Goal: Task Accomplishment & Management: Complete application form

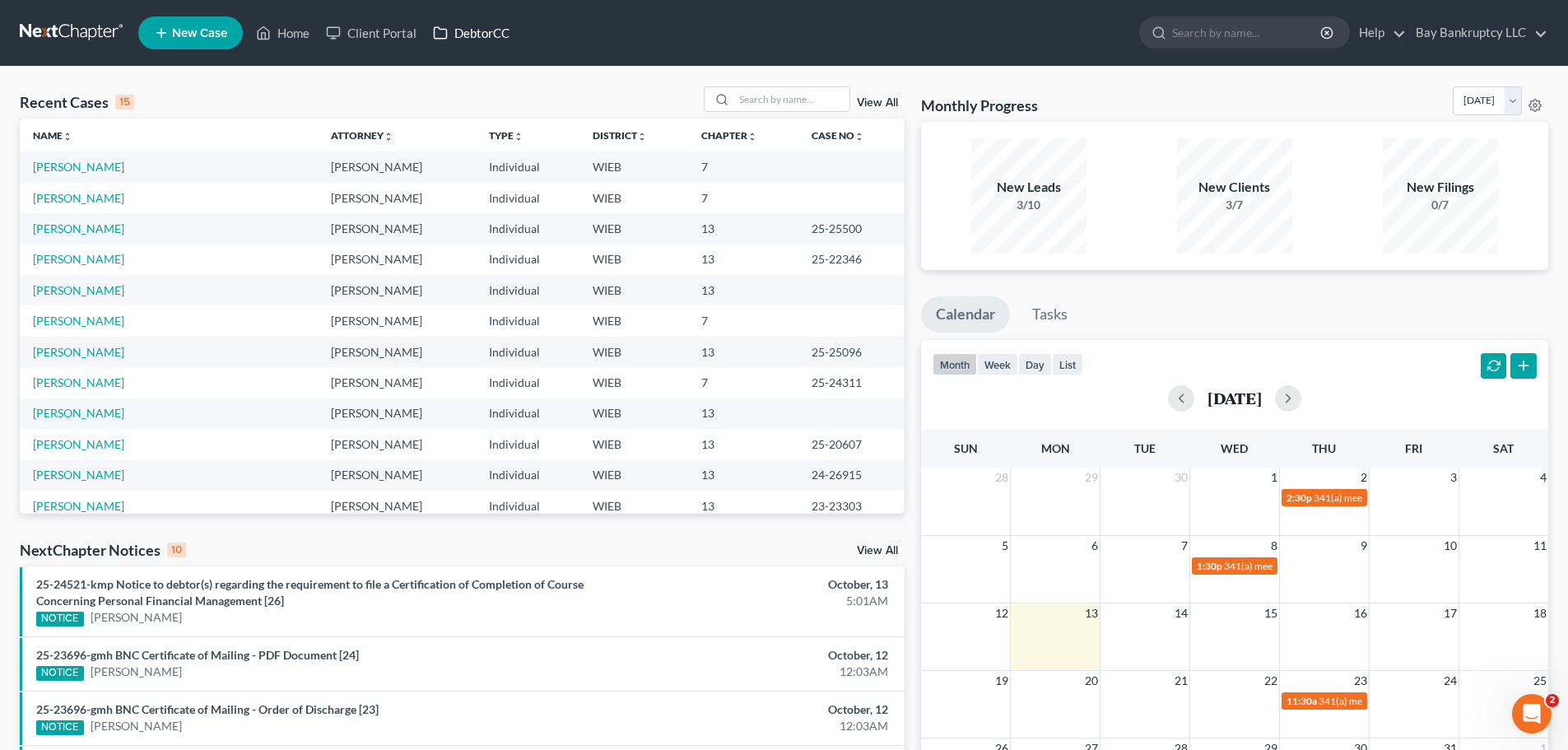
click at [466, 34] on link "DebtorCC" at bounding box center [471, 32] width 93 height 30
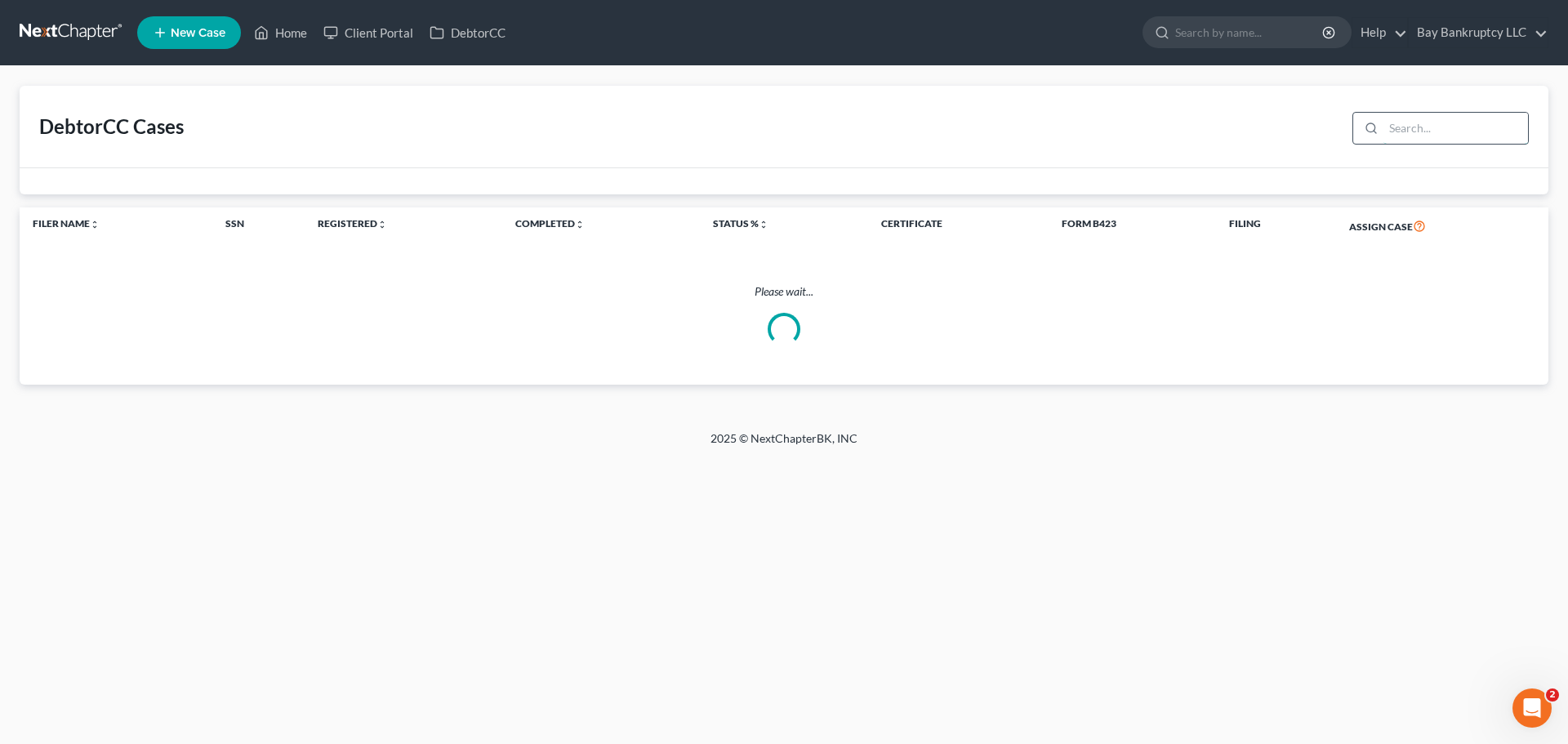
click at [1428, 130] on input "search" at bounding box center [1456, 128] width 145 height 31
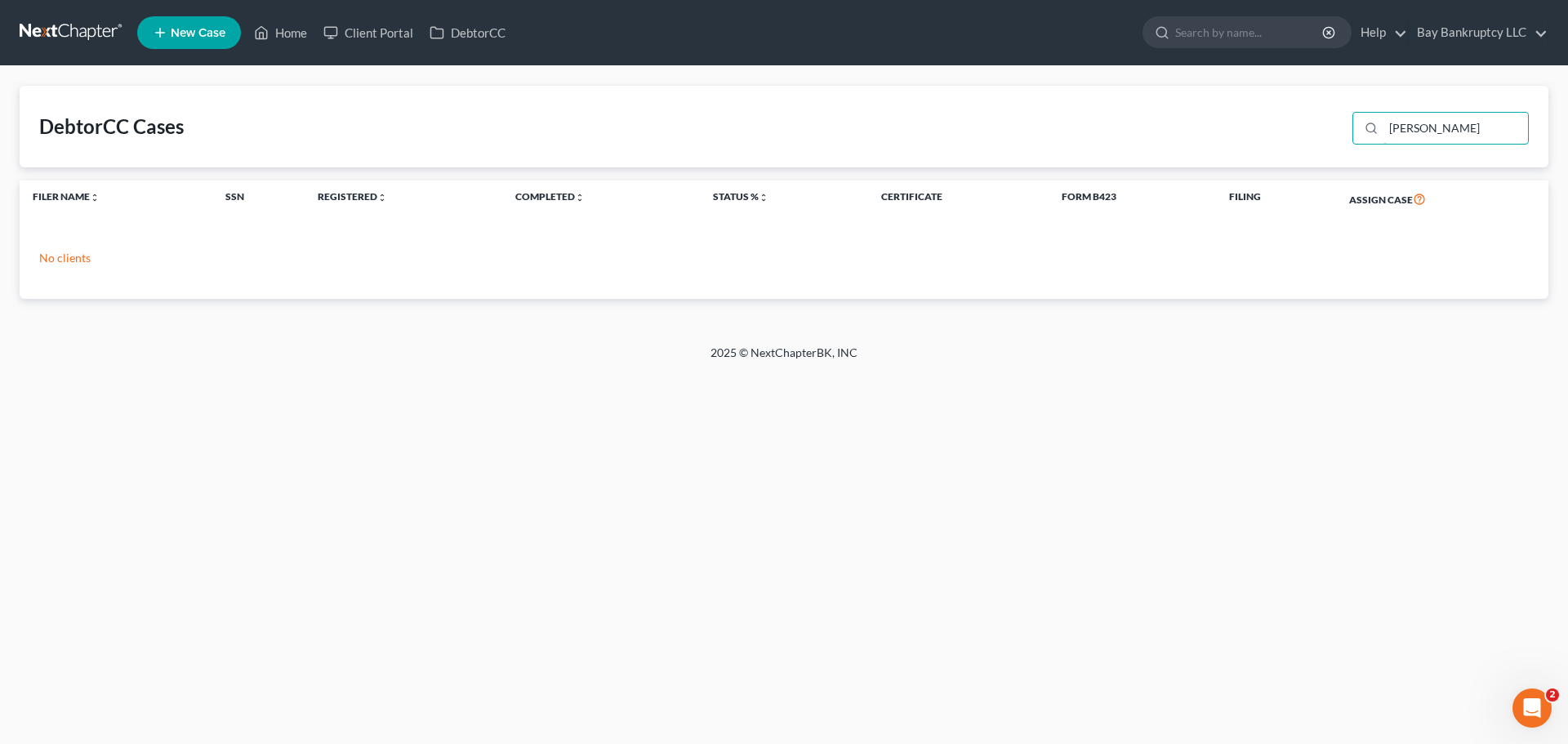
drag, startPoint x: 1445, startPoint y: 132, endPoint x: 1320, endPoint y: 156, distance: 127.3
click at [1320, 156] on div "DebtorCC Cases devonda" at bounding box center [783, 126] width 1528 height 82
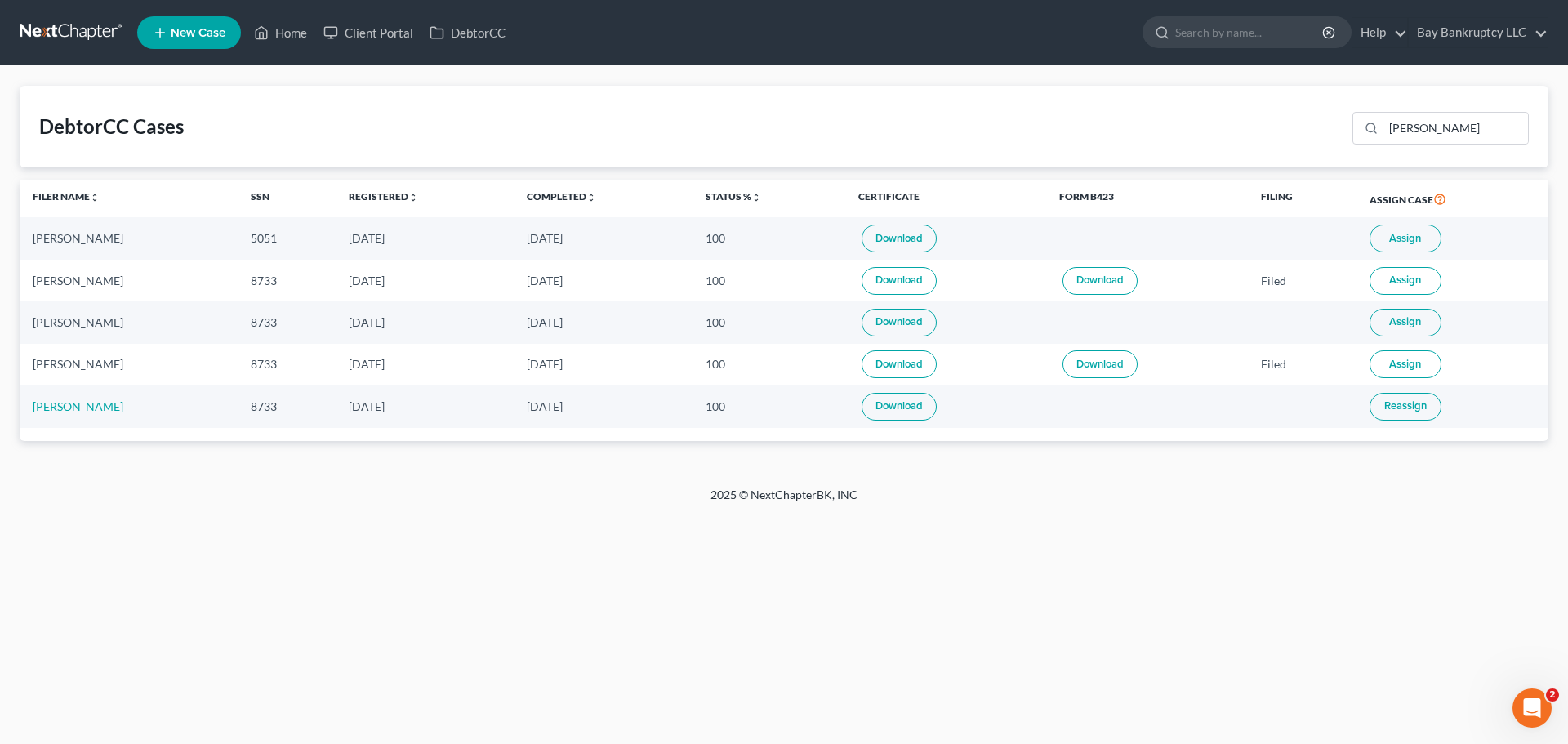
click at [1407, 232] on span "Assign" at bounding box center [1405, 238] width 32 height 13
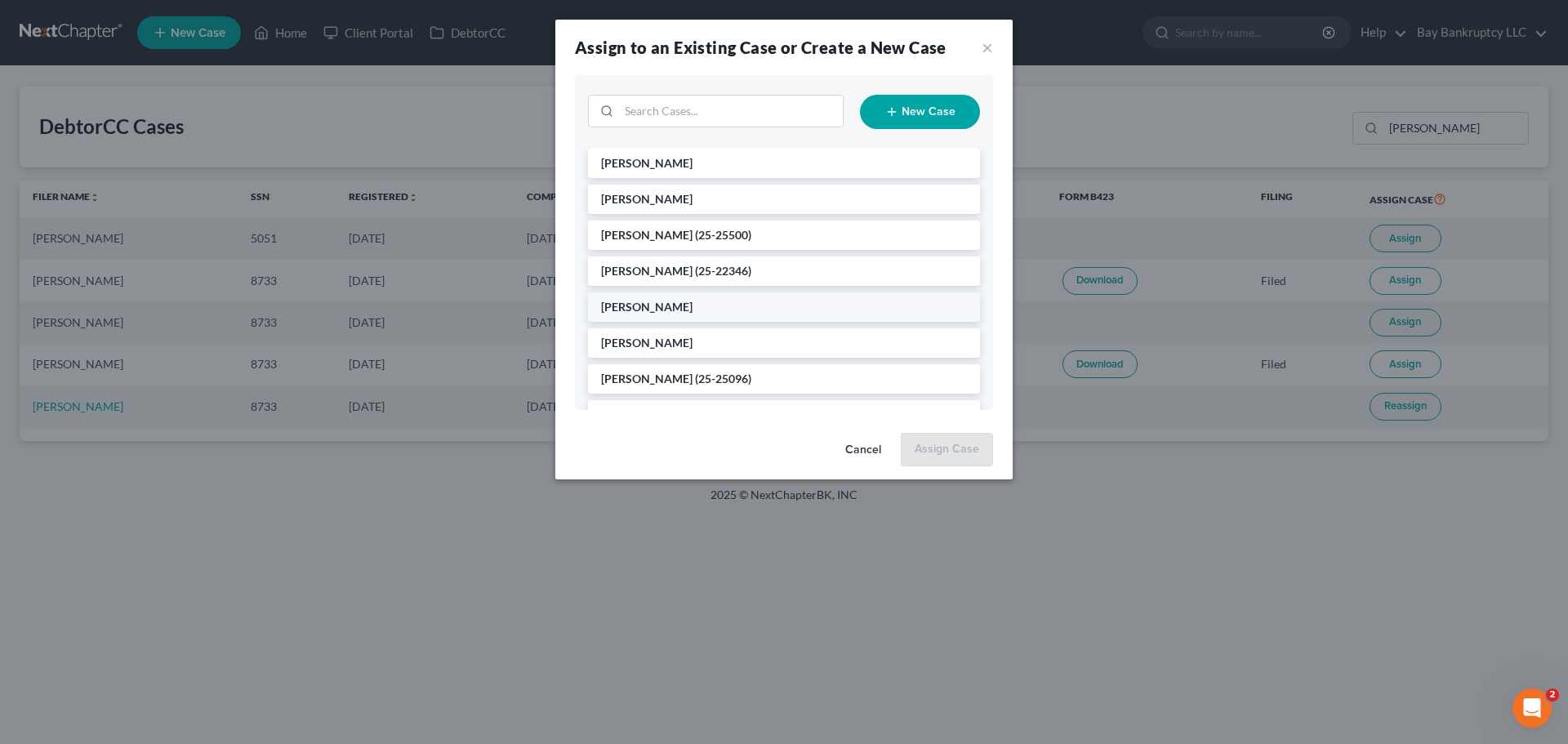
click at [633, 316] on li "[PERSON_NAME]" at bounding box center [783, 307] width 392 height 30
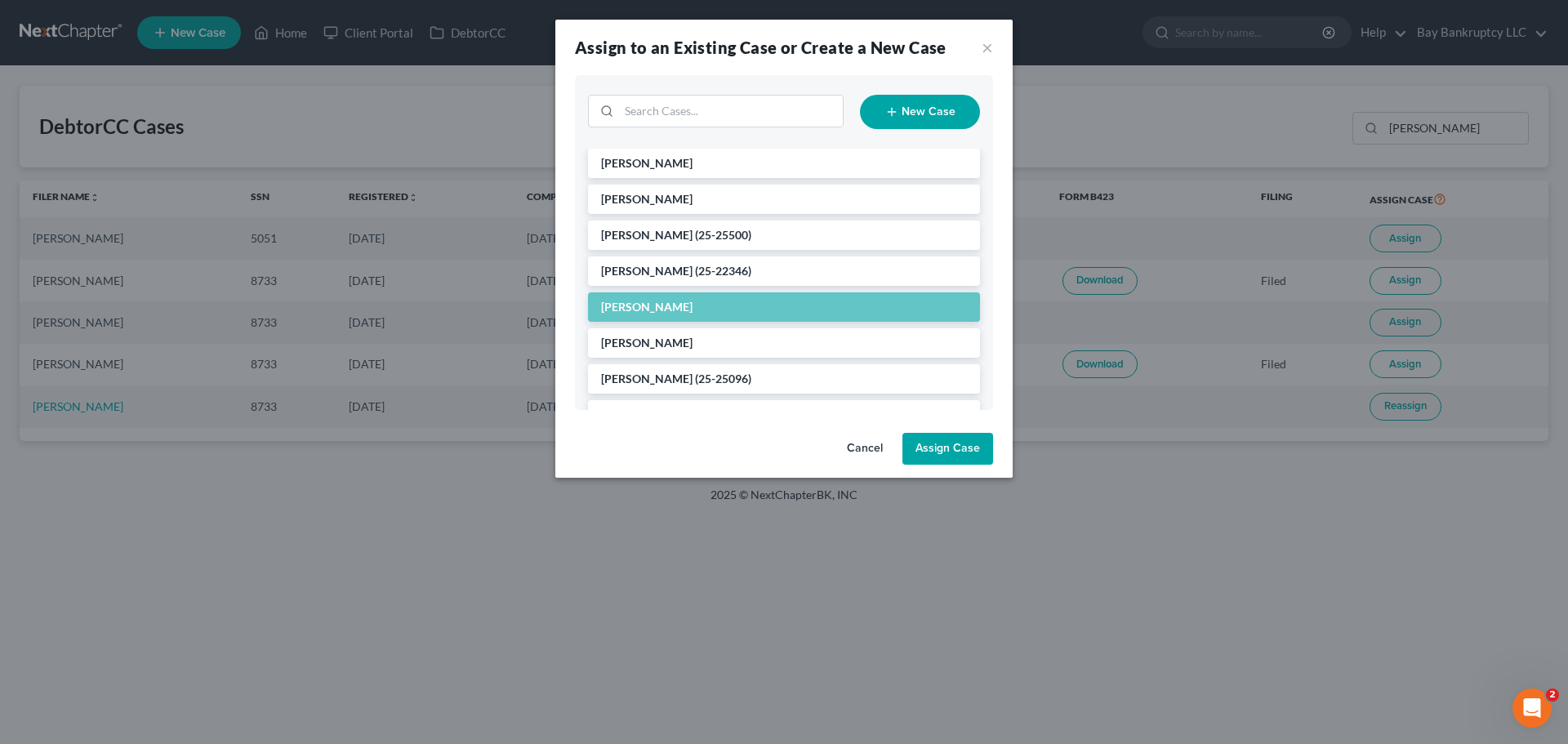
click at [952, 444] on button "Assign Case" at bounding box center [947, 449] width 90 height 33
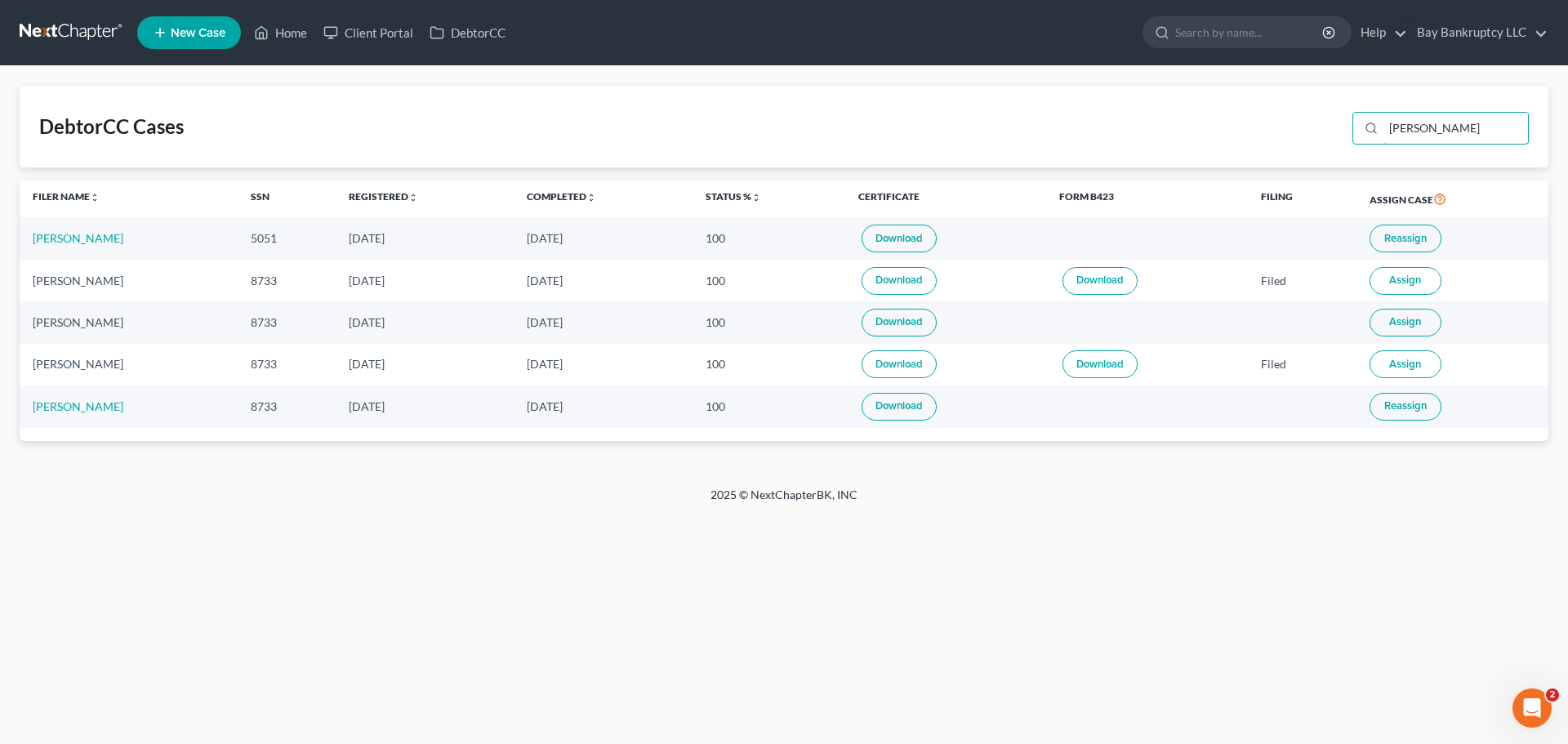
drag, startPoint x: 1450, startPoint y: 124, endPoint x: 1355, endPoint y: 139, distance: 96.2
click at [1355, 138] on div "rodgers" at bounding box center [1437, 127] width 183 height 42
type input "dina"
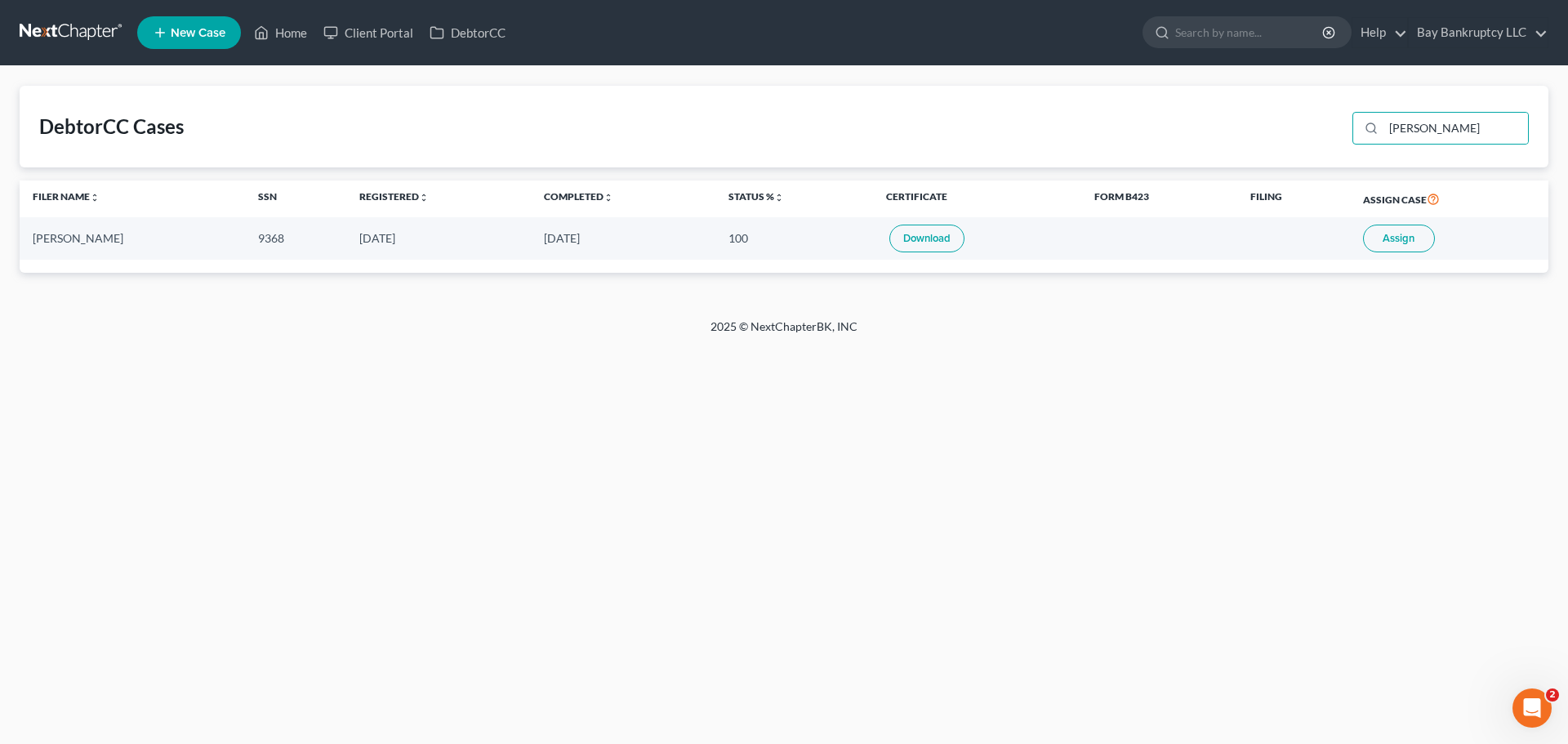
click at [1371, 241] on button "Assign" at bounding box center [1398, 238] width 72 height 28
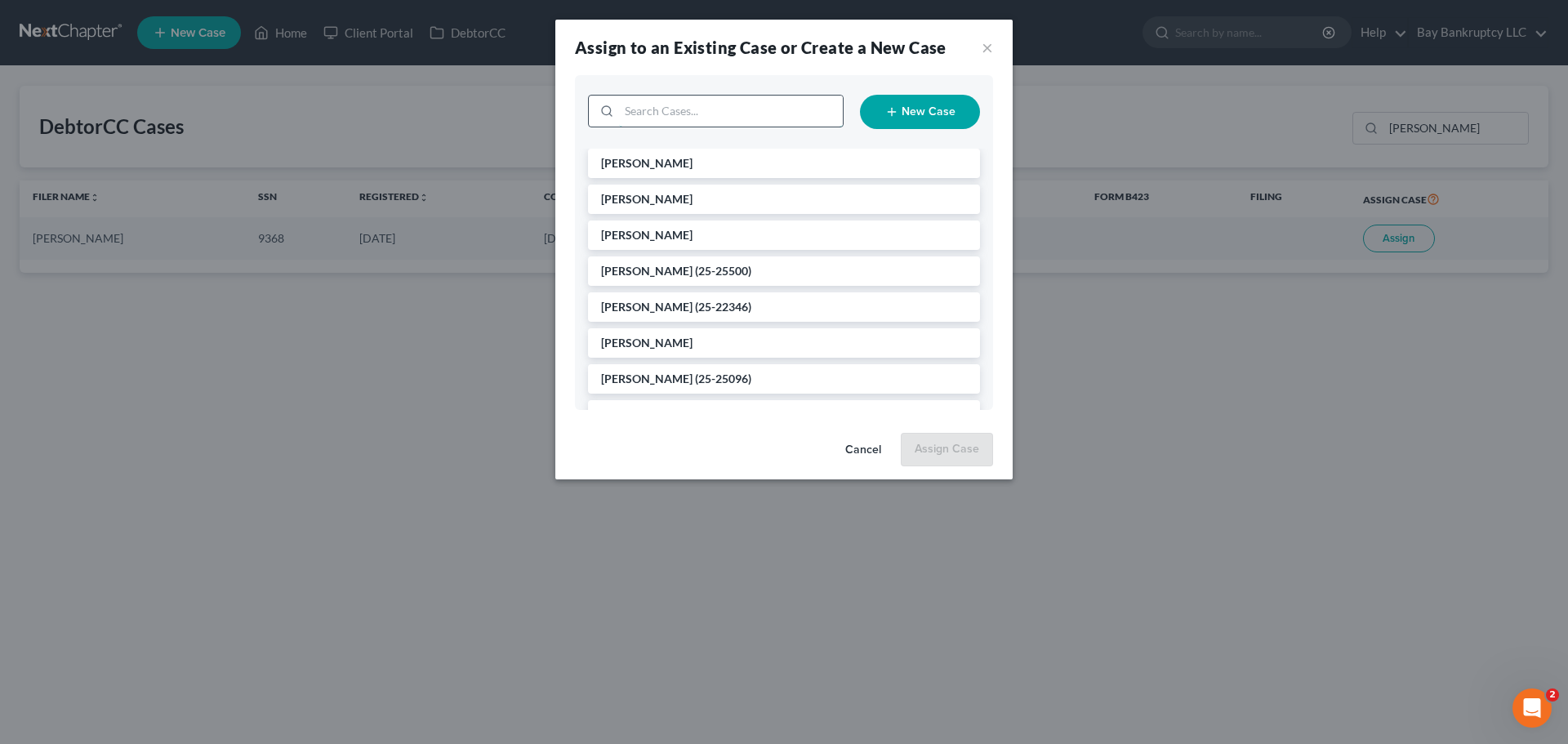
click at [638, 111] on input "search" at bounding box center [731, 111] width 224 height 31
type input "dina"
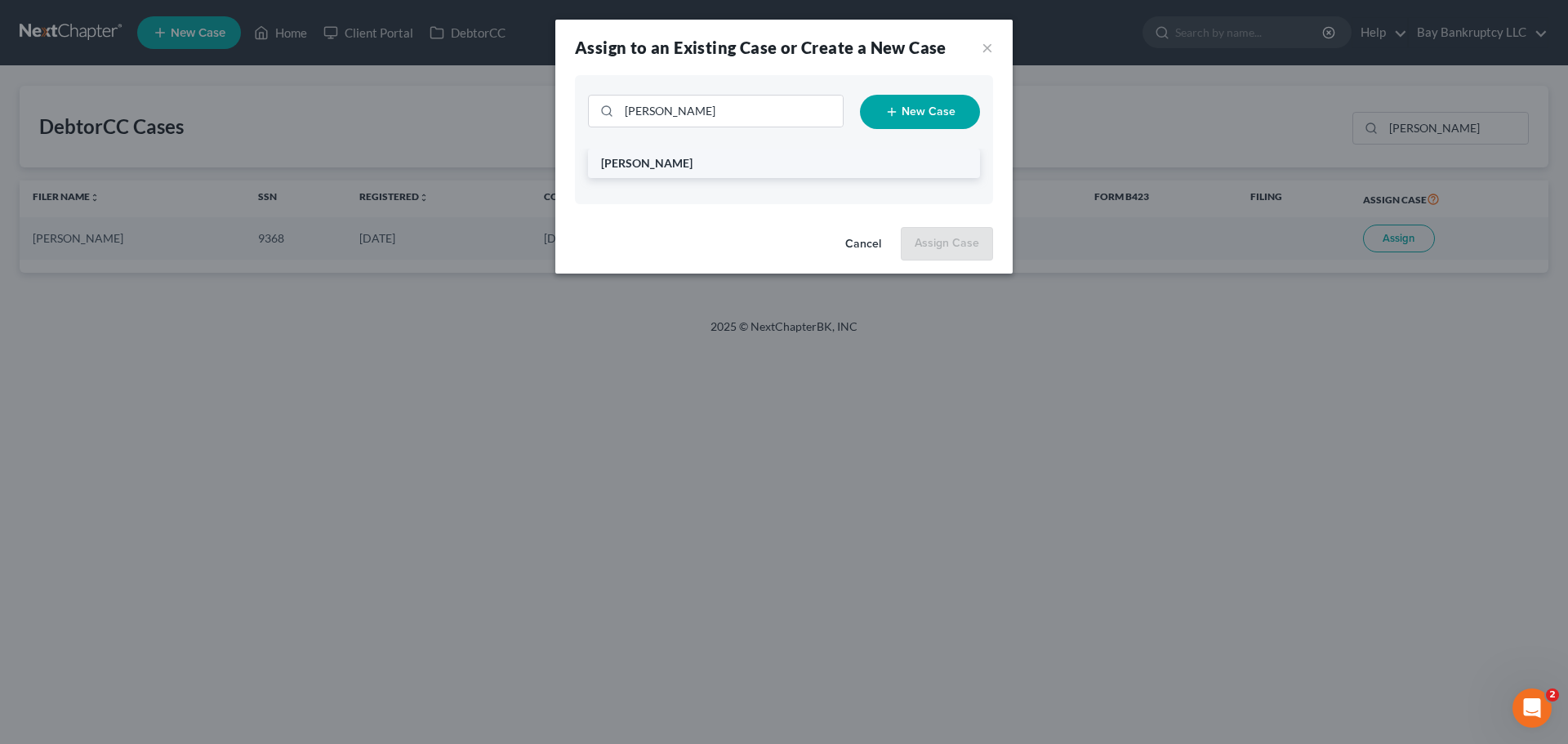
click at [633, 173] on li "[PERSON_NAME]" at bounding box center [783, 163] width 392 height 30
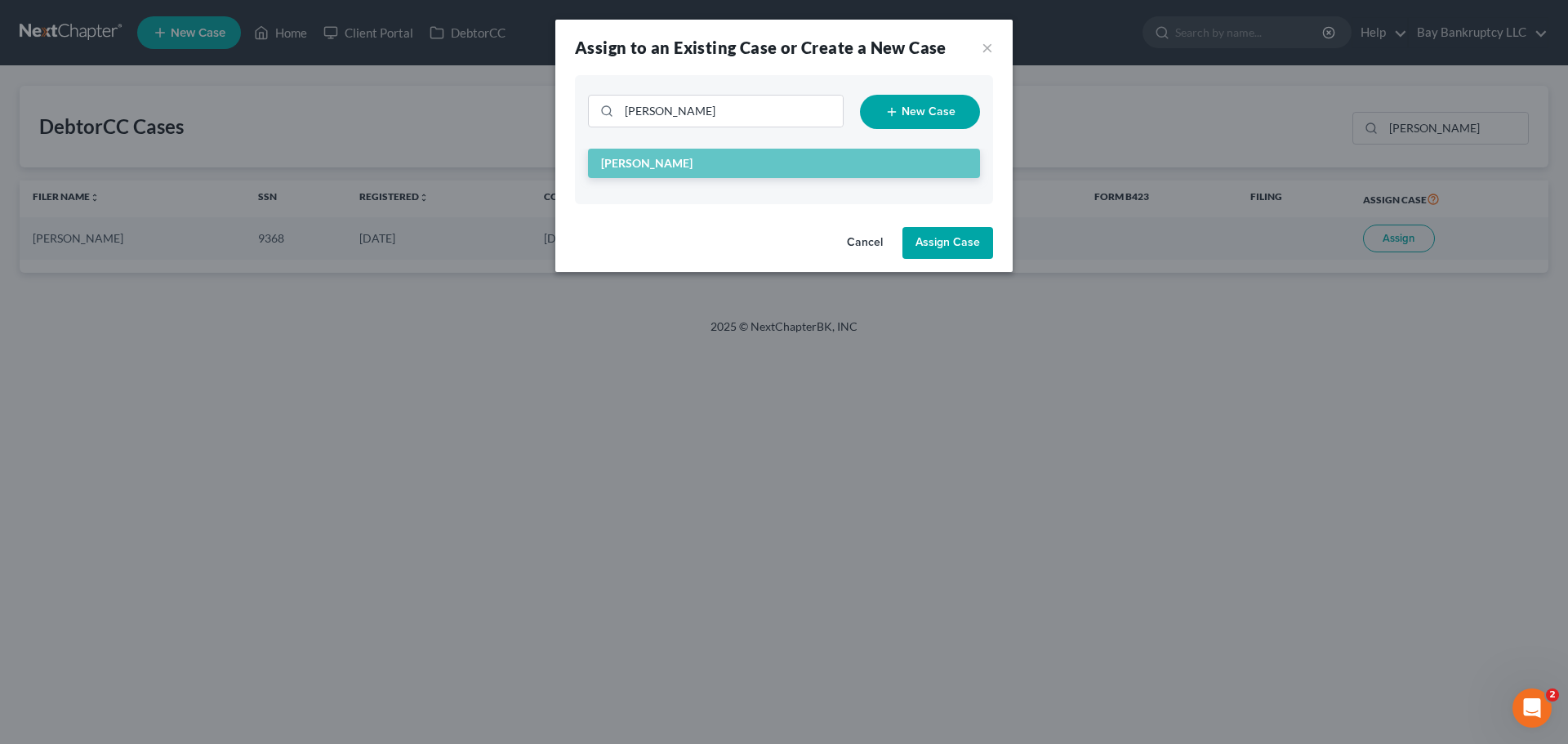
click at [929, 242] on button "Assign Case" at bounding box center [947, 243] width 90 height 33
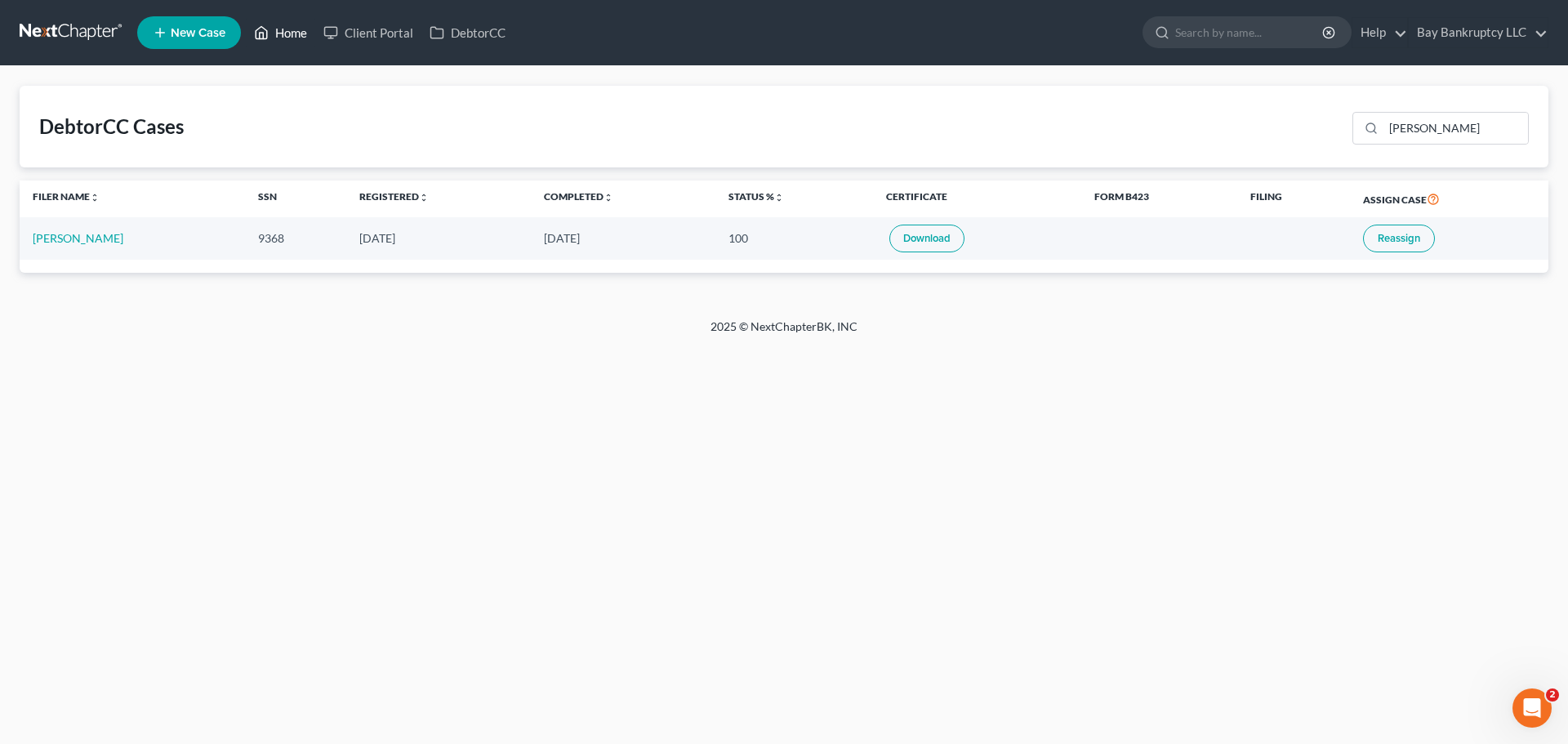
click at [293, 30] on link "Home" at bounding box center [281, 32] width 69 height 30
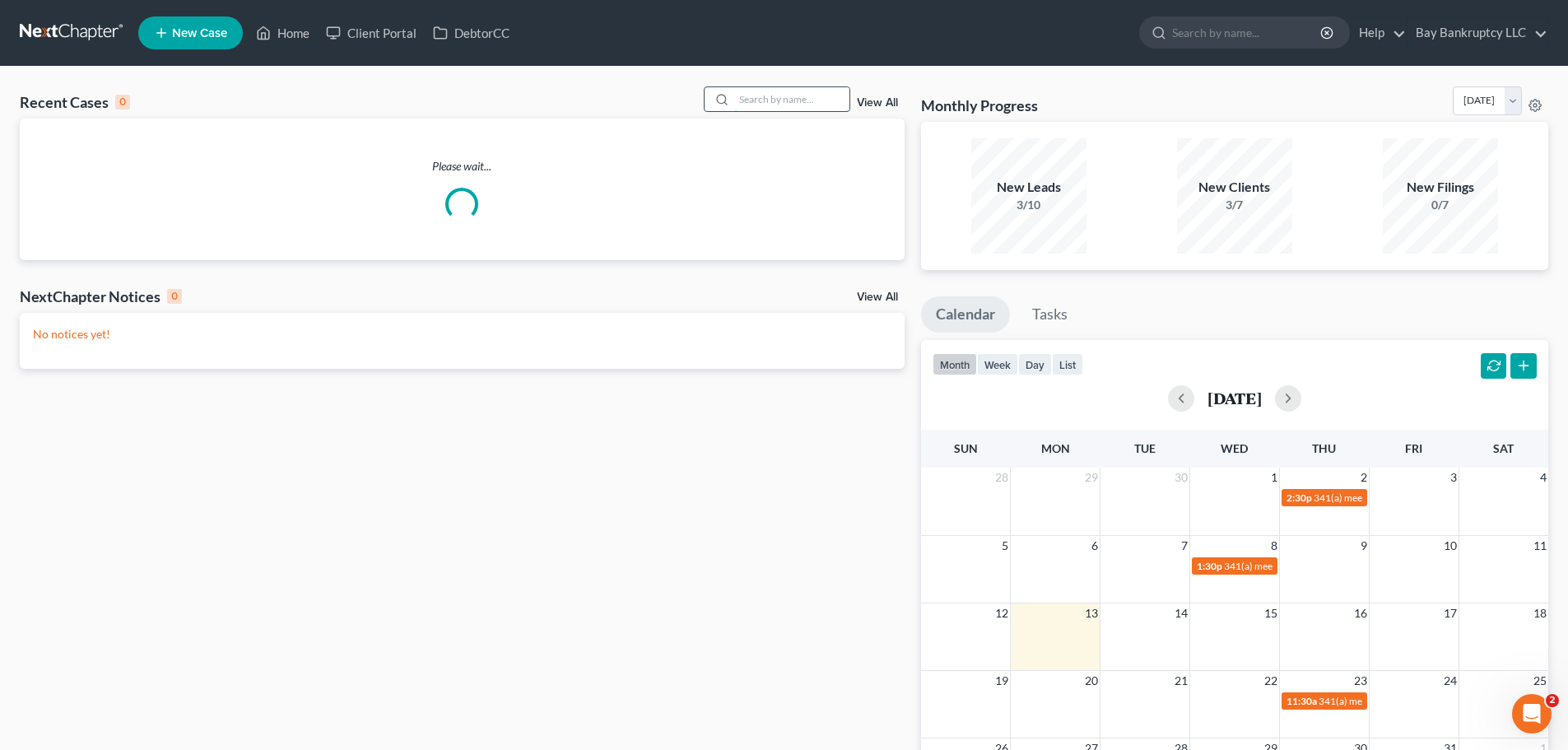
click at [801, 104] on input "search" at bounding box center [791, 99] width 115 height 24
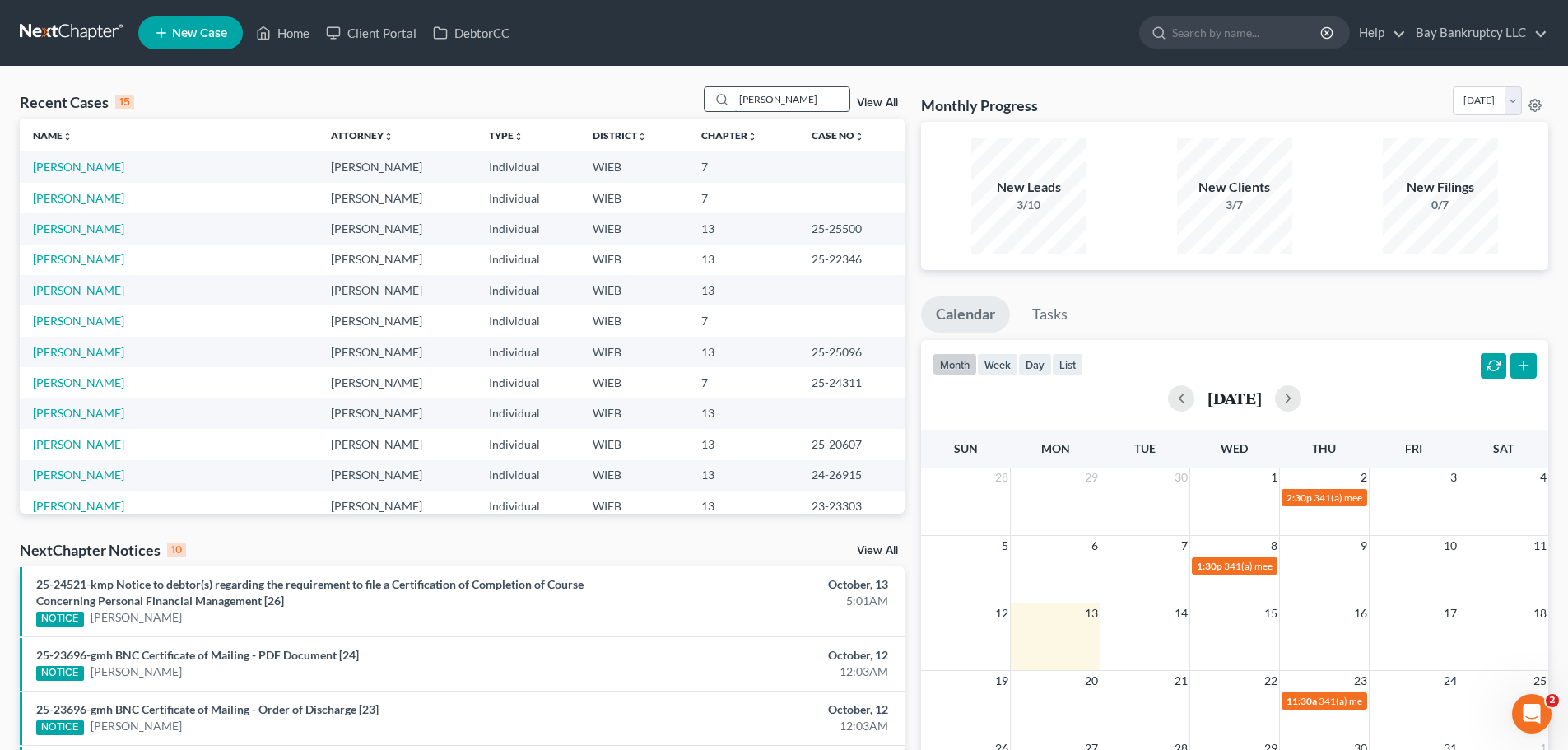
type input "alphonso"
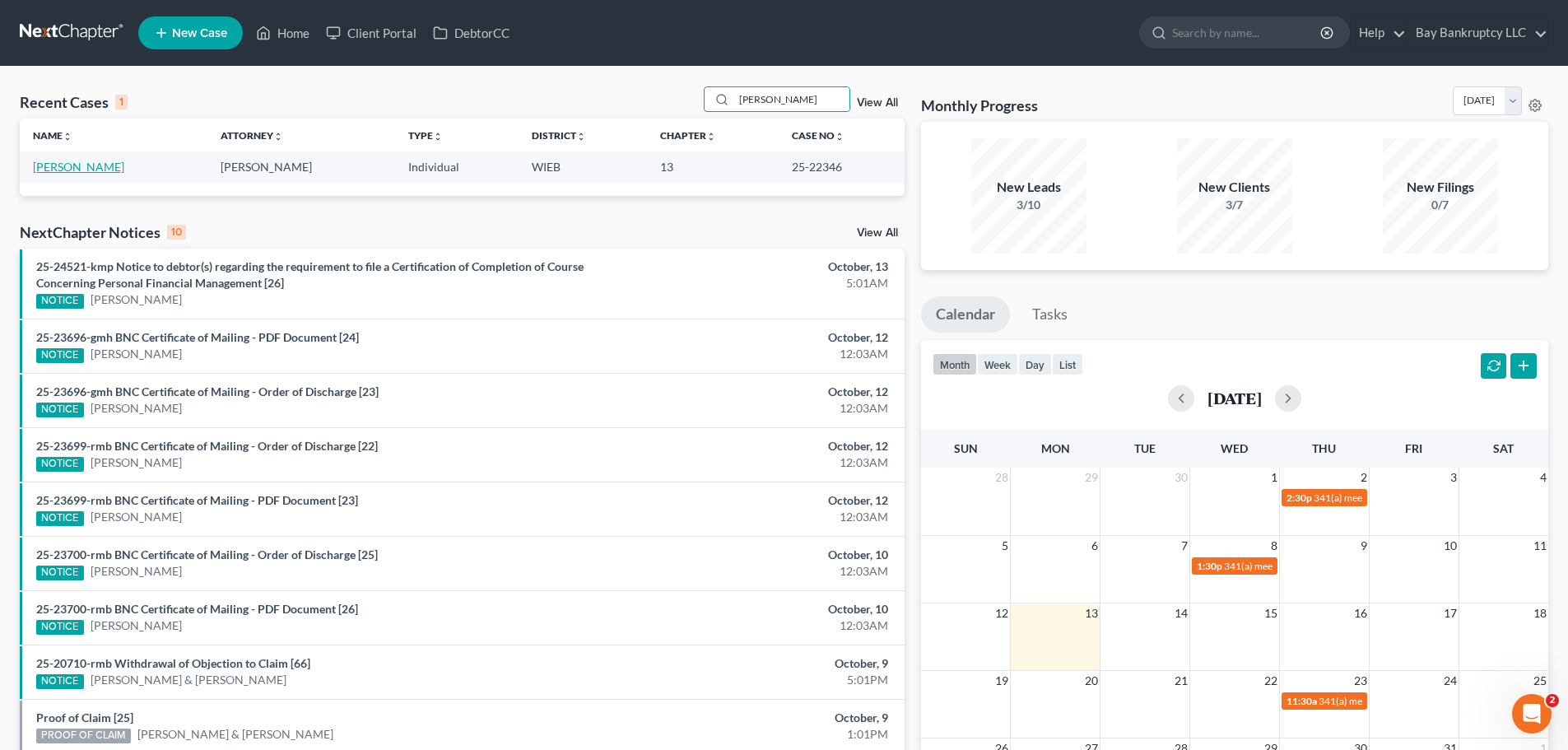
click at [68, 167] on link "[PERSON_NAME]" at bounding box center [78, 166] width 91 height 14
select select "1"
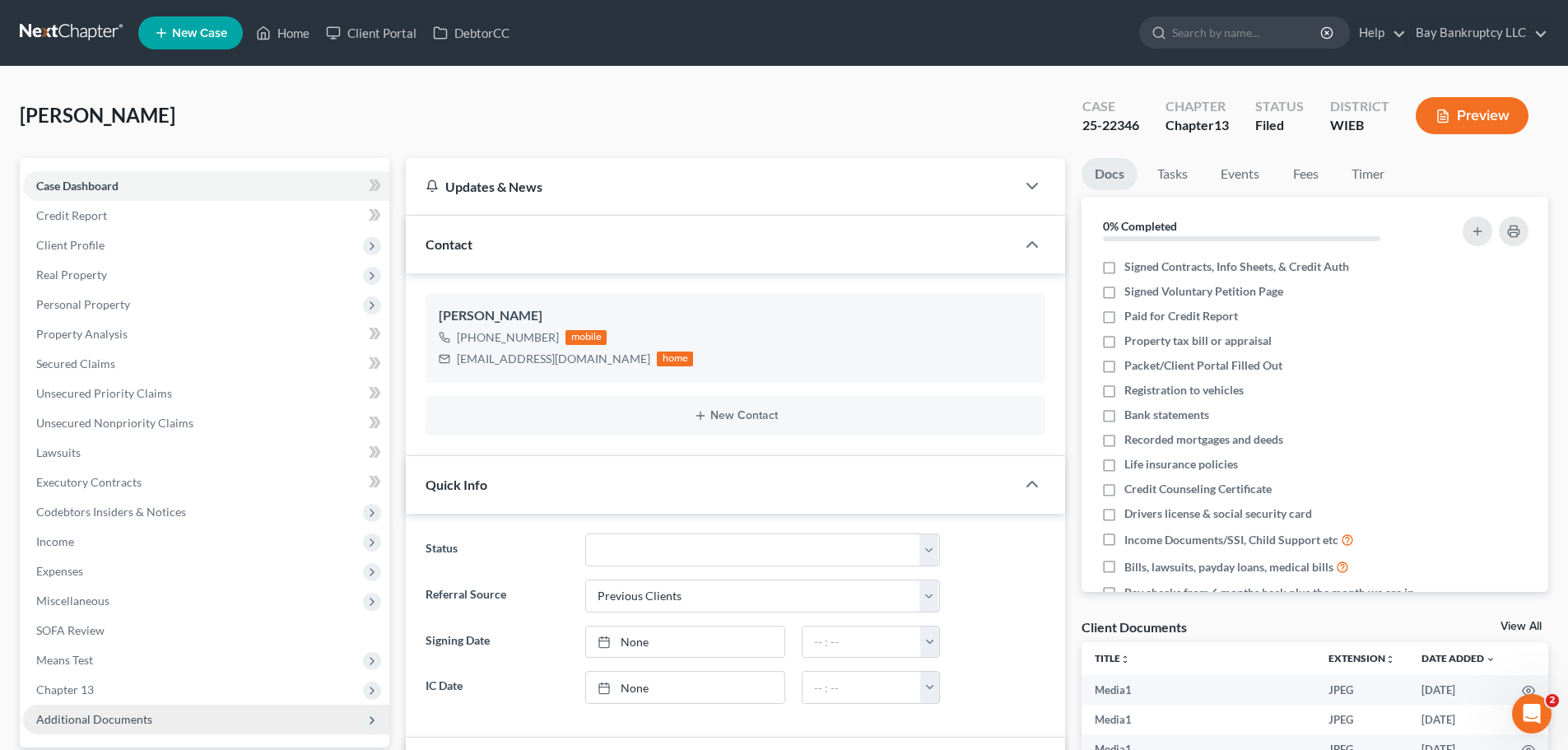
click at [105, 712] on span "Additional Documents" at bounding box center [94, 718] width 116 height 14
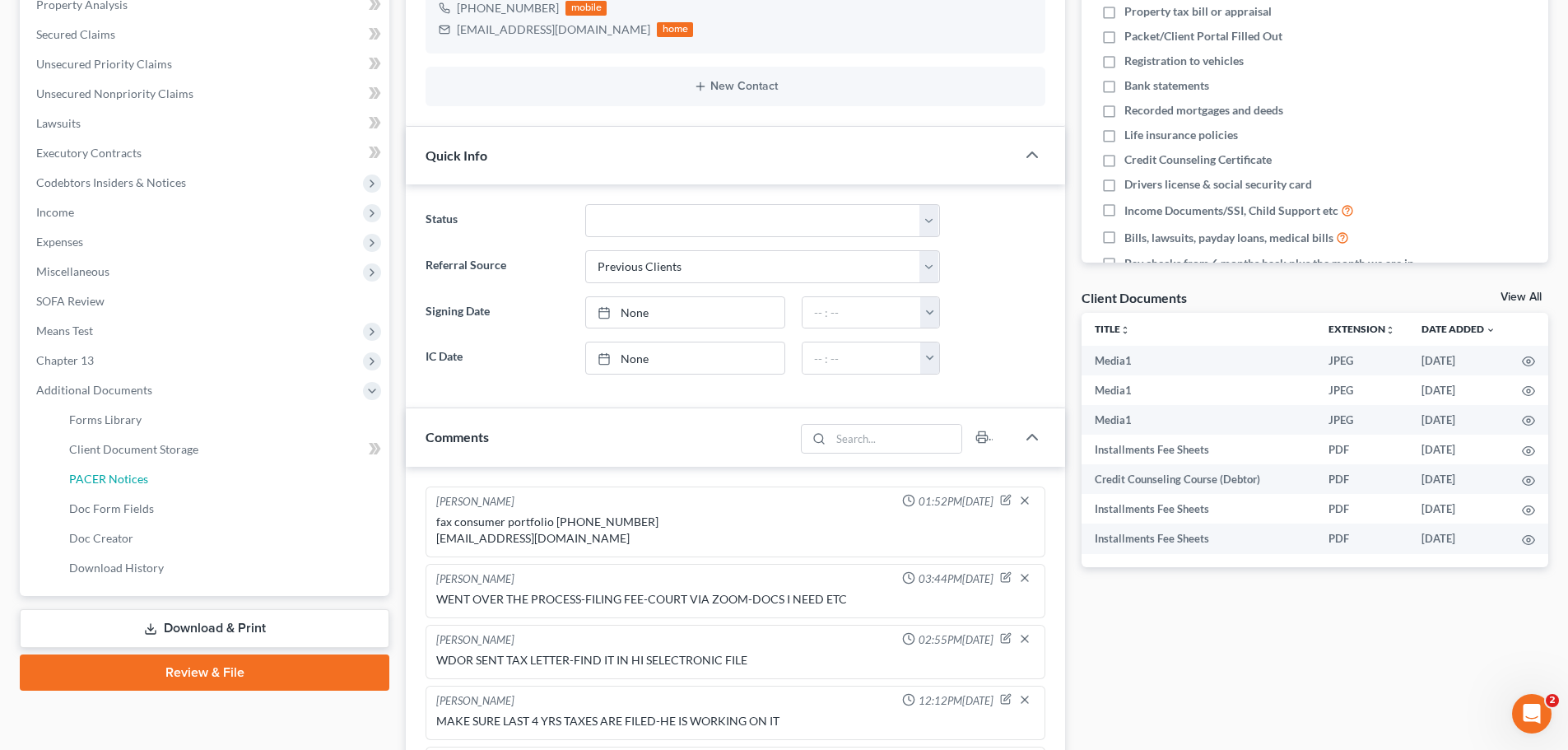
click at [169, 479] on link "PACER Notices" at bounding box center [223, 479] width 333 height 30
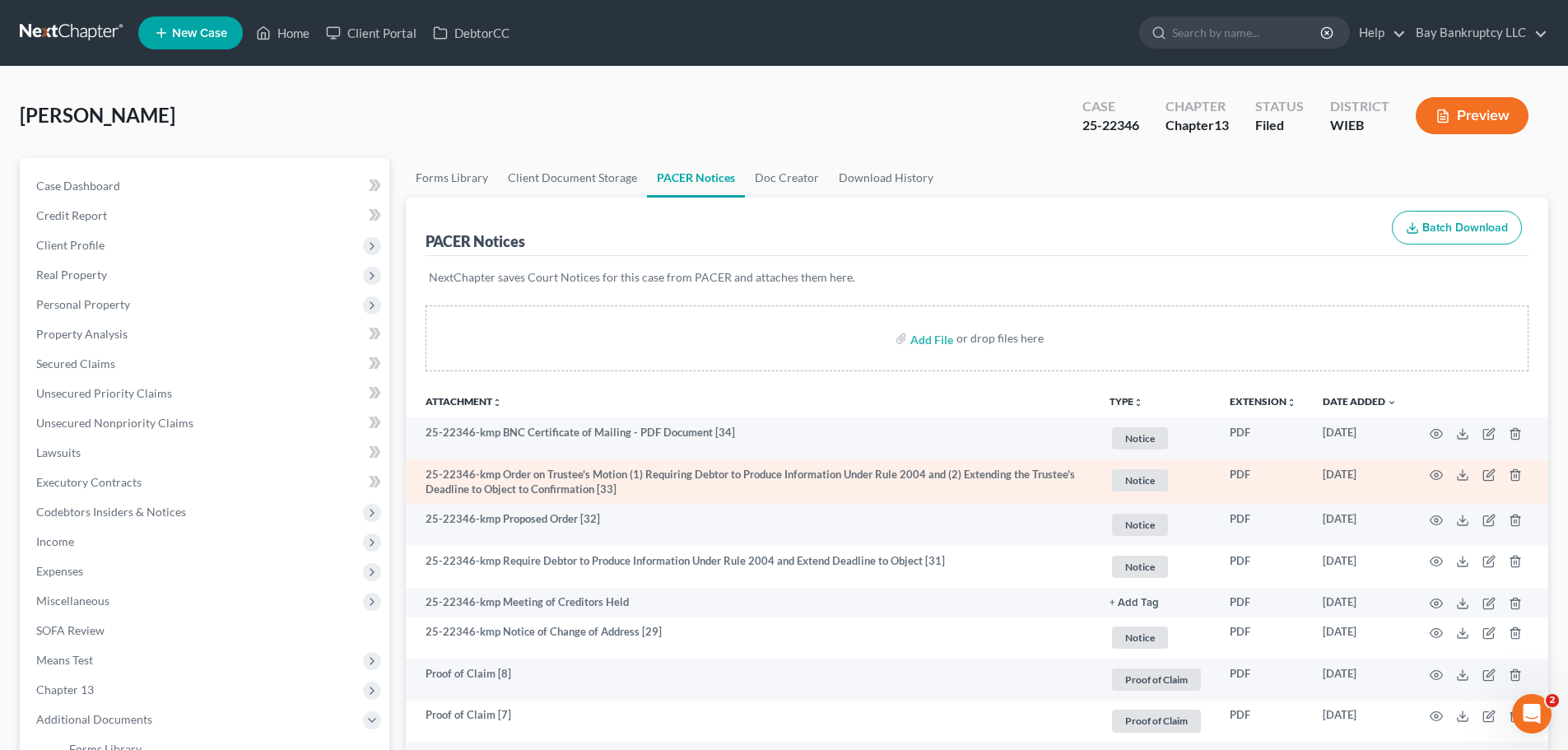
click at [1429, 474] on td at bounding box center [1479, 482] width 138 height 45
click at [1432, 470] on icon "button" at bounding box center [1436, 474] width 13 height 13
click at [1437, 475] on div "Attachment Preview: 25-22346-kmp Order on Trustee's Motion (1) Requiring Debtor…" at bounding box center [784, 375] width 1568 height 750
click at [1436, 474] on circle "button" at bounding box center [1437, 475] width 3 height 3
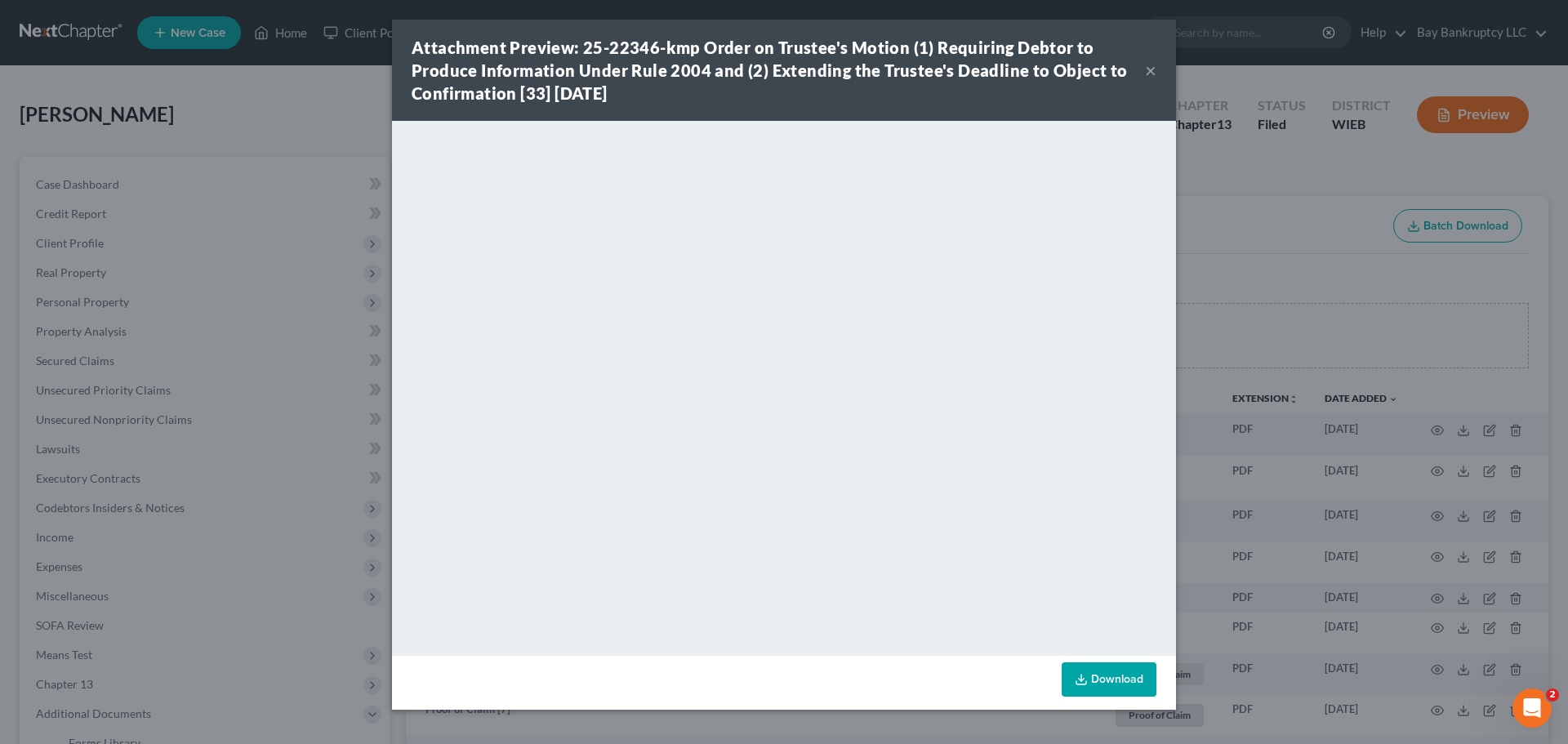
click at [1151, 68] on button "×" at bounding box center [1151, 69] width 12 height 19
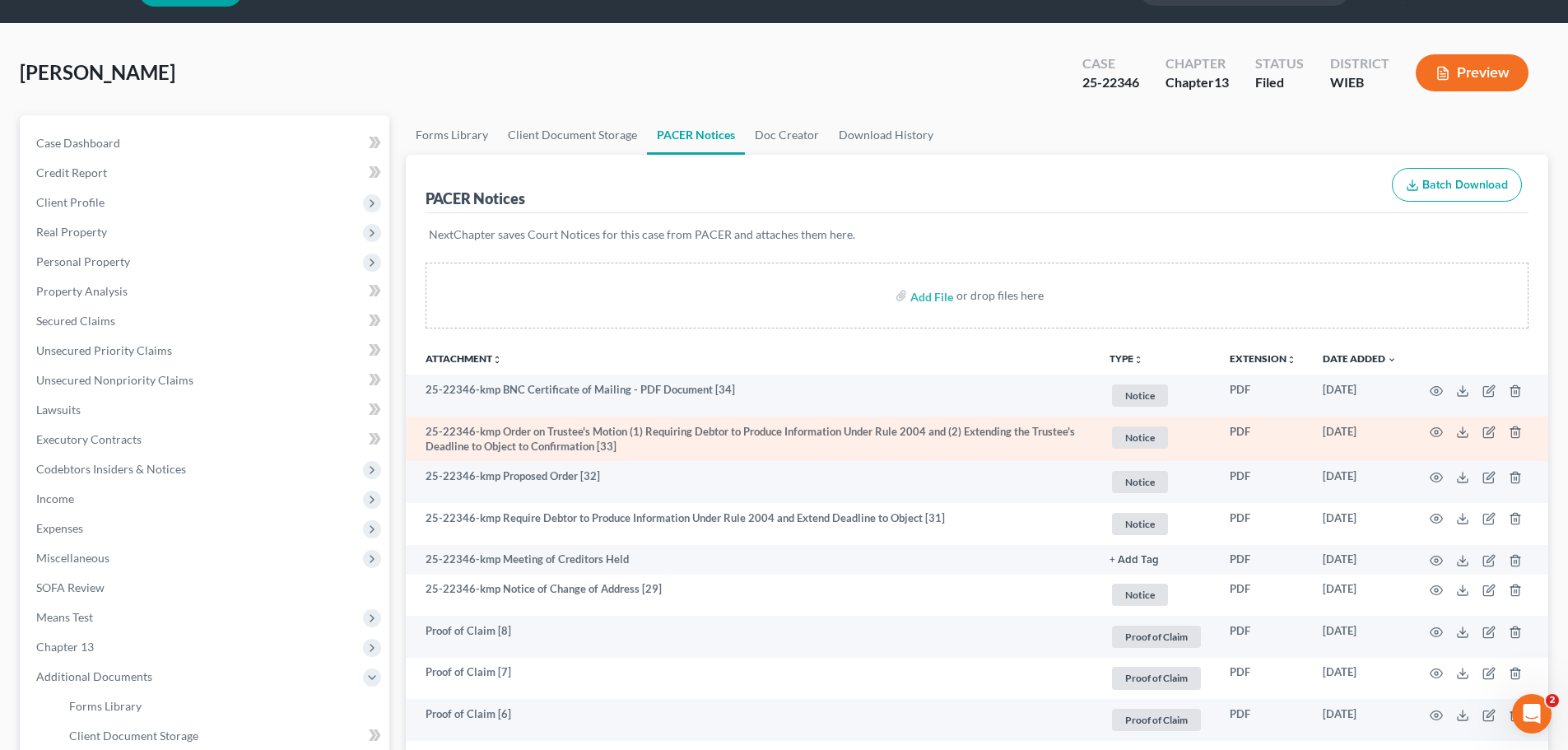
scroll to position [83, 0]
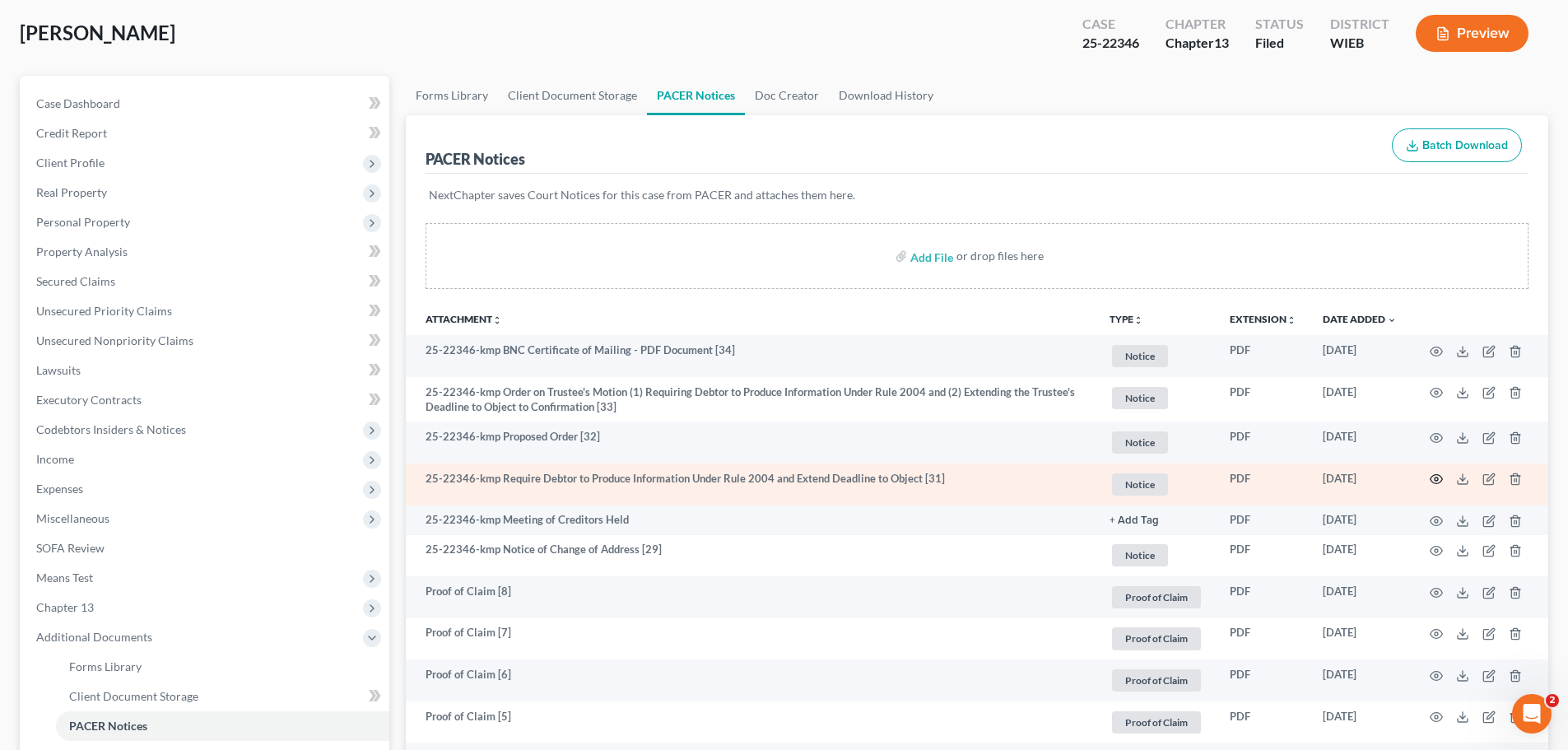
click at [1435, 477] on icon "button" at bounding box center [1436, 478] width 13 height 13
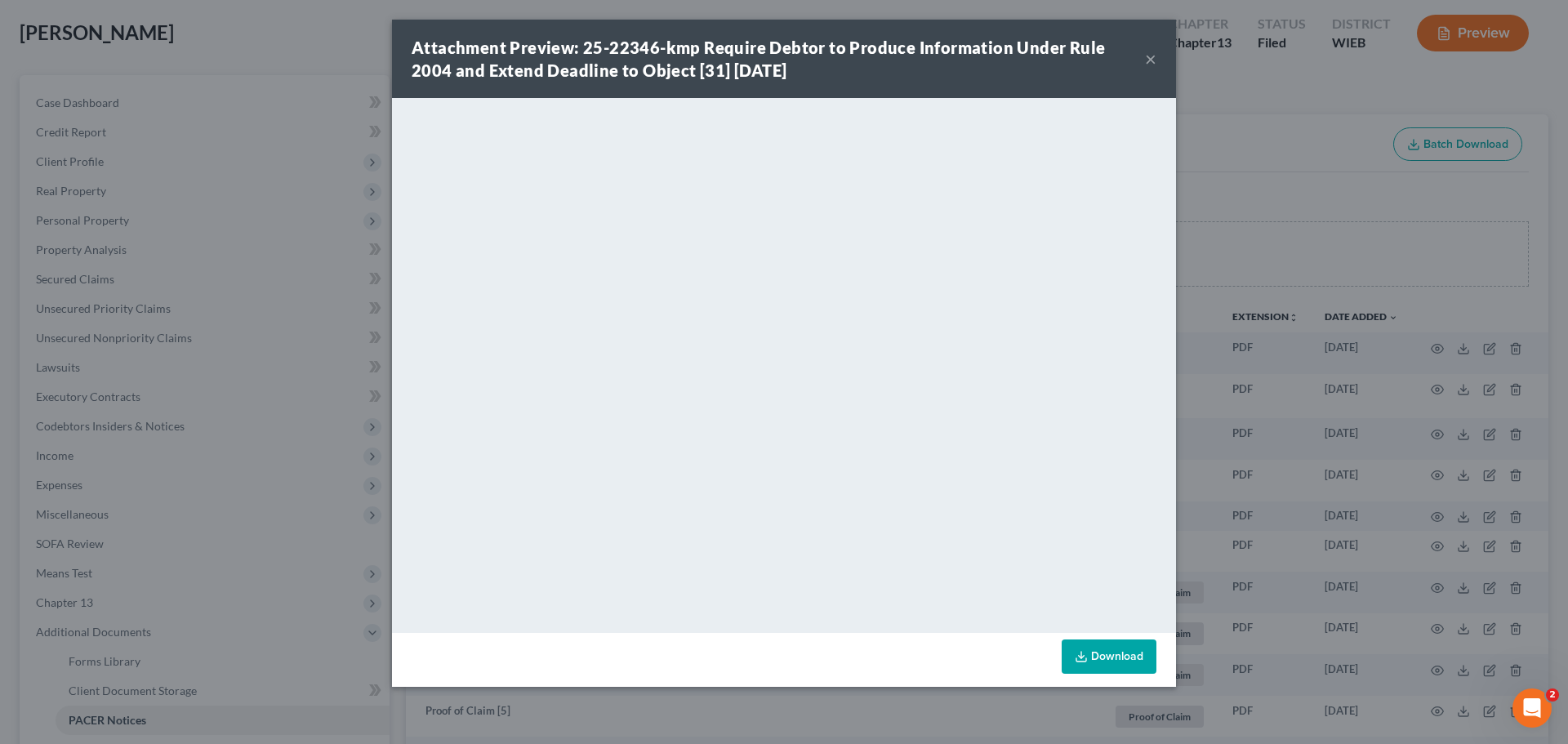
click at [1149, 52] on button "×" at bounding box center [1151, 58] width 12 height 19
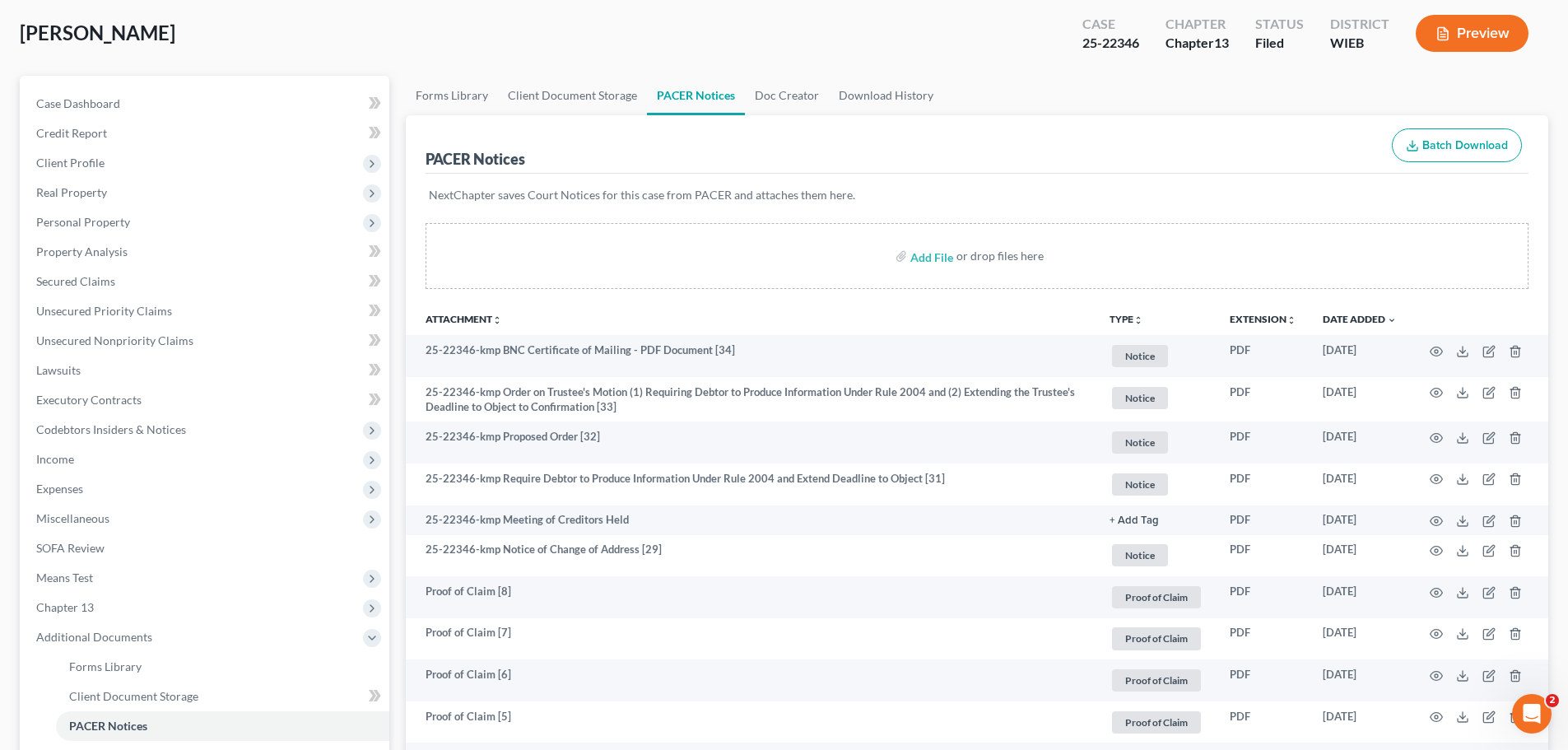
scroll to position [0, 0]
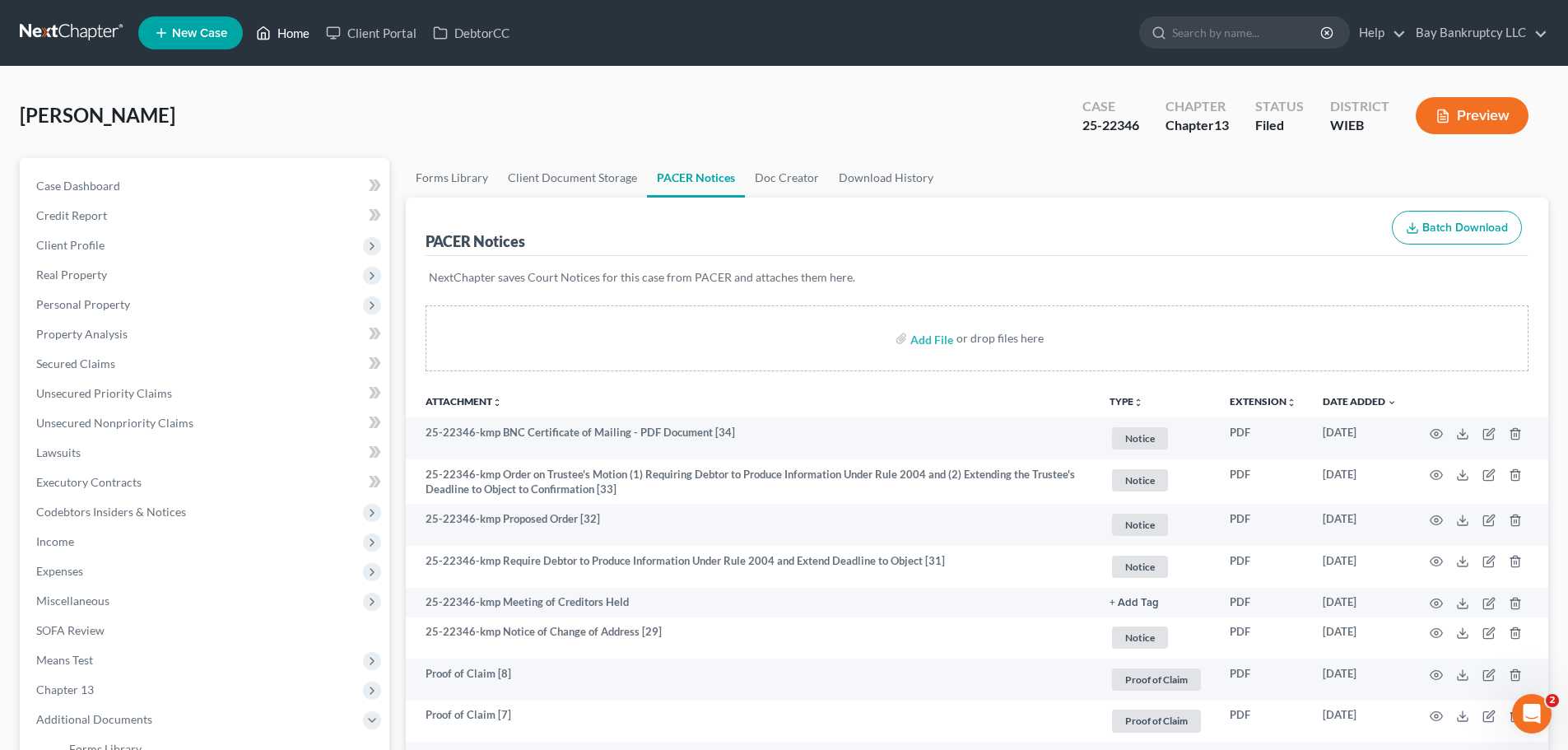
click at [282, 33] on link "Home" at bounding box center [283, 32] width 70 height 30
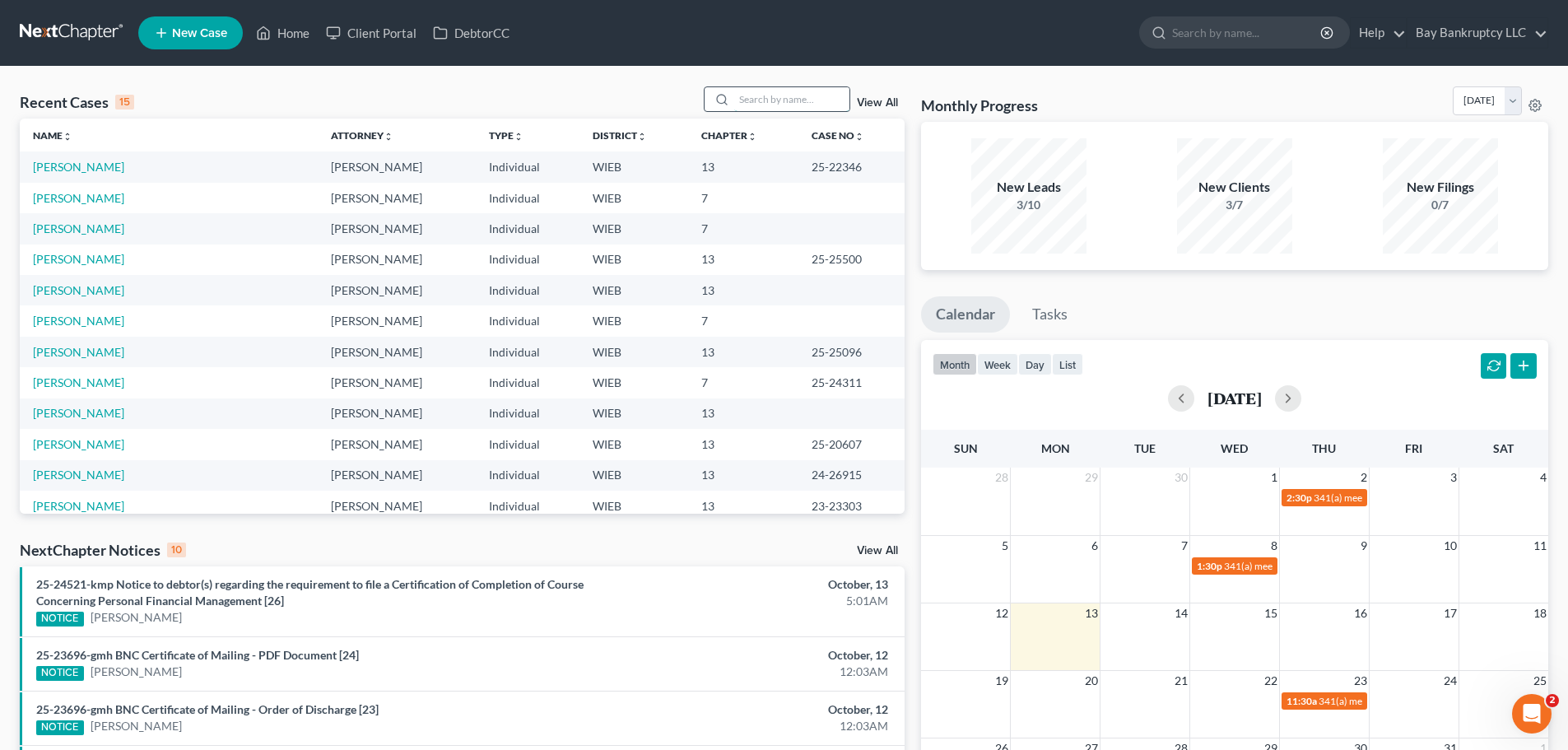
click at [775, 106] on input "search" at bounding box center [791, 99] width 115 height 24
type input "jean"
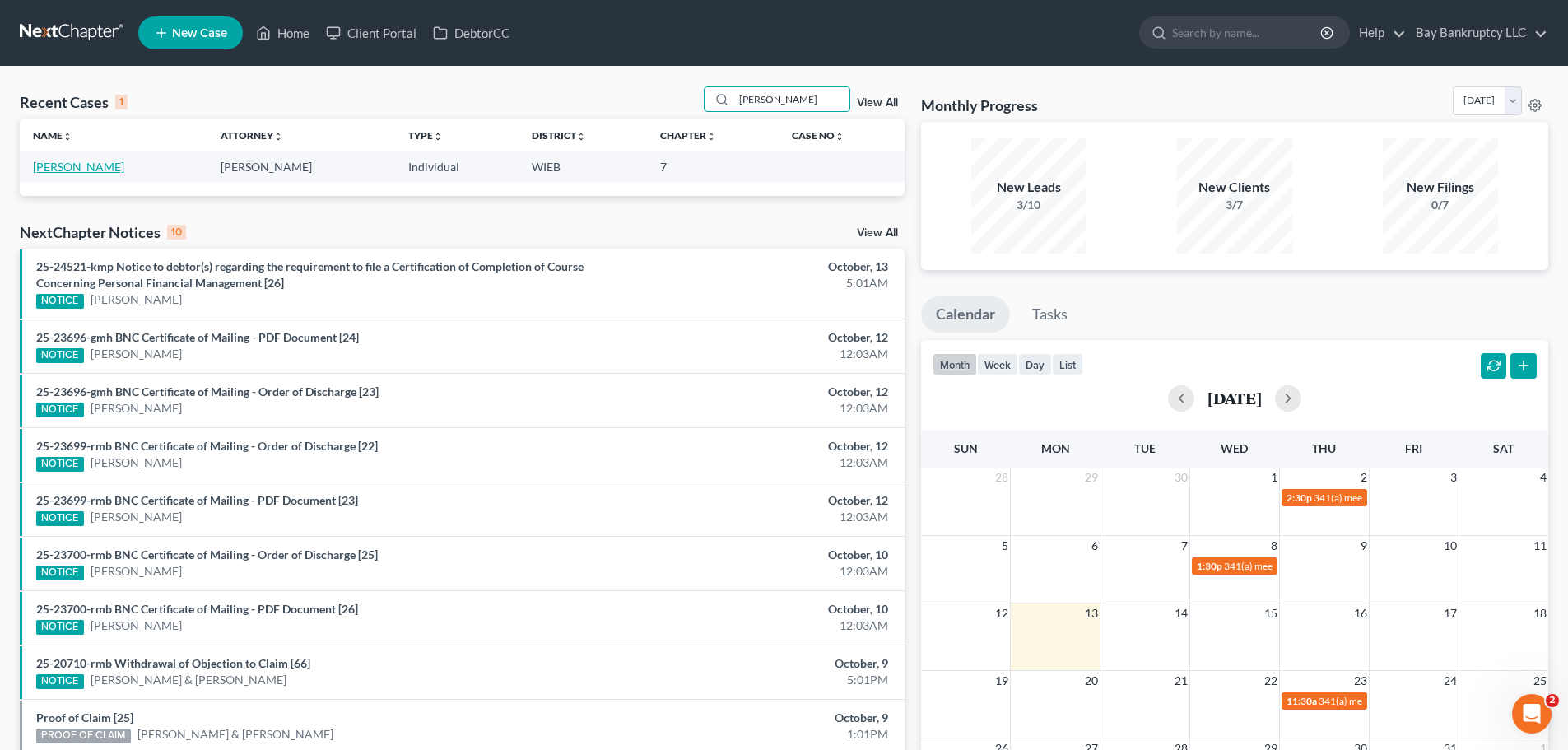
click at [73, 164] on link "[PERSON_NAME]" at bounding box center [78, 166] width 91 height 14
select select "3"
select select "4"
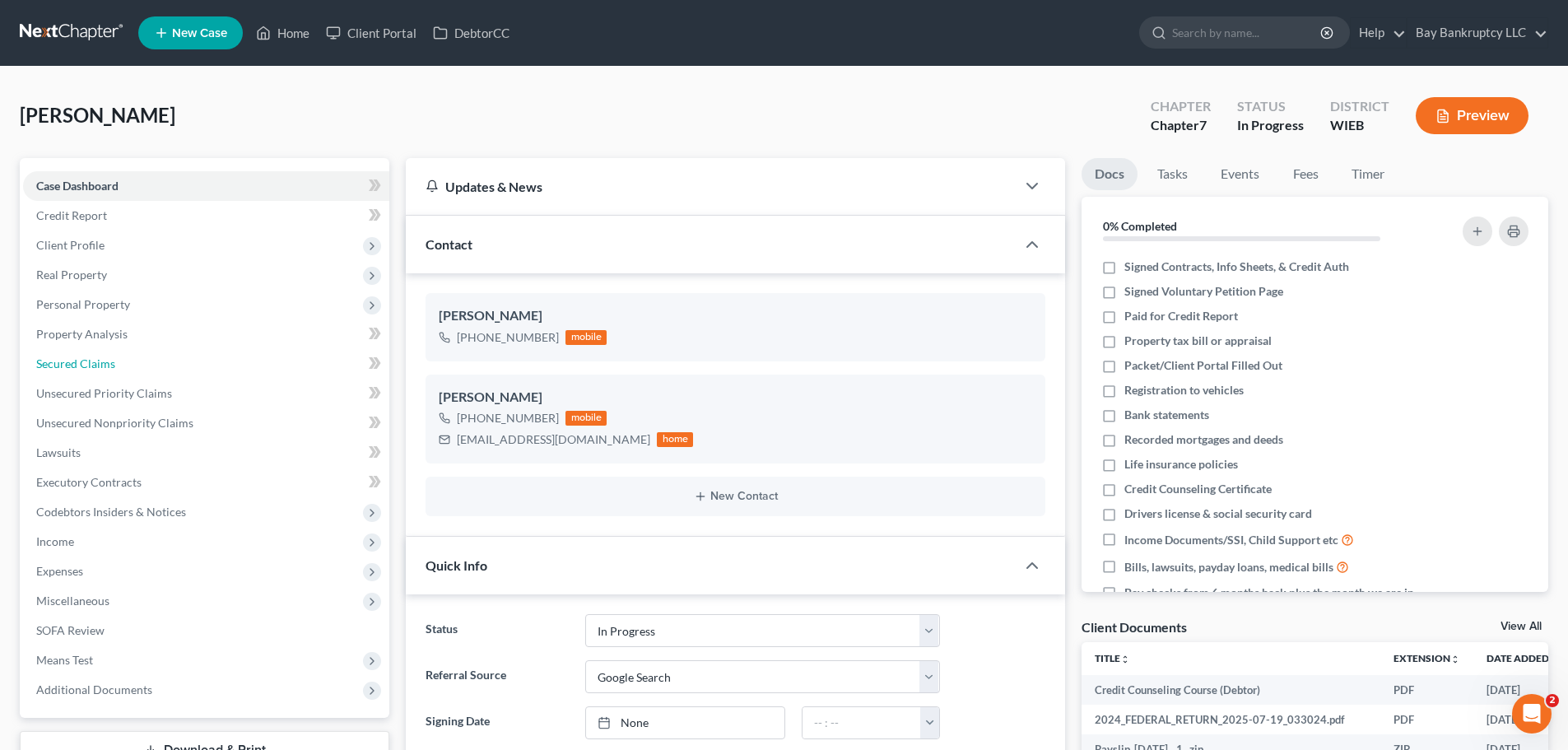
drag, startPoint x: 107, startPoint y: 357, endPoint x: 93, endPoint y: 3, distance: 354.3
click at [107, 357] on span "Secured Claims" at bounding box center [75, 363] width 79 height 14
click at [104, 366] on span "Secured Claims" at bounding box center [75, 363] width 79 height 14
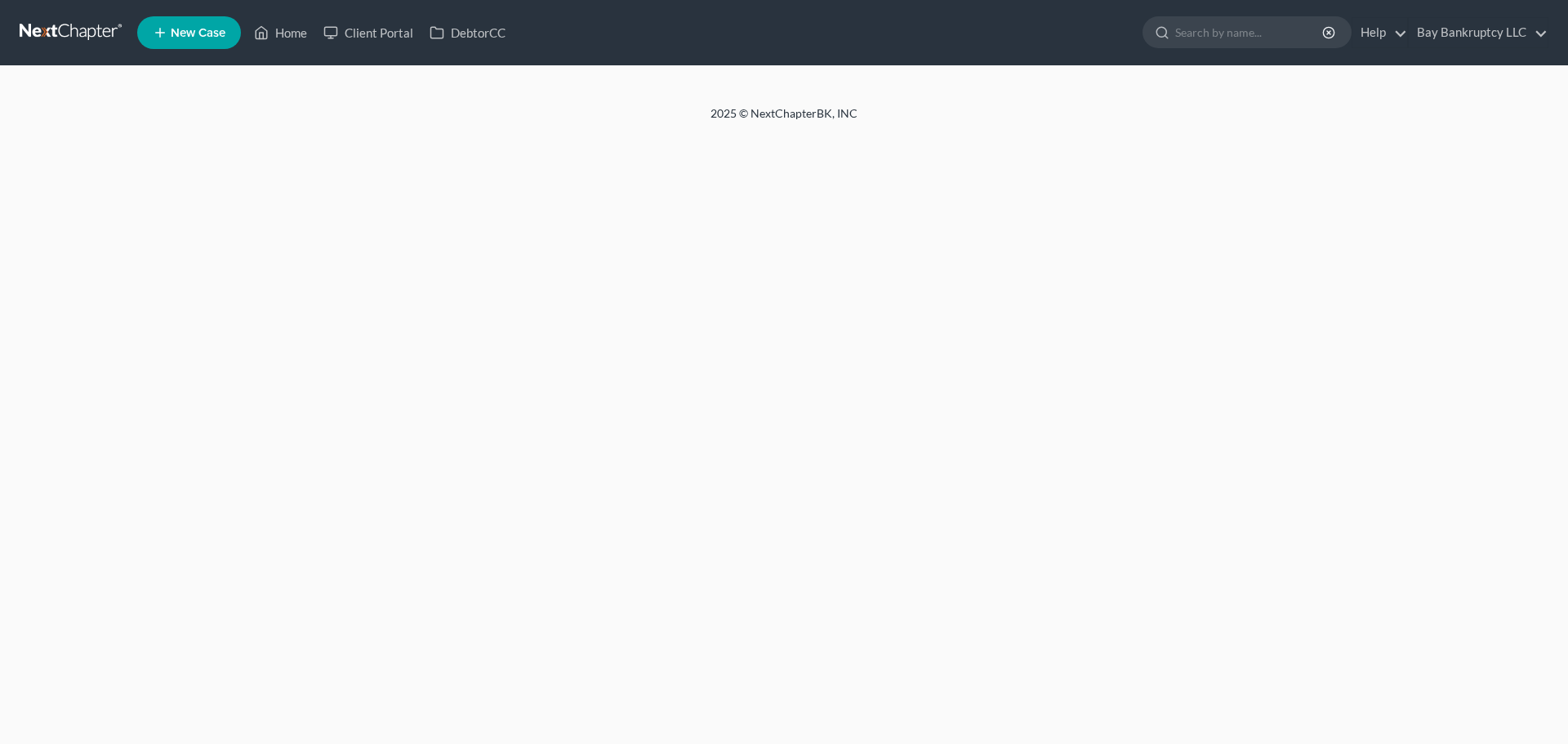
select select "3"
select select "4"
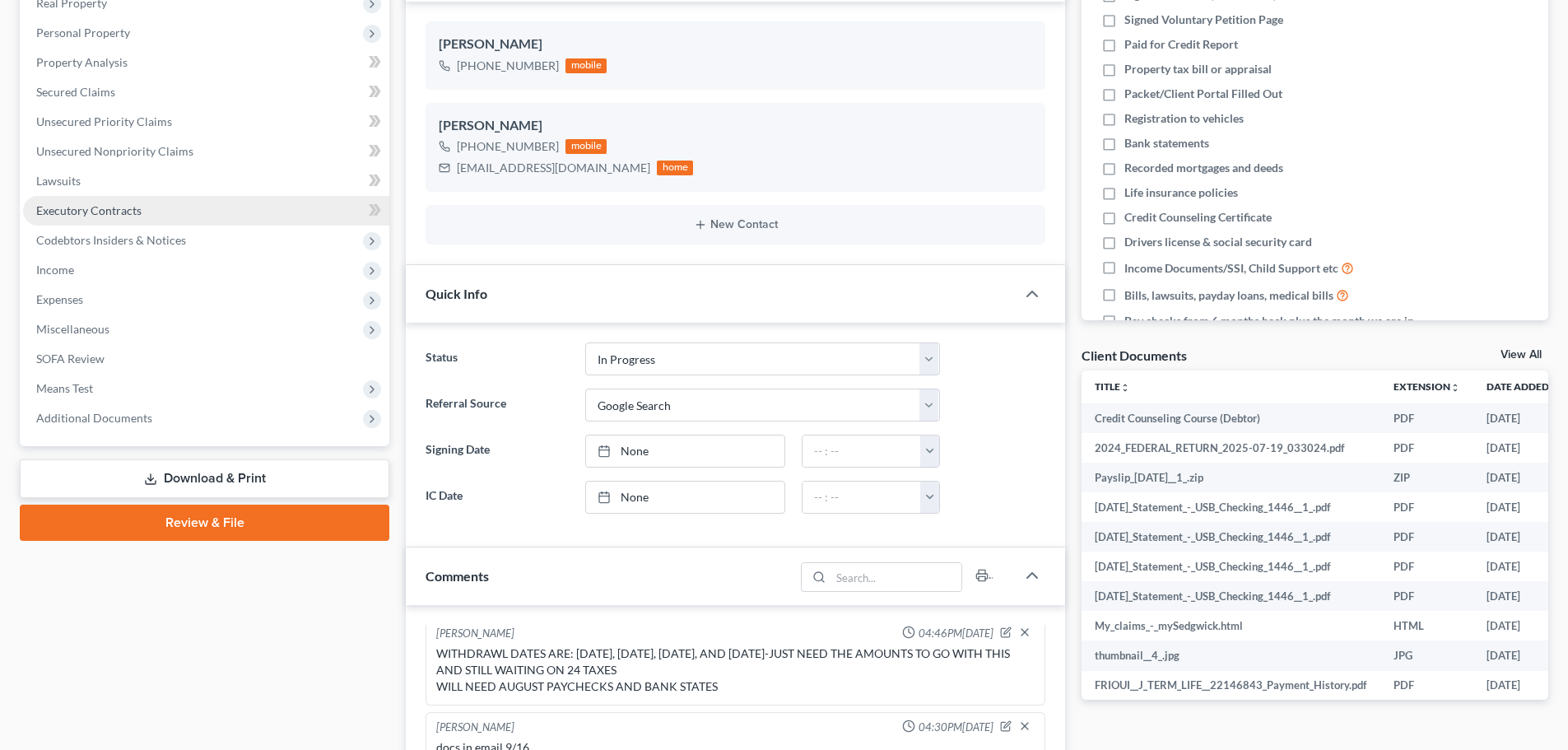
scroll to position [247, 0]
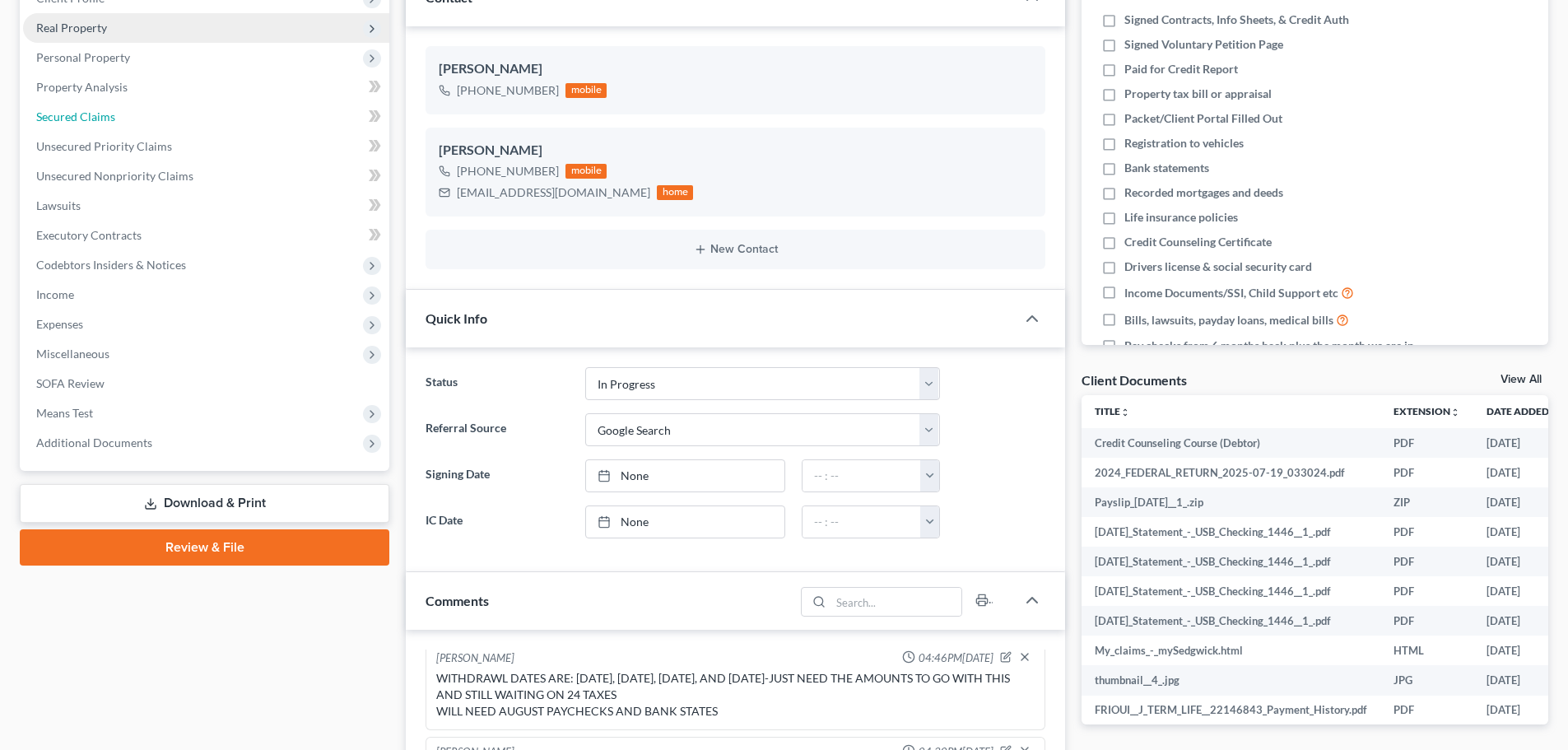
drag, startPoint x: 66, startPoint y: 112, endPoint x: 71, endPoint y: 147, distance: 35.4
click at [66, 112] on span "Secured Claims" at bounding box center [75, 116] width 79 height 14
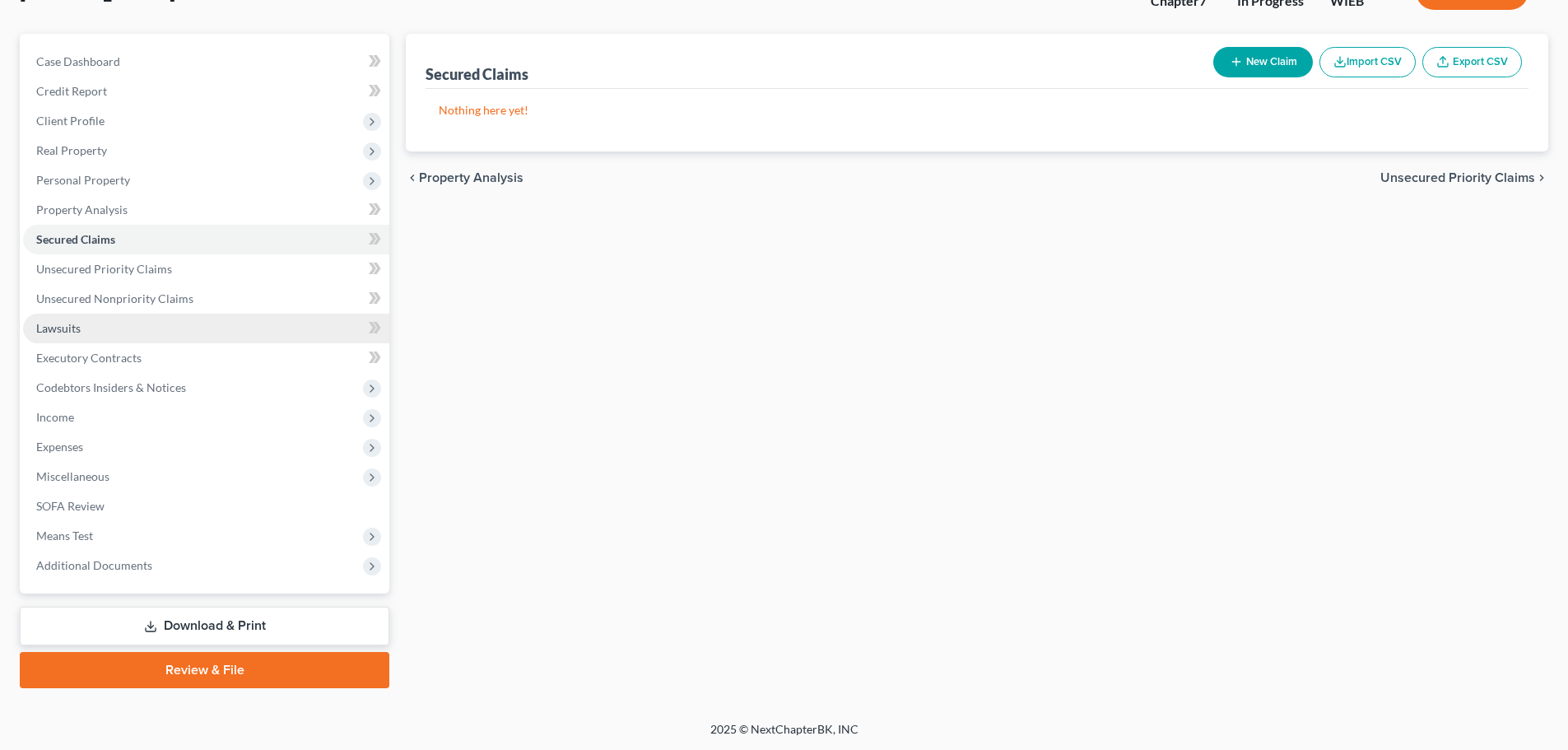
scroll to position [125, 0]
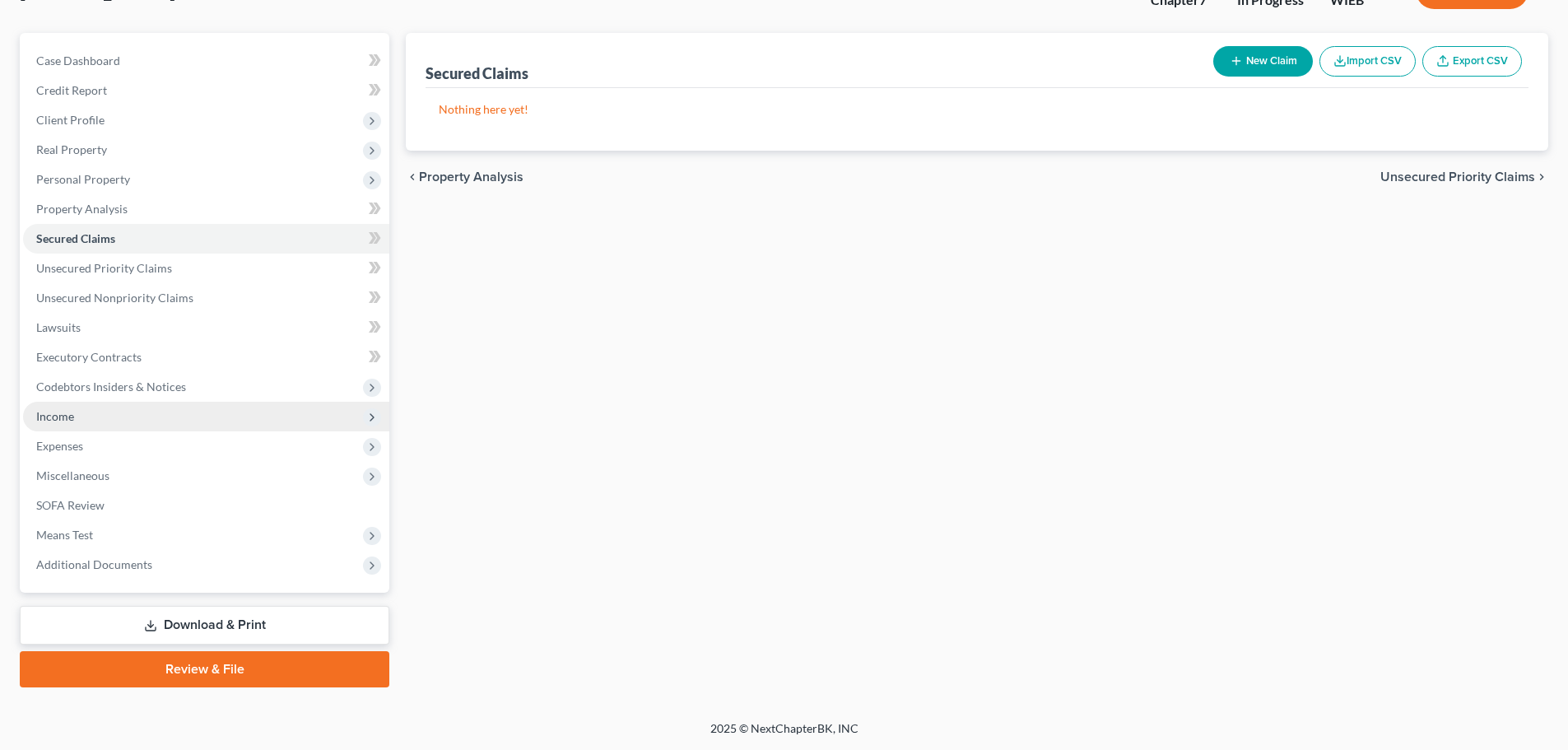
click at [71, 411] on span "Income" at bounding box center [55, 416] width 38 height 14
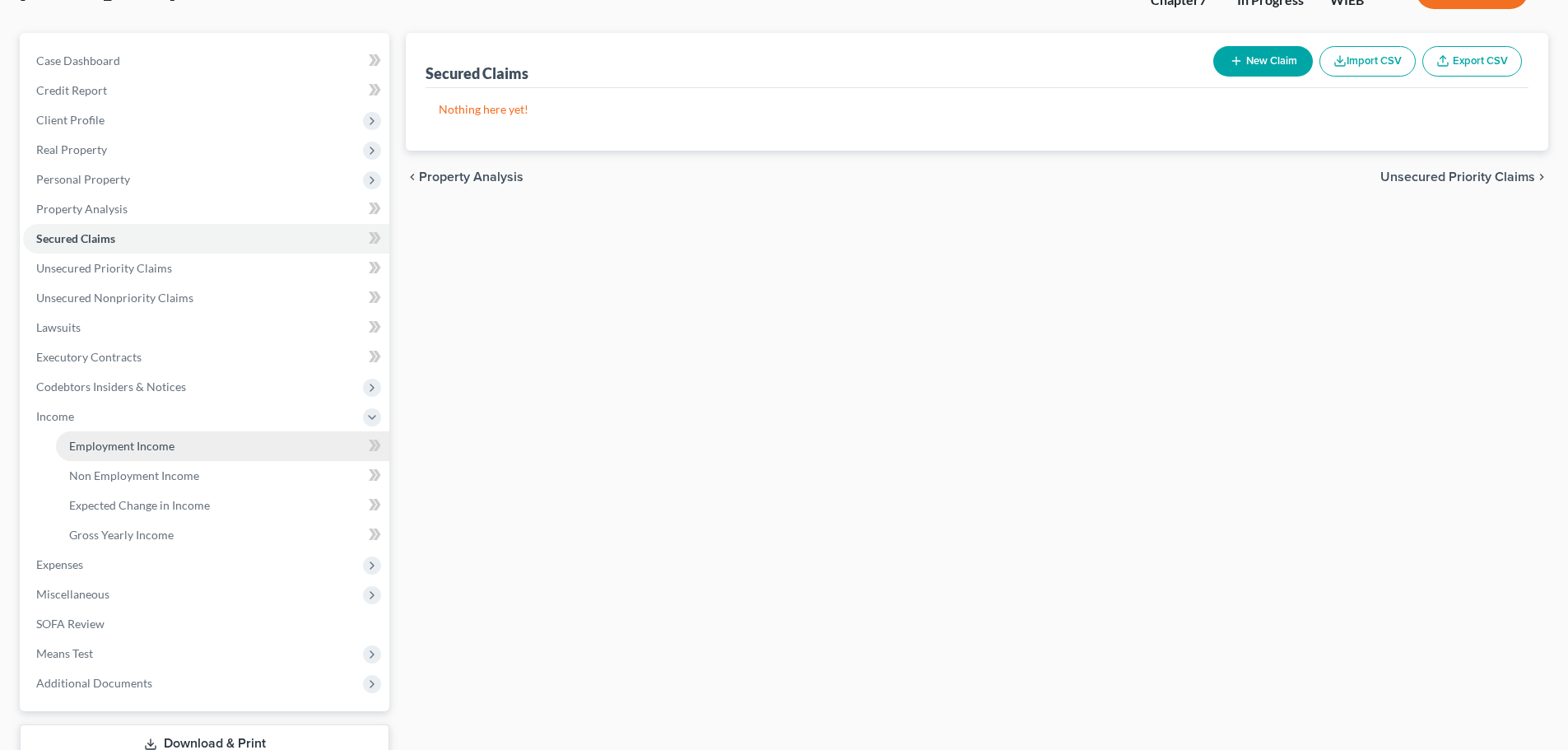
click at [94, 441] on span "Employment Income" at bounding box center [122, 446] width 106 height 14
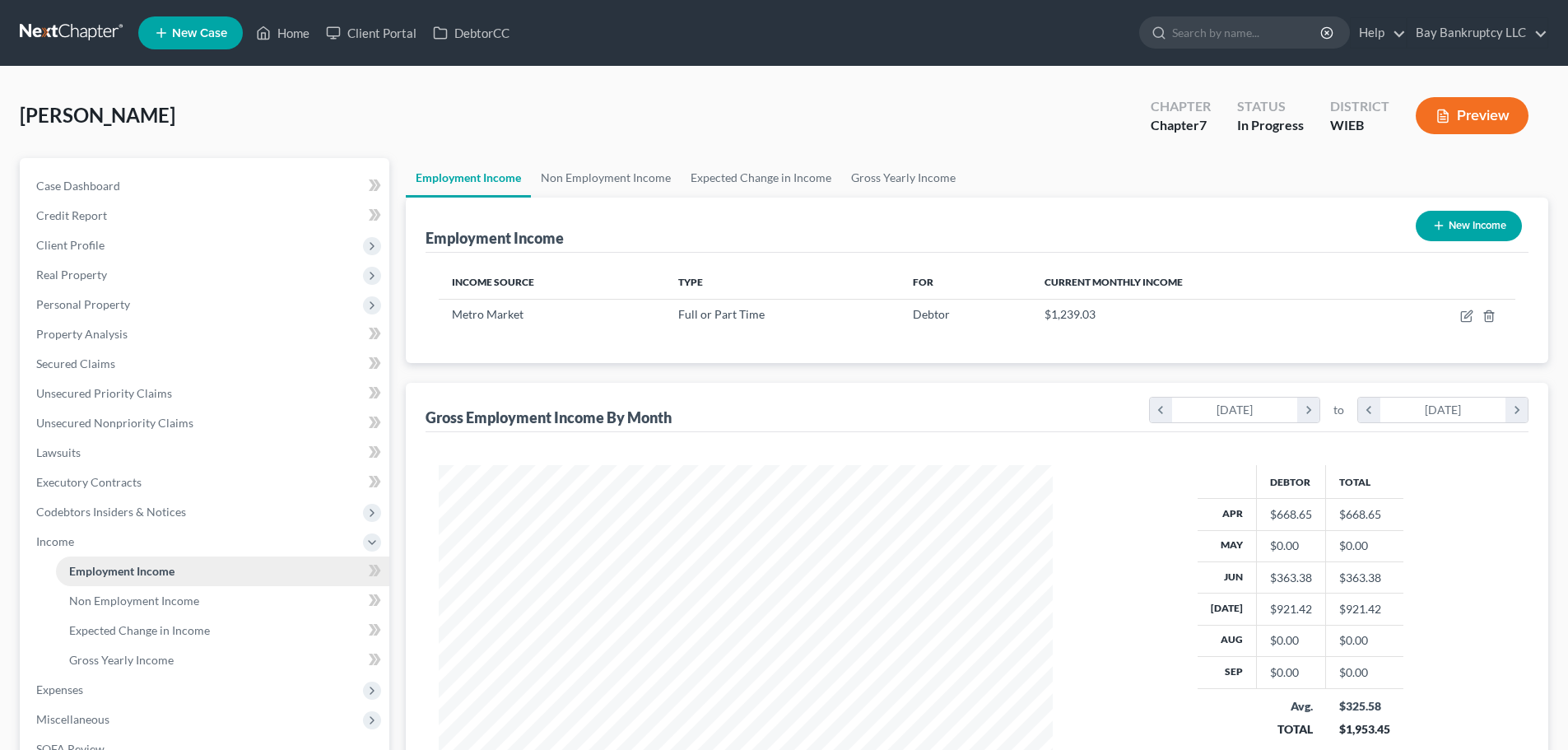
scroll to position [307, 647]
click at [85, 337] on span "Property Analysis" at bounding box center [81, 333] width 91 height 14
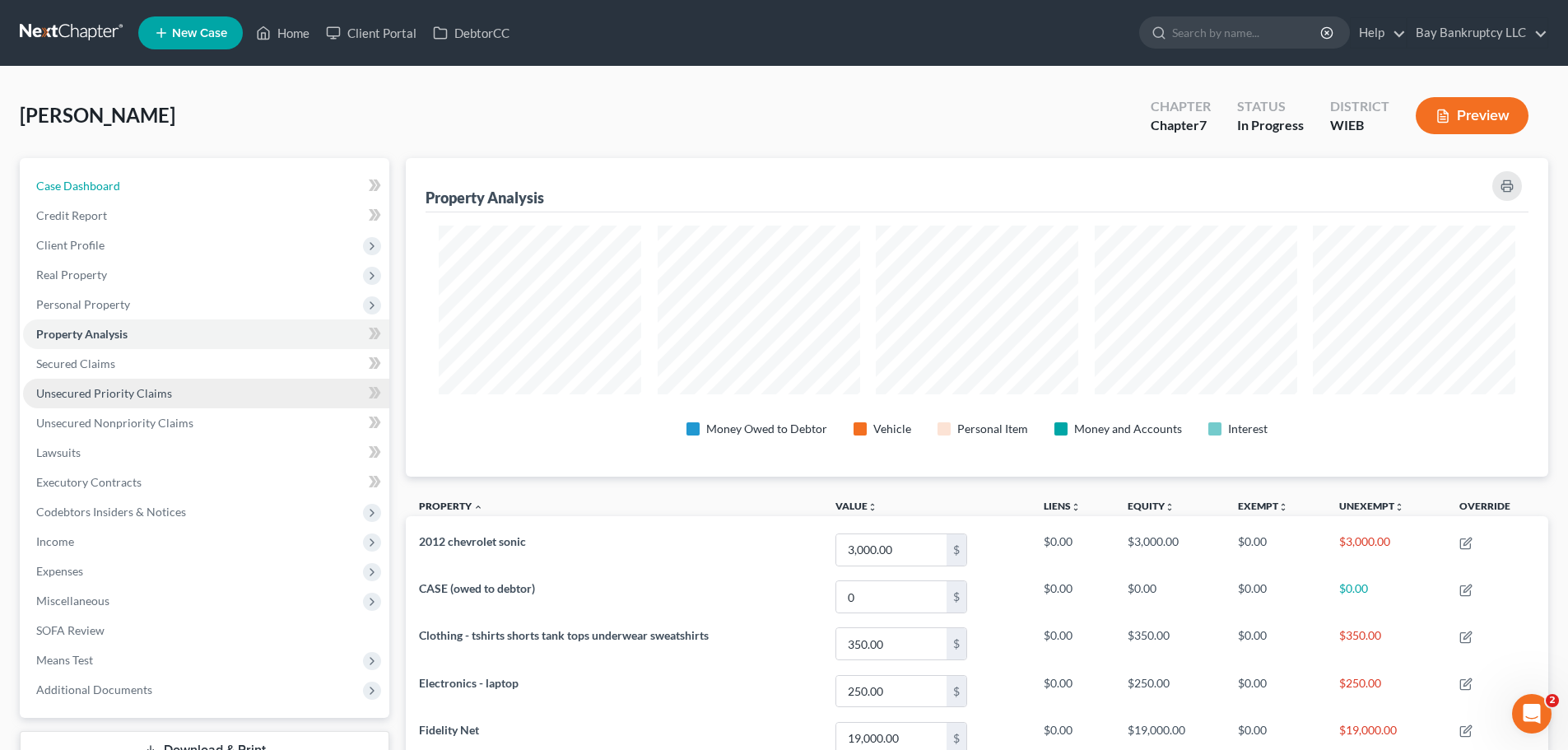
drag, startPoint x: 92, startPoint y: 186, endPoint x: 310, endPoint y: 393, distance: 300.6
click at [92, 186] on span "Case Dashboard" at bounding box center [78, 186] width 84 height 14
select select "3"
select select "4"
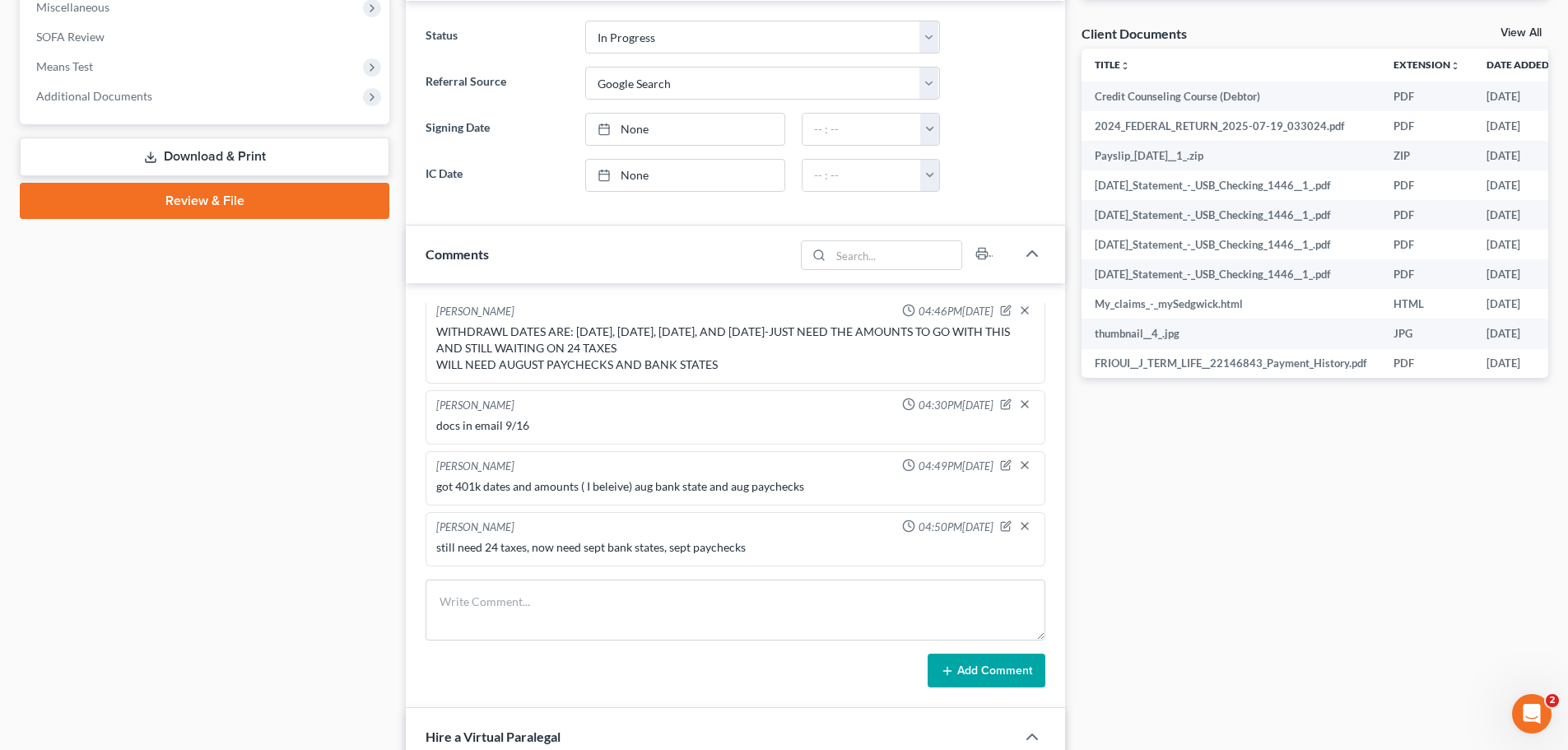
scroll to position [658, 0]
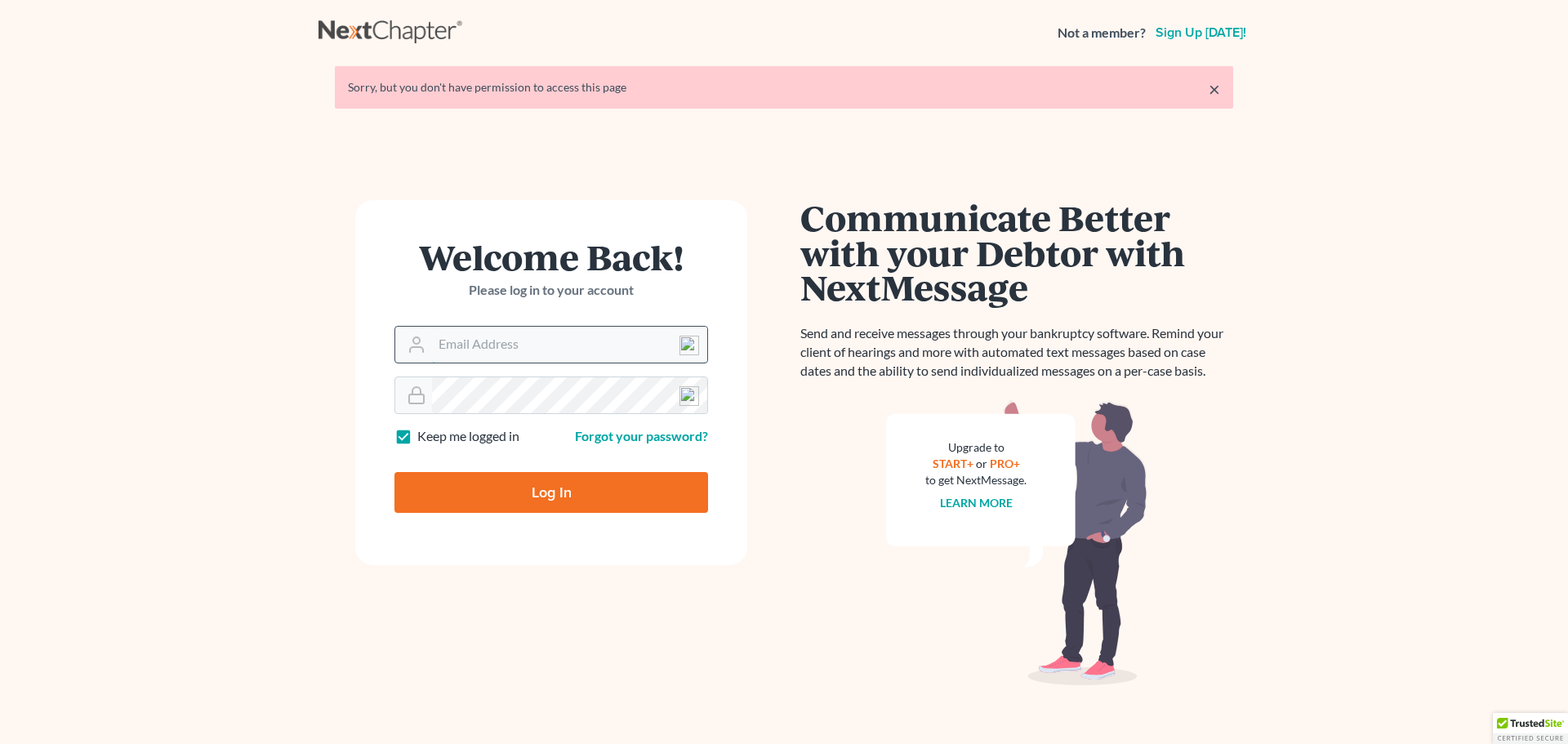
click at [452, 337] on input "Email Address" at bounding box center [569, 344] width 275 height 36
type input "[EMAIL_ADDRESS][DOMAIN_NAME]"
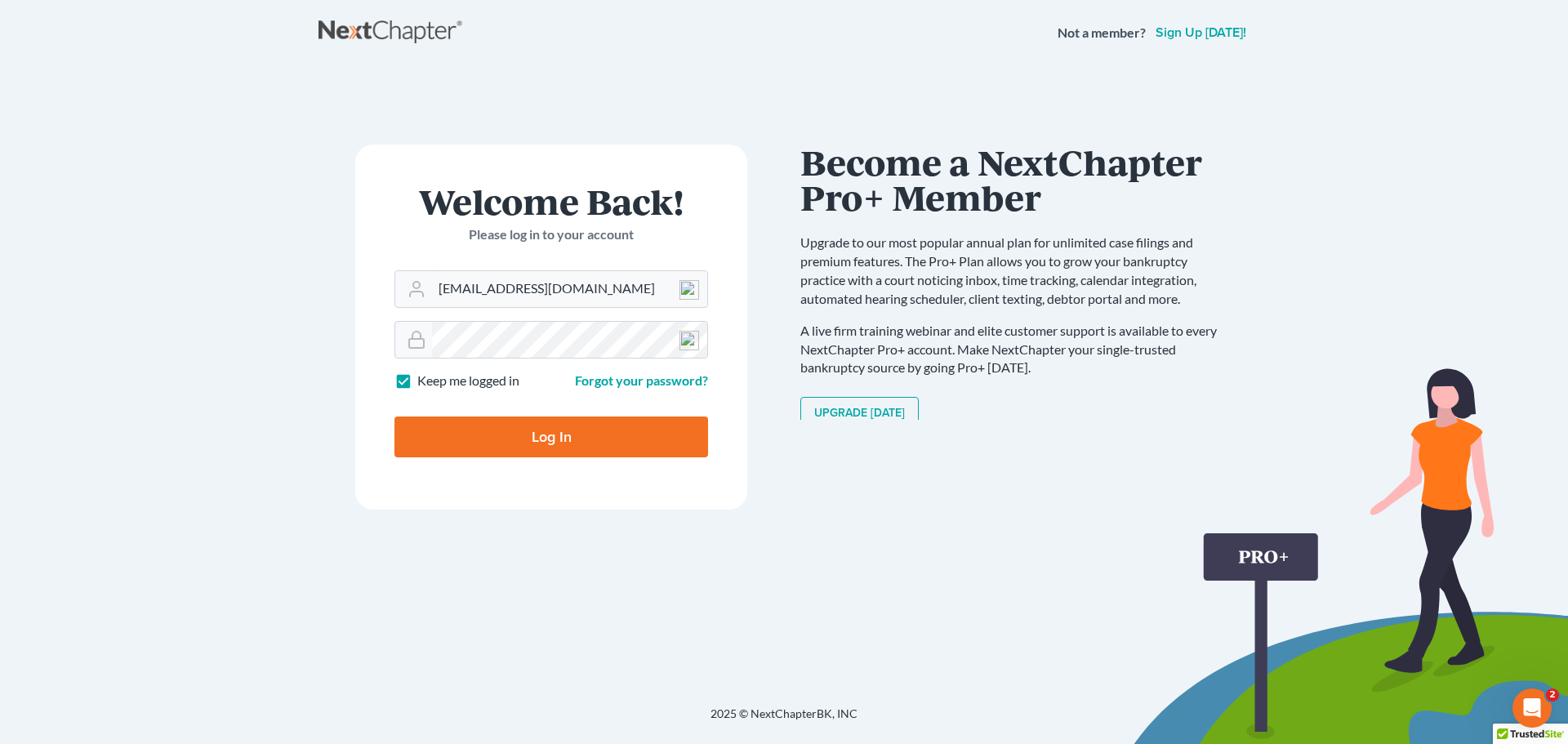
click at [505, 442] on input "Log In" at bounding box center [551, 436] width 314 height 41
type input "Thinking..."
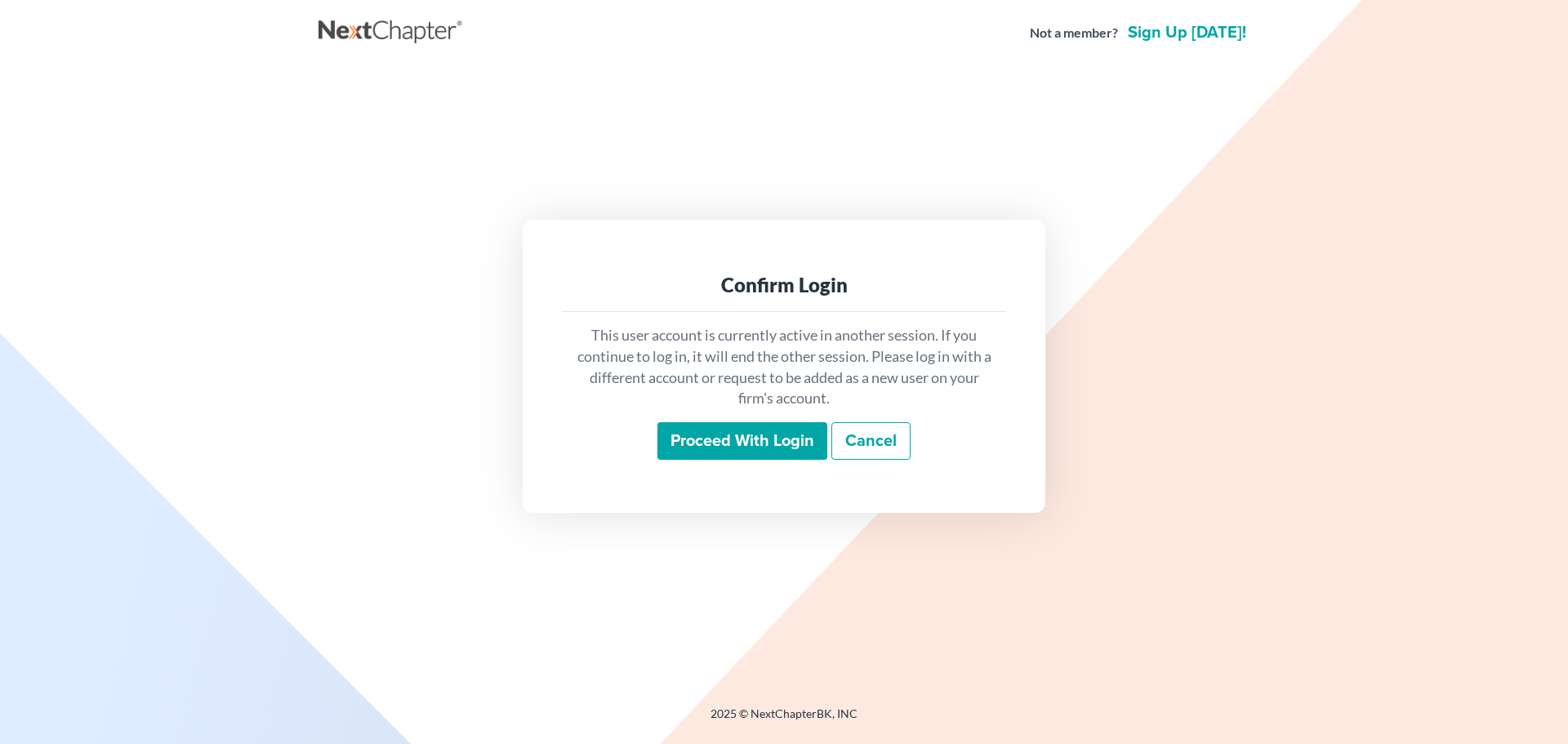
click at [721, 431] on input "Proceed with login" at bounding box center [742, 440] width 170 height 37
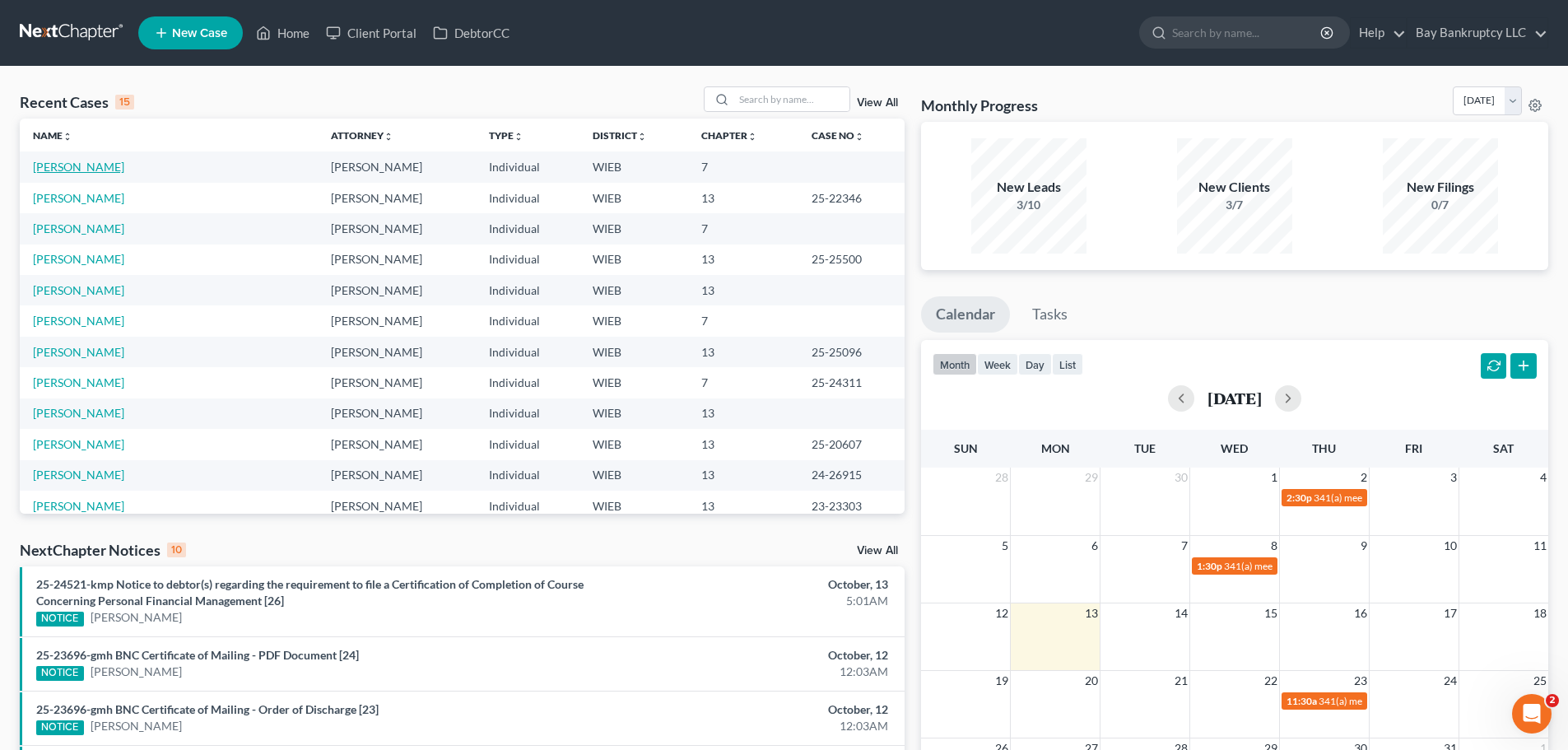
click at [55, 170] on link "[PERSON_NAME]" at bounding box center [78, 166] width 91 height 14
select select "3"
select select "4"
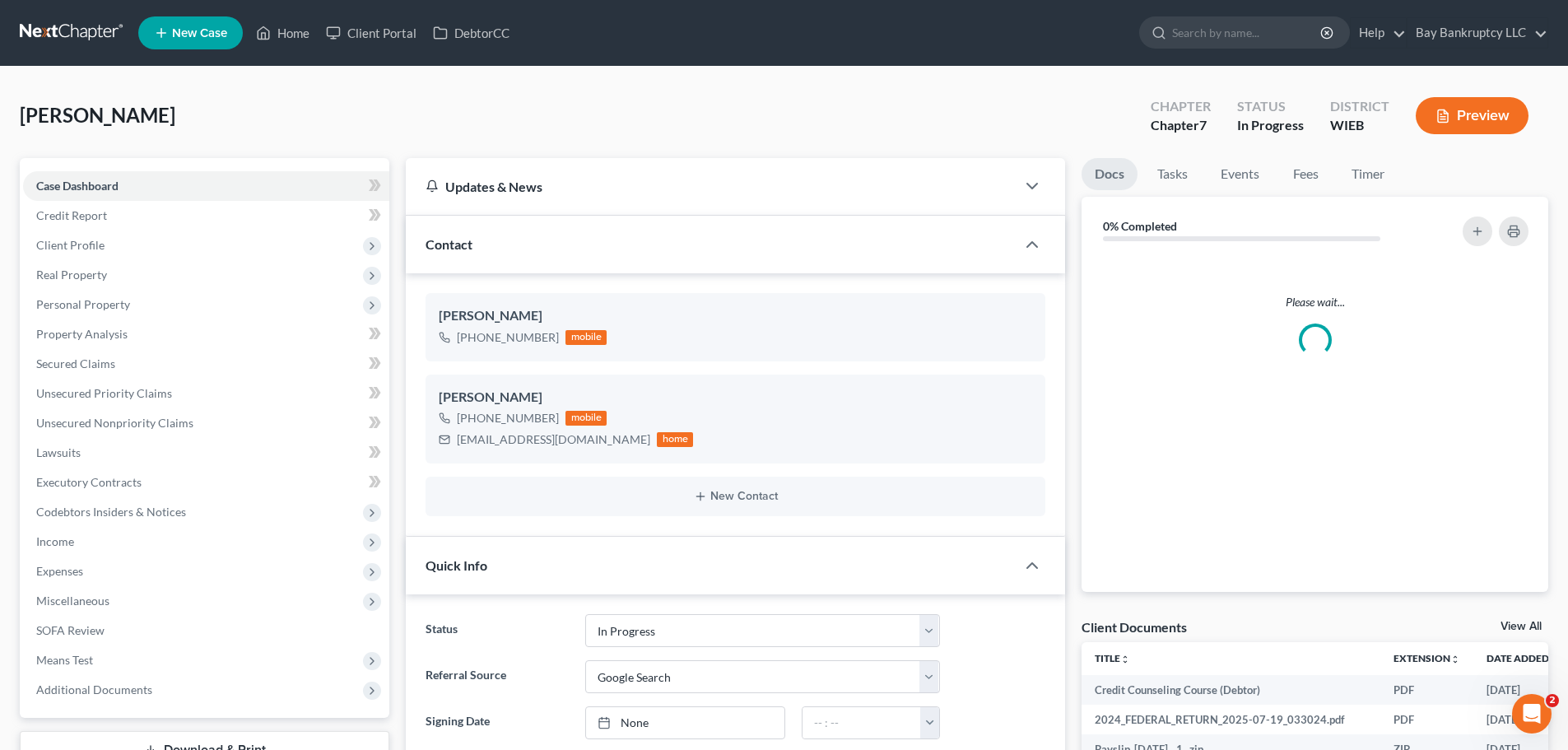
click at [85, 536] on span "Income" at bounding box center [206, 541] width 367 height 30
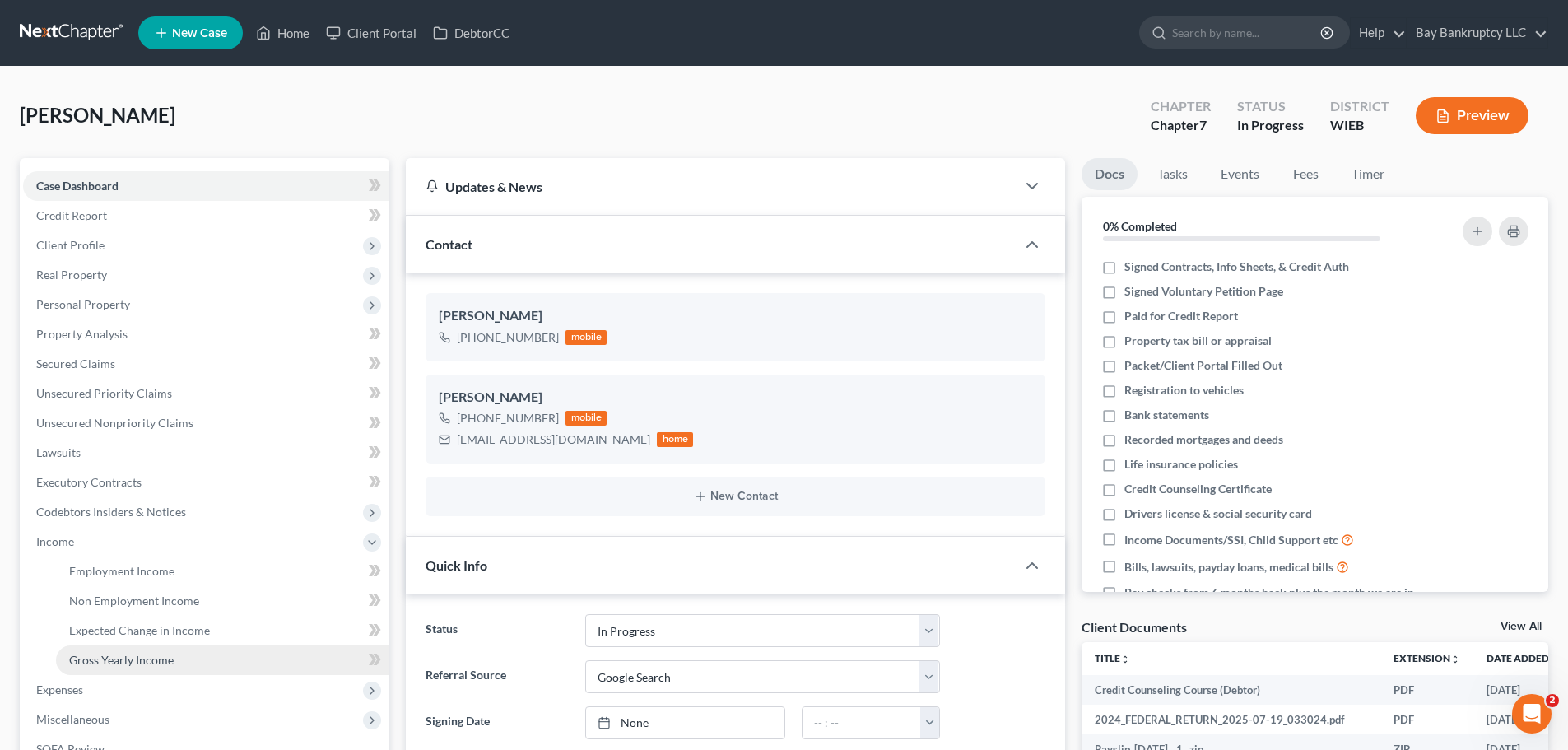
click at [136, 655] on span "Gross Yearly Income" at bounding box center [121, 660] width 105 height 14
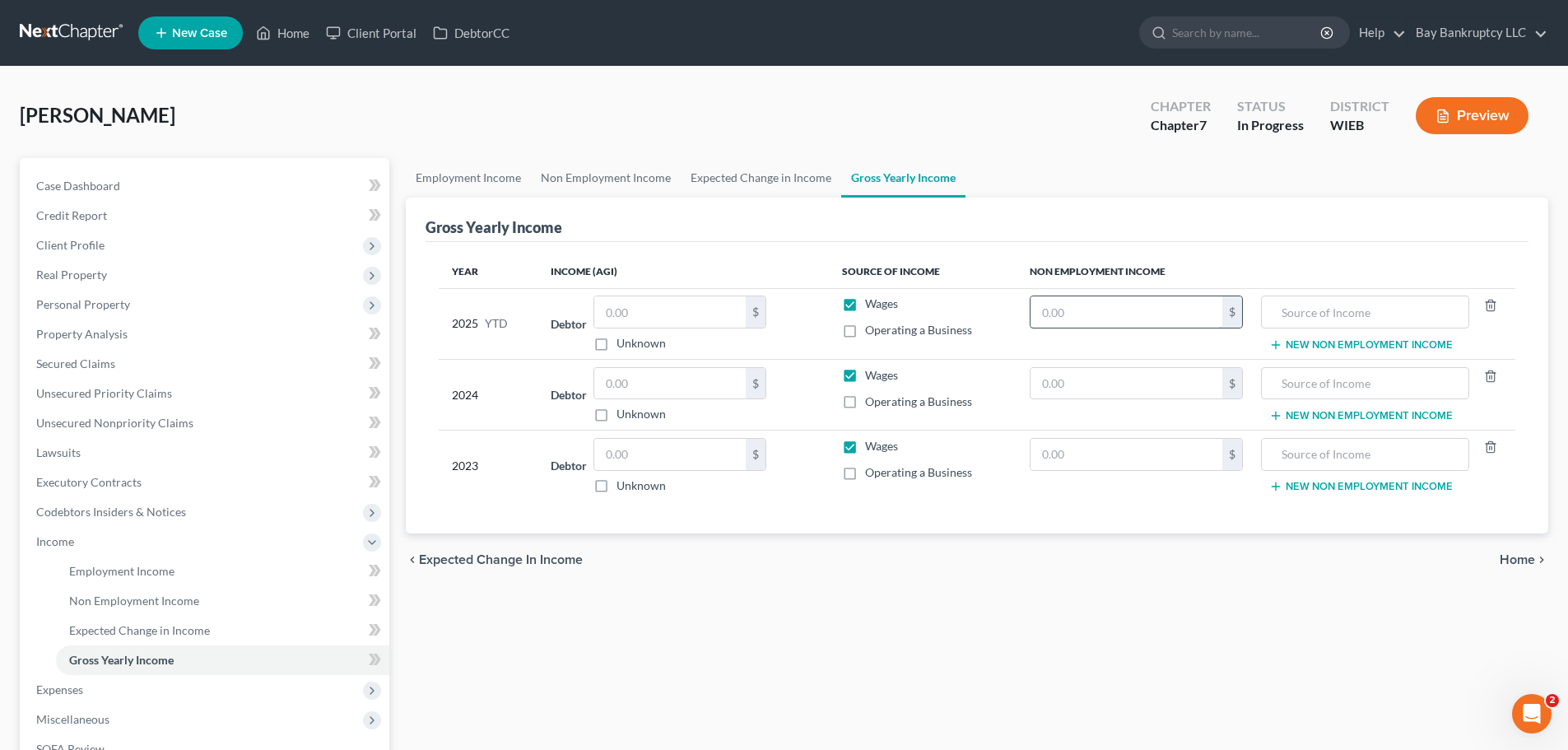
click at [1159, 315] on input "text" at bounding box center [1126, 312] width 192 height 32
type input "4,275"
click at [1296, 313] on input "text" at bounding box center [1365, 312] width 189 height 32
type input "401k withdrawals"
click at [1037, 623] on div "Employment Income Non Employment Income Expected Change in Income Gross Yearly …" at bounding box center [976, 544] width 1159 height 773
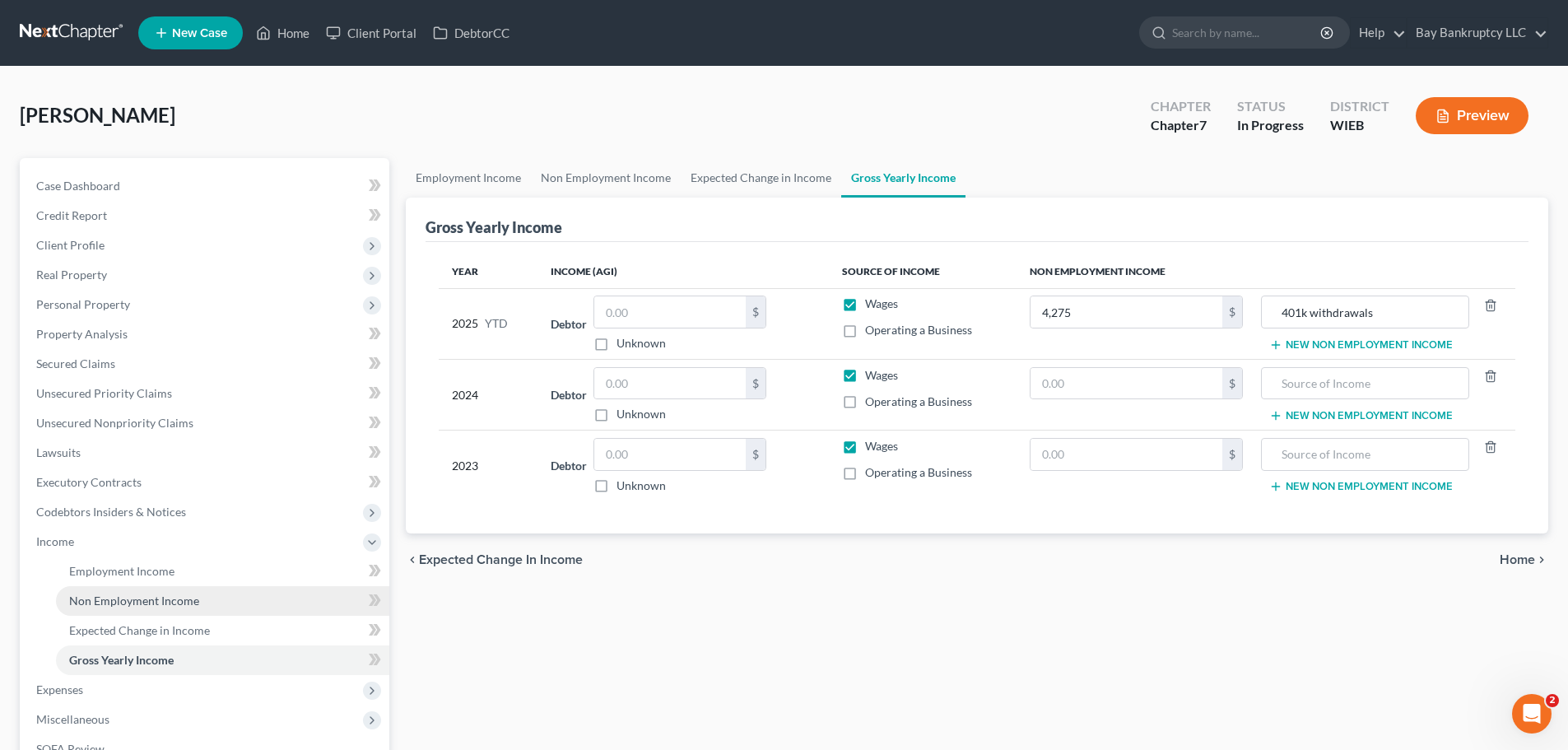
click at [179, 594] on span "Non Employment Income" at bounding box center [134, 600] width 130 height 14
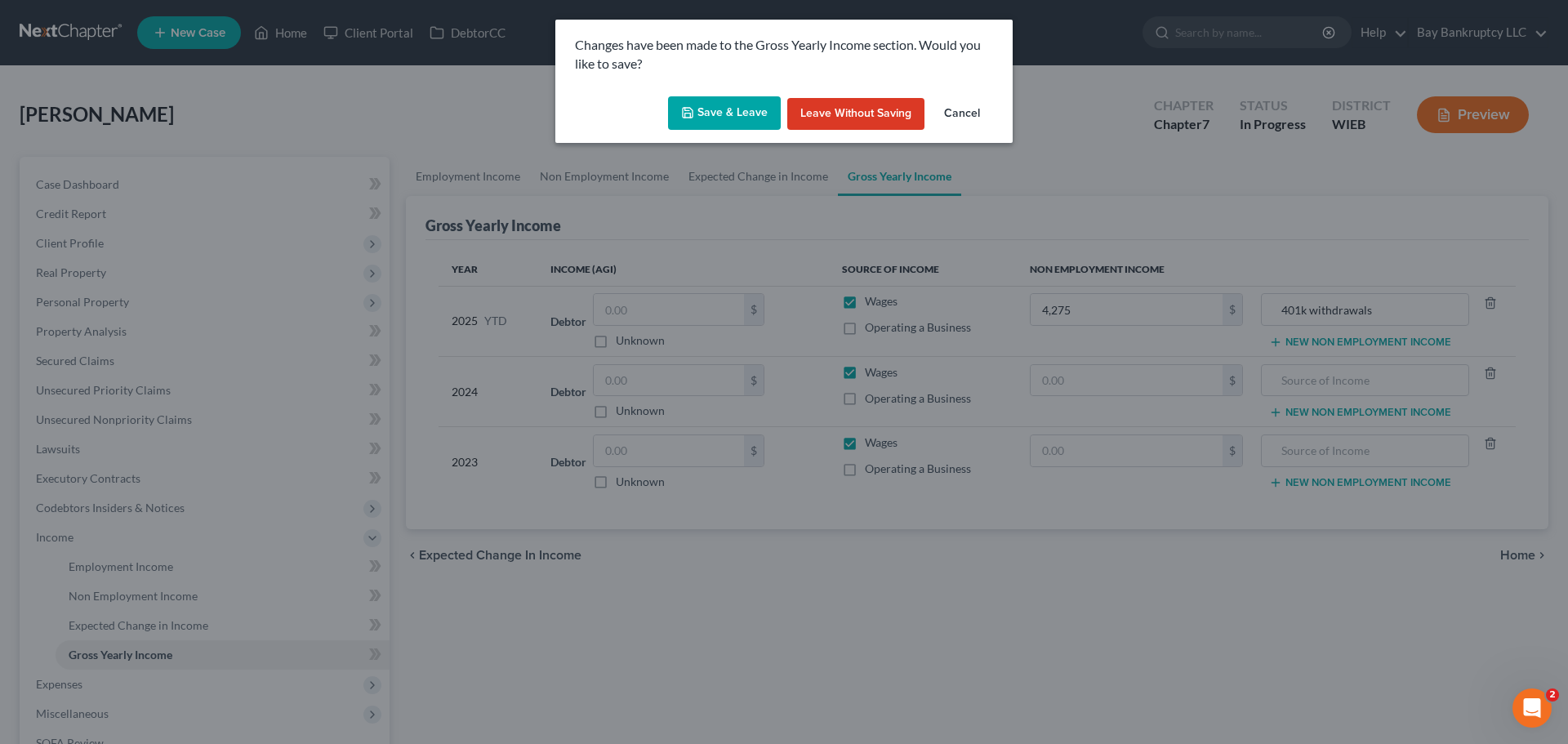
click at [740, 105] on button "Save & Leave" at bounding box center [724, 113] width 112 height 35
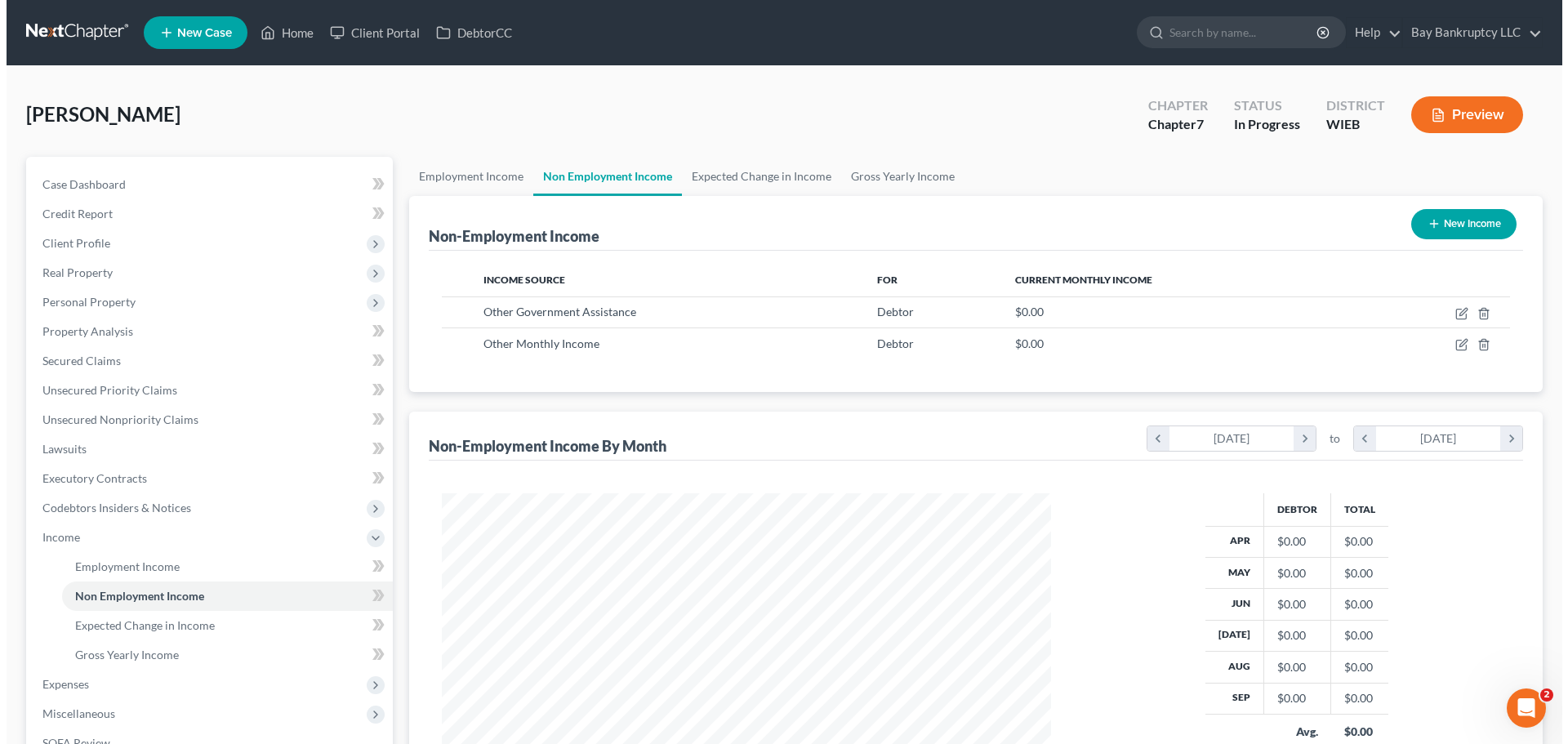
scroll to position [304, 642]
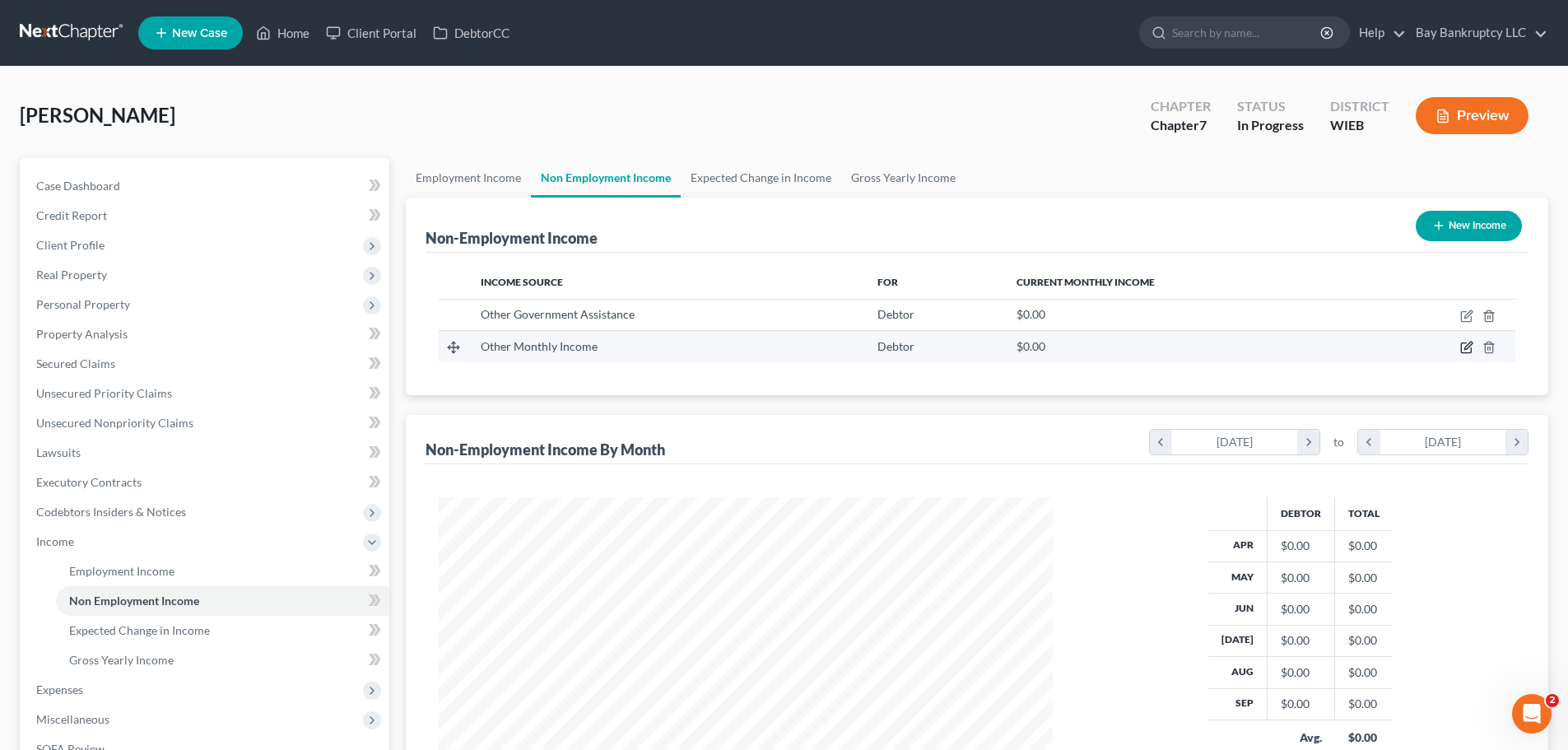
click at [1469, 343] on icon "button" at bounding box center [1468, 346] width 8 height 8
select select "13"
select select "0"
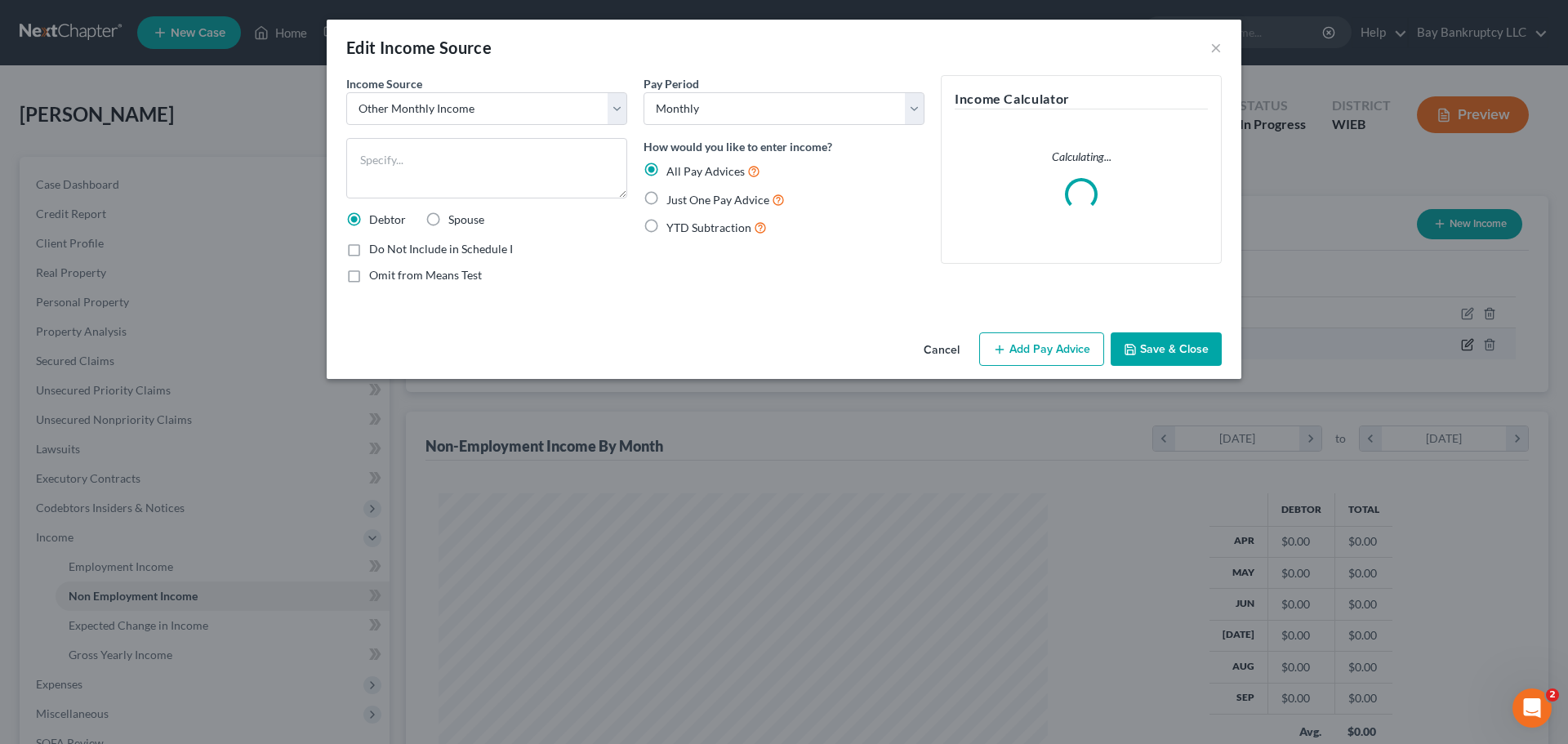
scroll to position [307, 648]
click at [503, 161] on textarea at bounding box center [486, 167] width 281 height 60
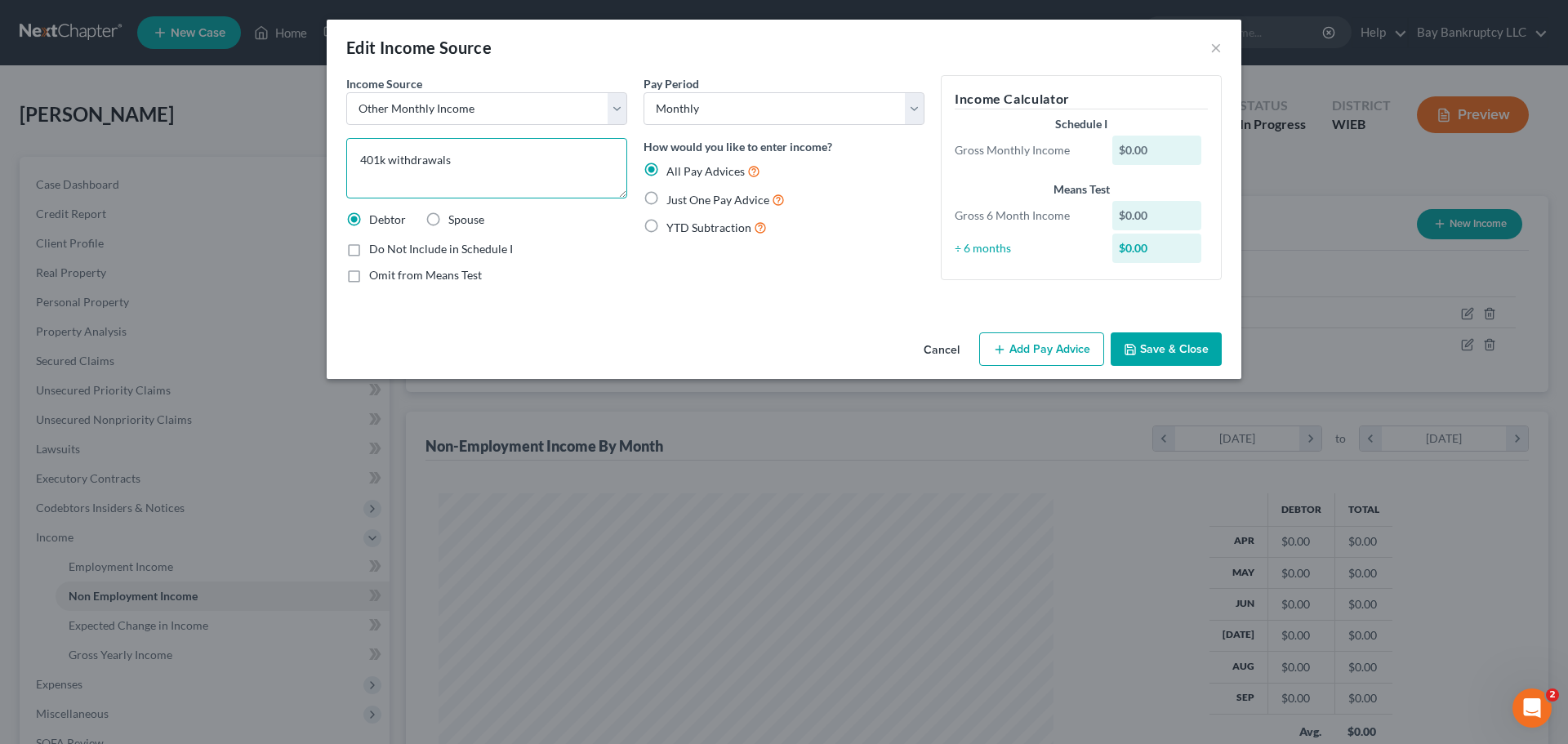
type textarea "401k withdrawals"
click at [1014, 344] on button "Add Pay Advice" at bounding box center [1042, 349] width 125 height 35
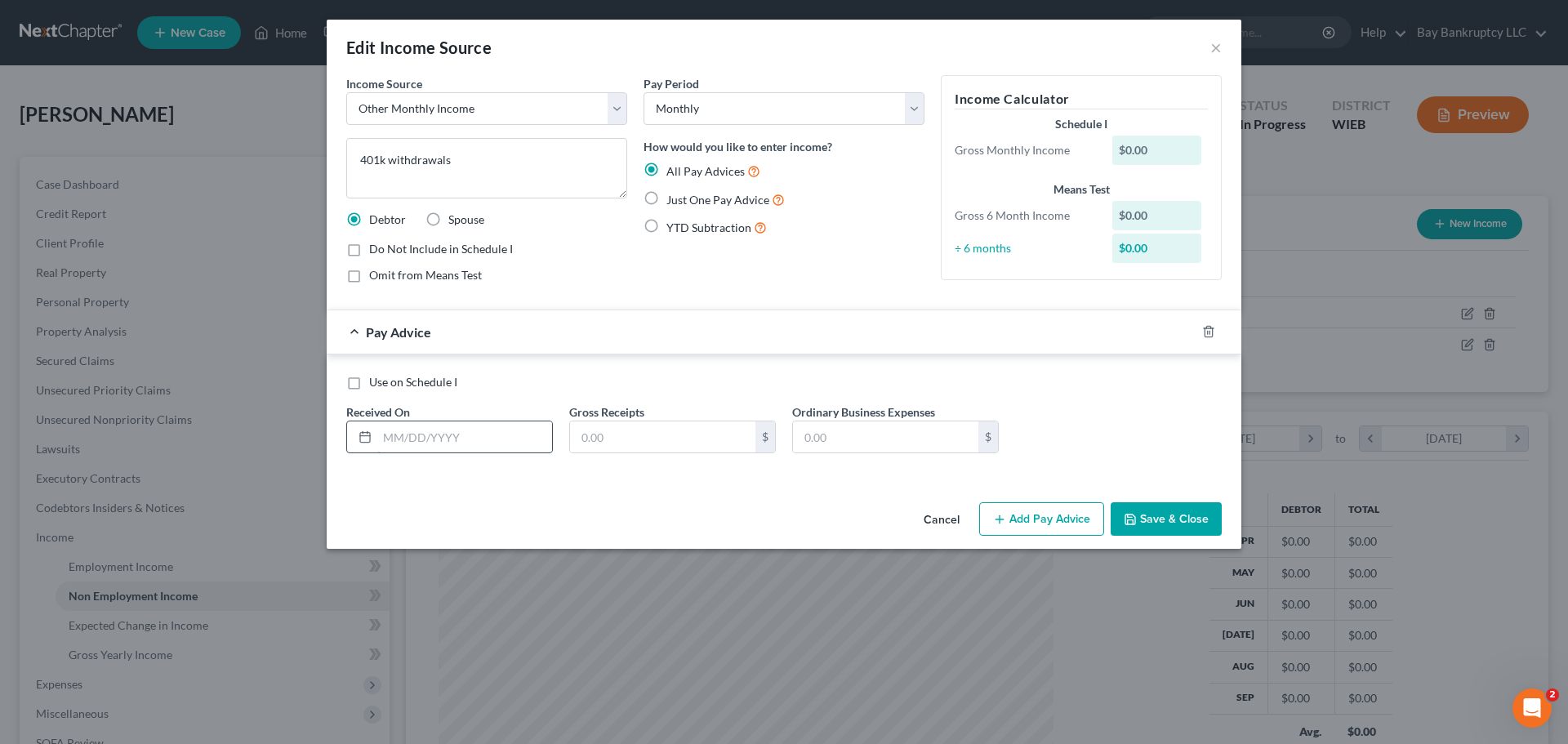
click at [471, 441] on input "text" at bounding box center [464, 436] width 175 height 31
type input "[DATE]"
click at [657, 425] on input "text" at bounding box center [662, 436] width 185 height 31
type input "1,000"
click at [1037, 510] on button "Add Pay Advice" at bounding box center [1042, 519] width 125 height 35
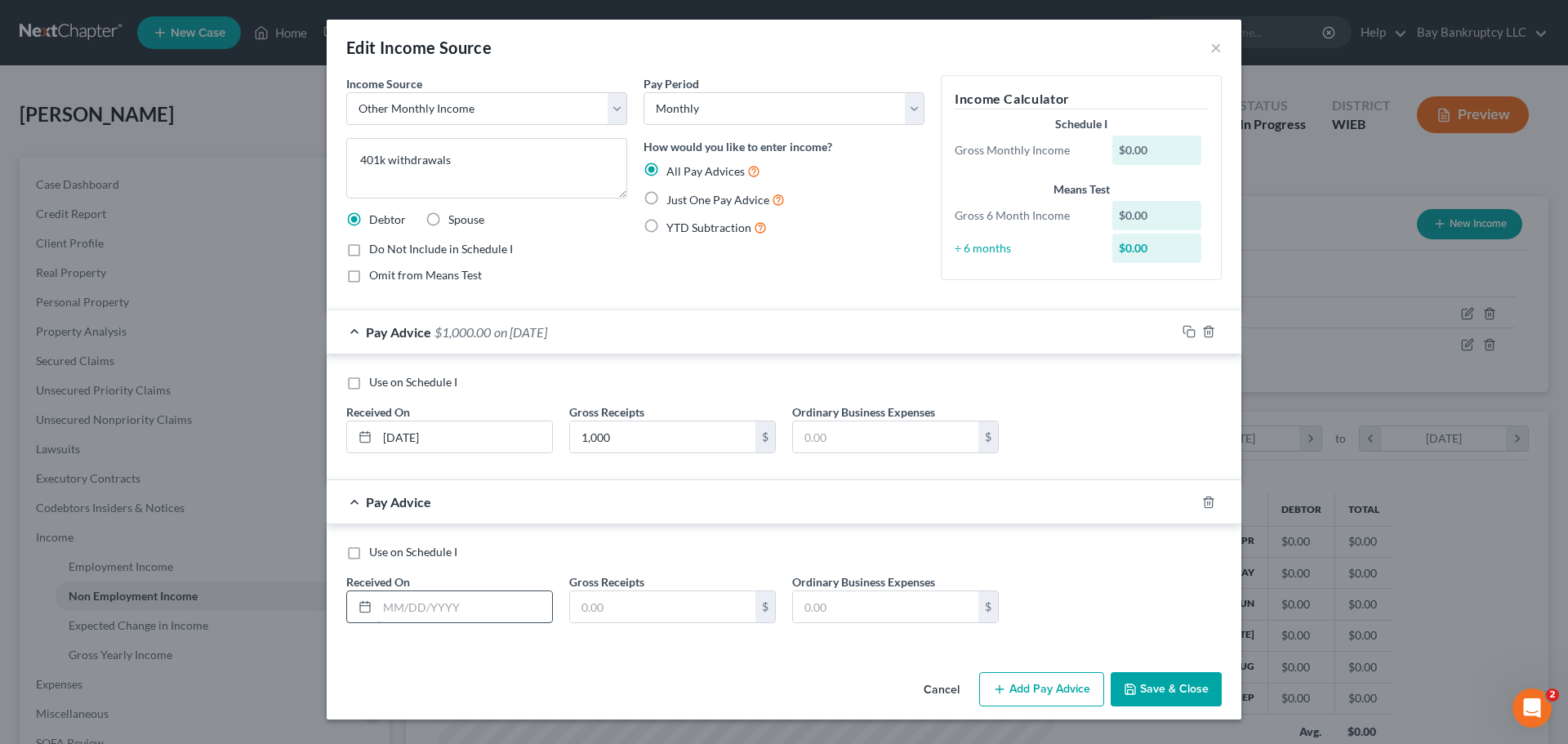
click at [518, 610] on input "text" at bounding box center [464, 606] width 175 height 31
type input "[DATE]"
click at [635, 610] on input "text" at bounding box center [662, 606] width 185 height 31
type input "625"
click at [1059, 692] on button "Add Pay Advice" at bounding box center [1042, 689] width 125 height 35
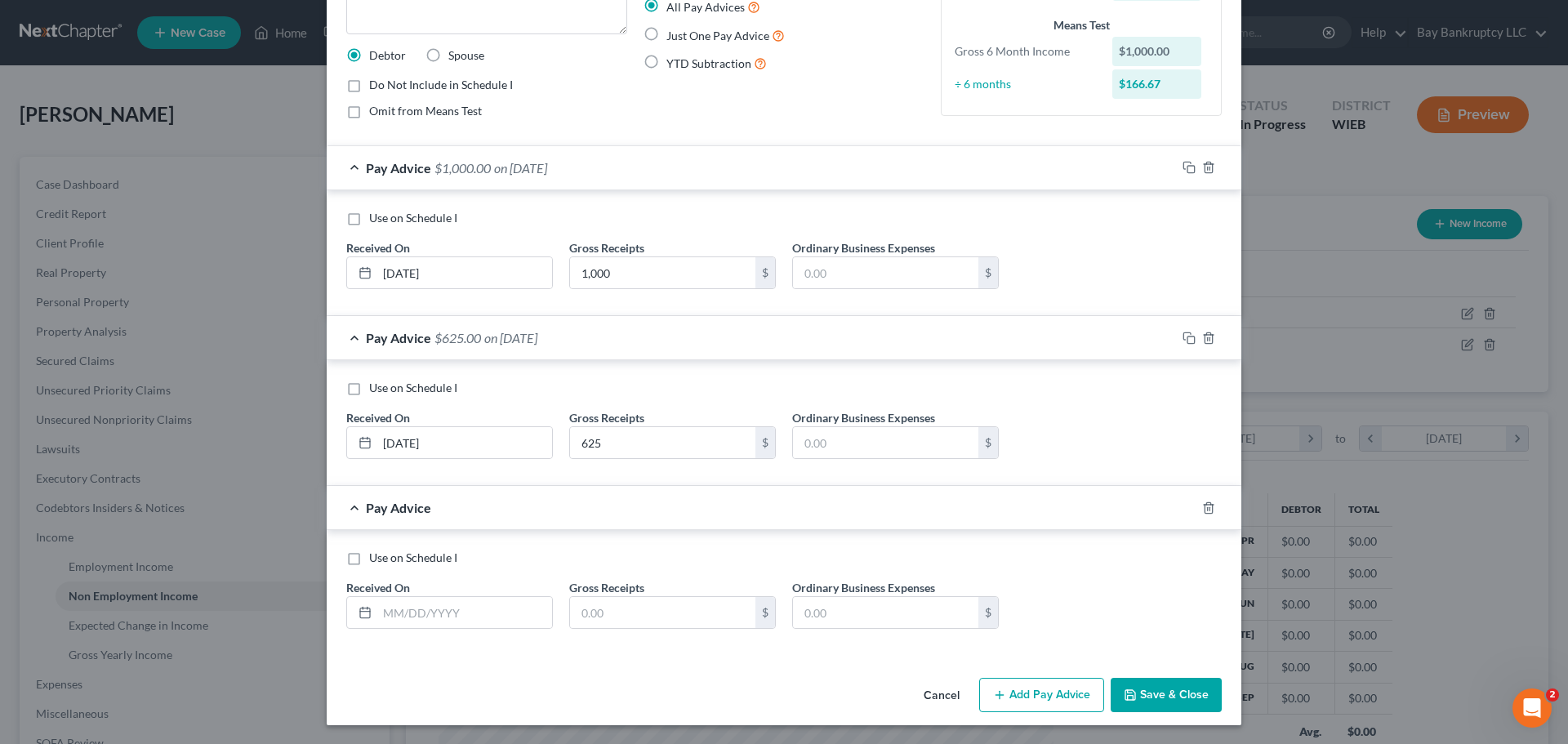
scroll to position [165, 0]
click at [525, 604] on input "text" at bounding box center [464, 611] width 175 height 31
type input "[DATE]"
click at [728, 613] on input "text" at bounding box center [662, 611] width 185 height 31
type input "562.5"
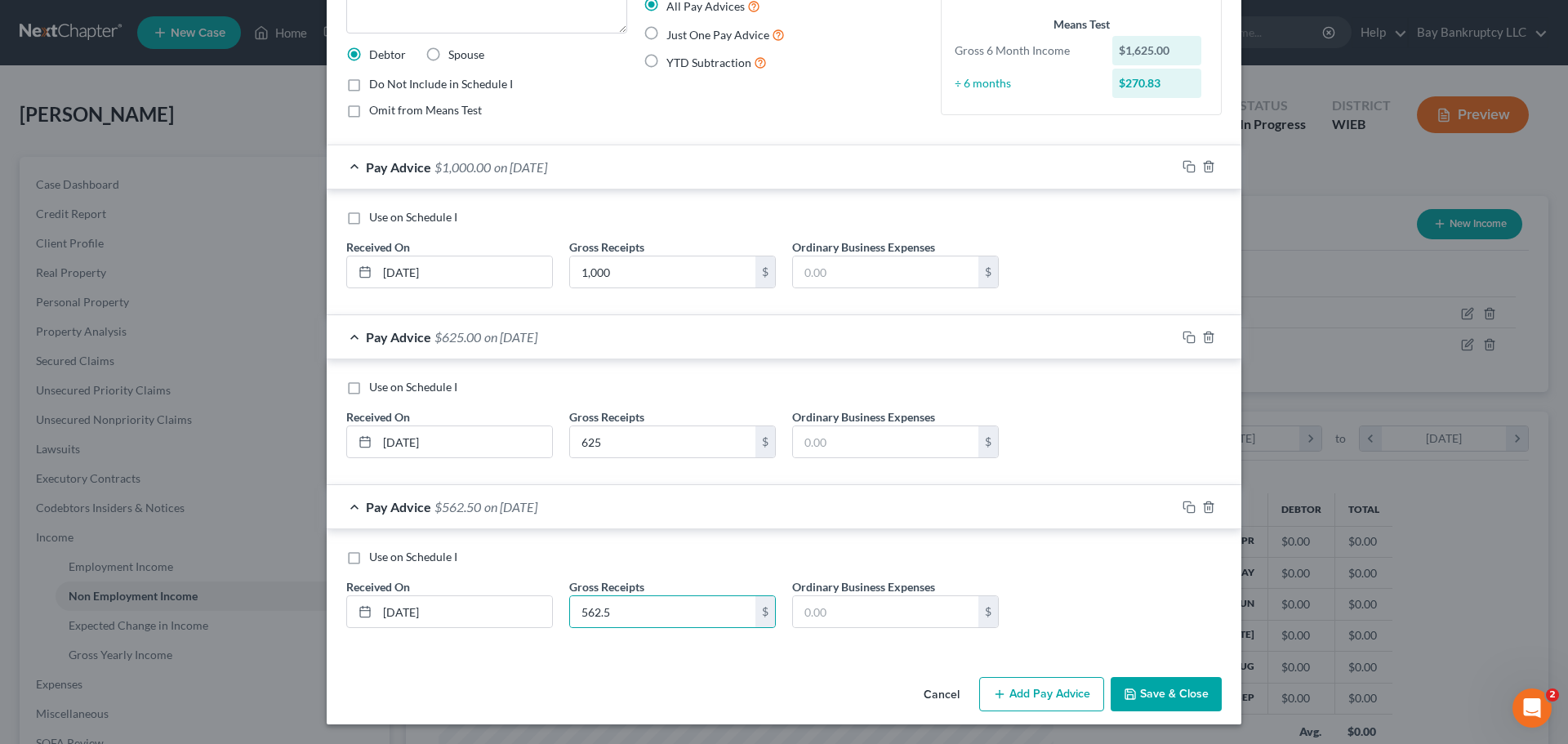
click at [1033, 693] on button "Add Pay Advice" at bounding box center [1042, 693] width 125 height 35
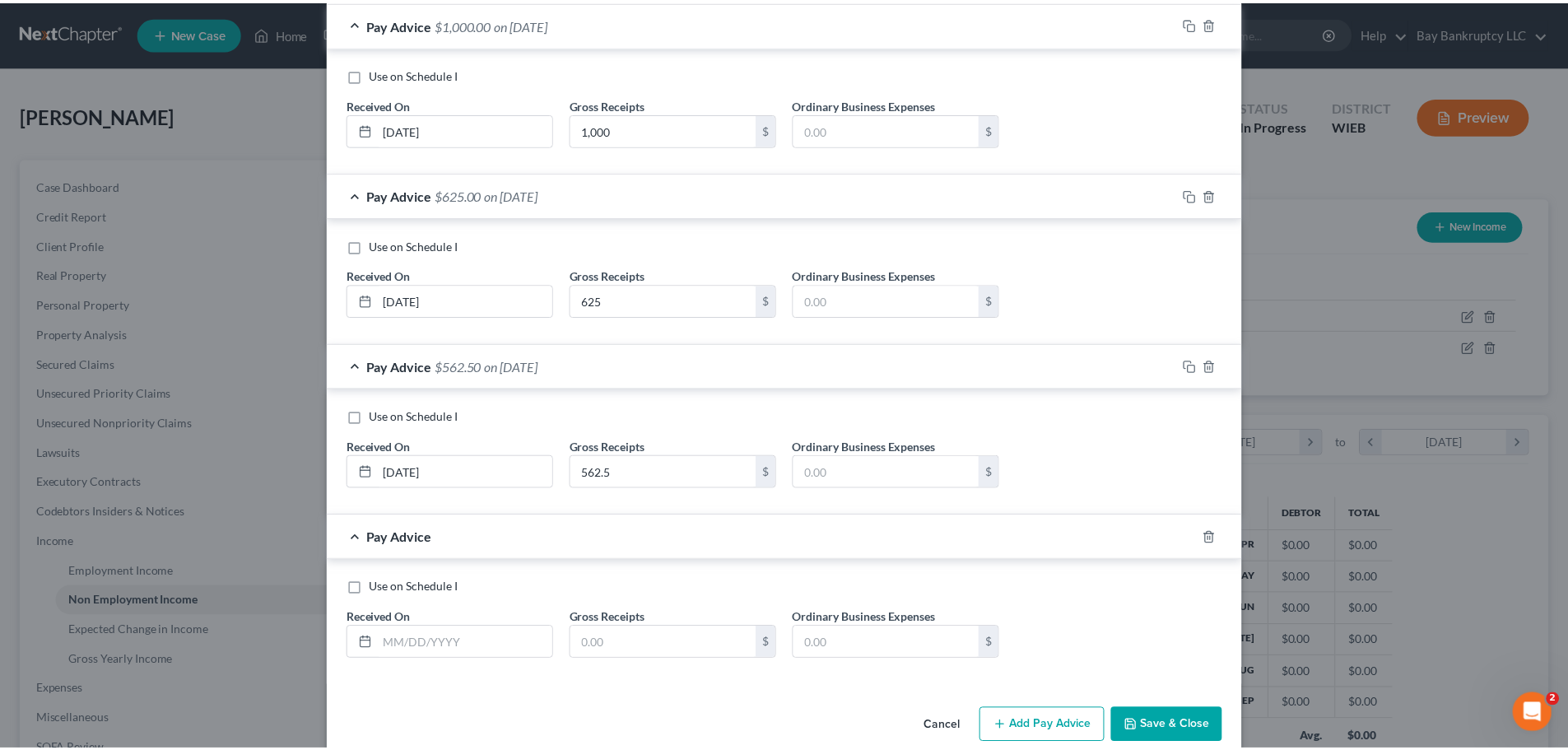
scroll to position [338, 0]
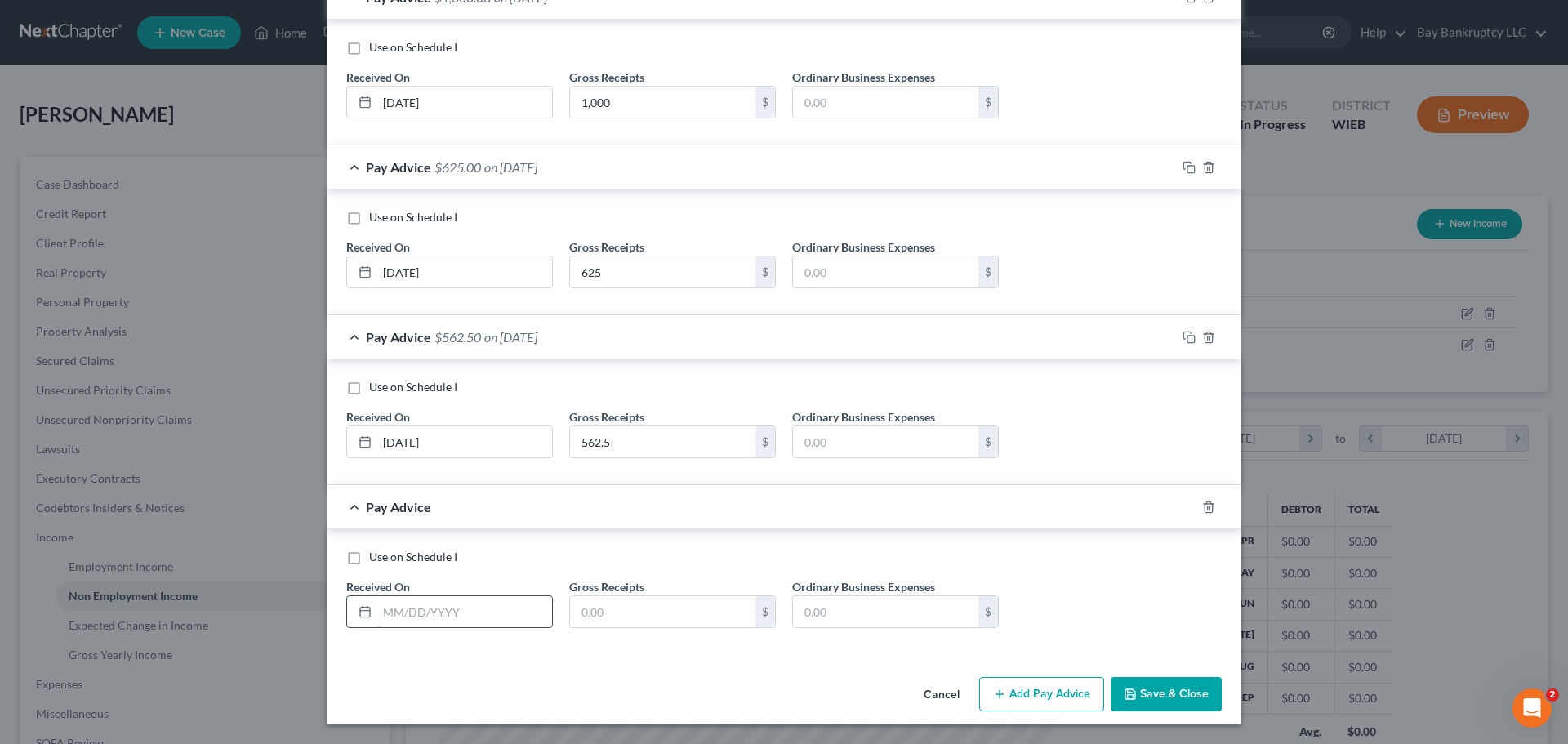
click at [475, 621] on input "text" at bounding box center [464, 611] width 175 height 31
type input "[DATE]"
click at [579, 601] on input "text" at bounding box center [662, 611] width 185 height 31
type input "562.5"
click at [1138, 683] on button "Save & Close" at bounding box center [1165, 693] width 111 height 35
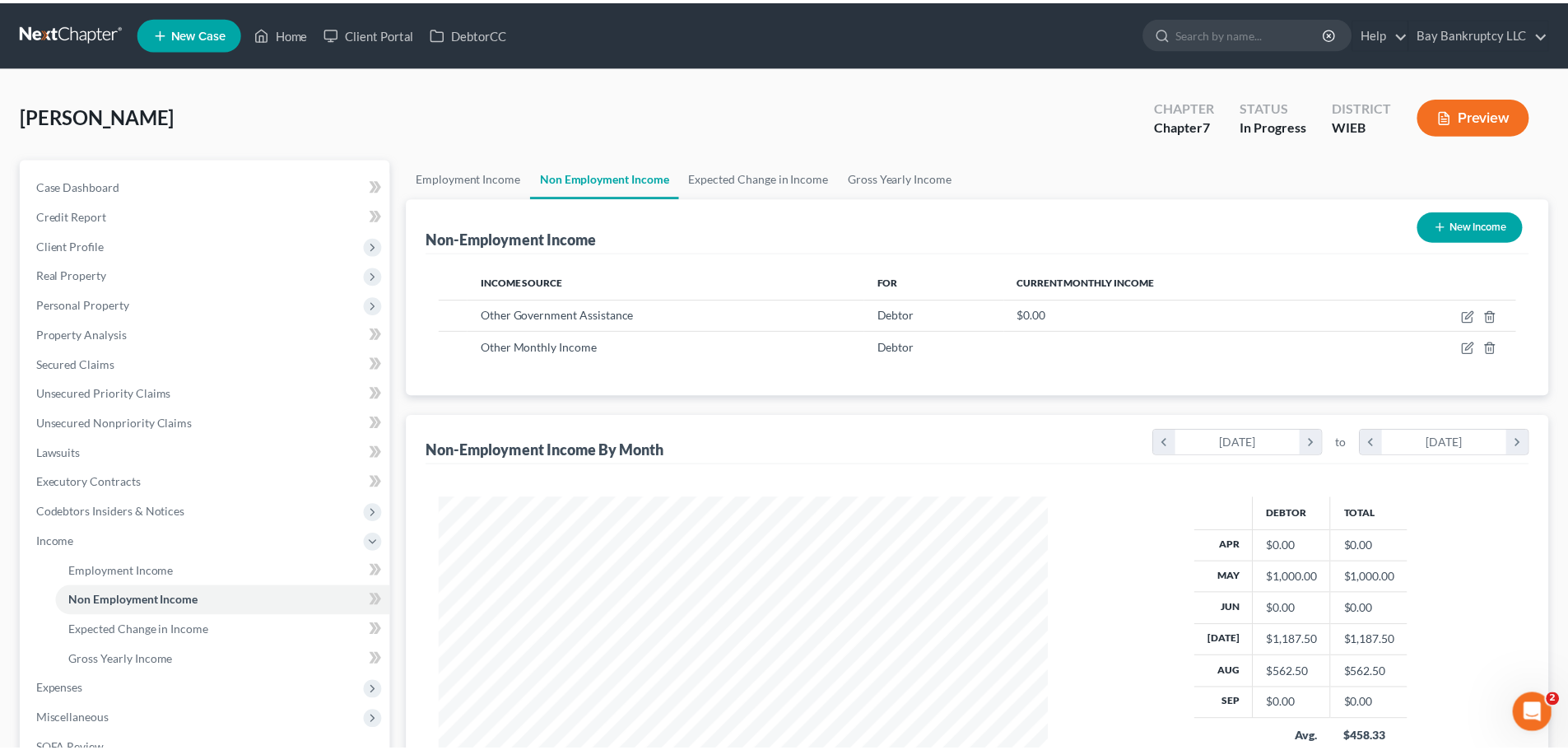
scroll to position [822538, 822549]
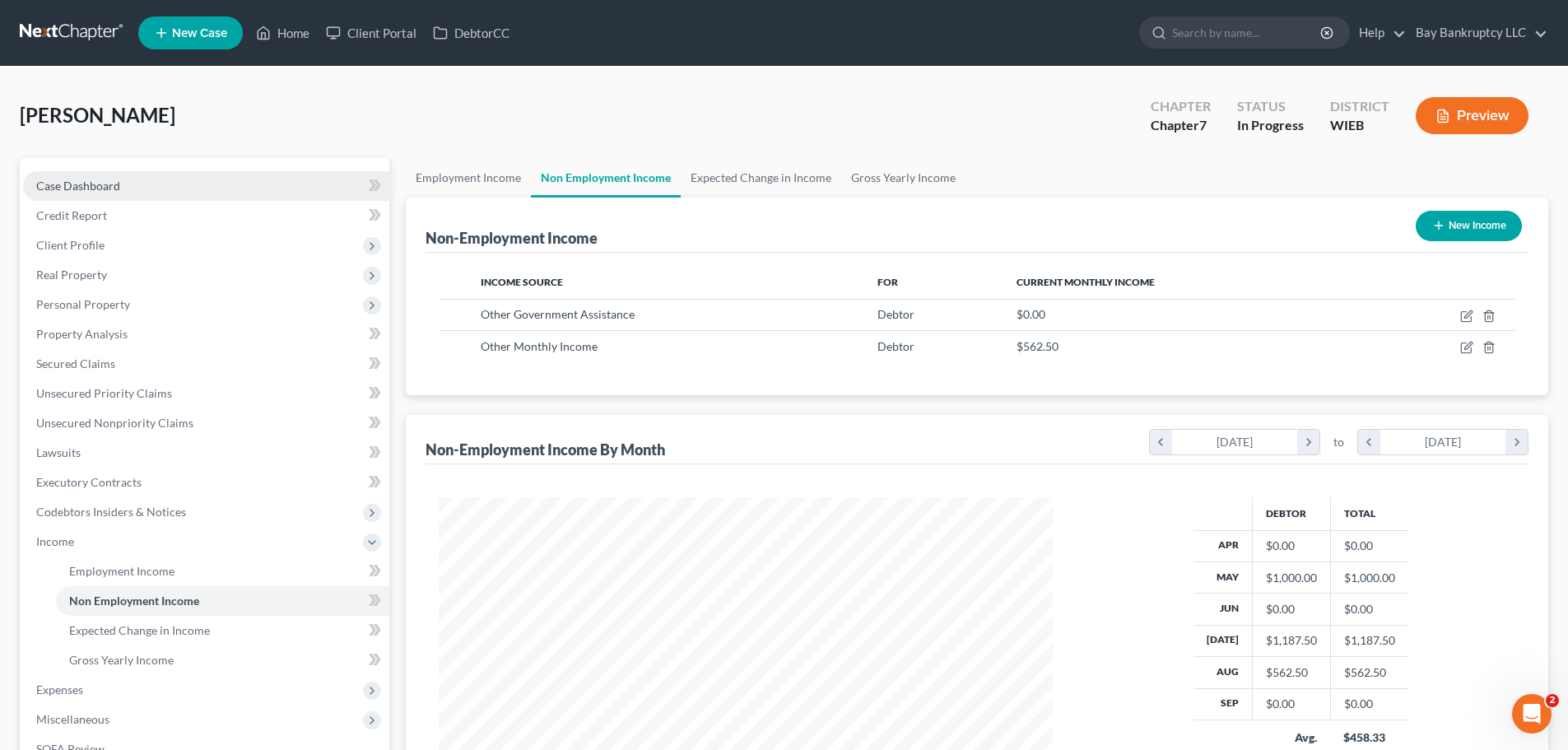
click at [69, 189] on span "Case Dashboard" at bounding box center [78, 186] width 84 height 14
select select "3"
select select "4"
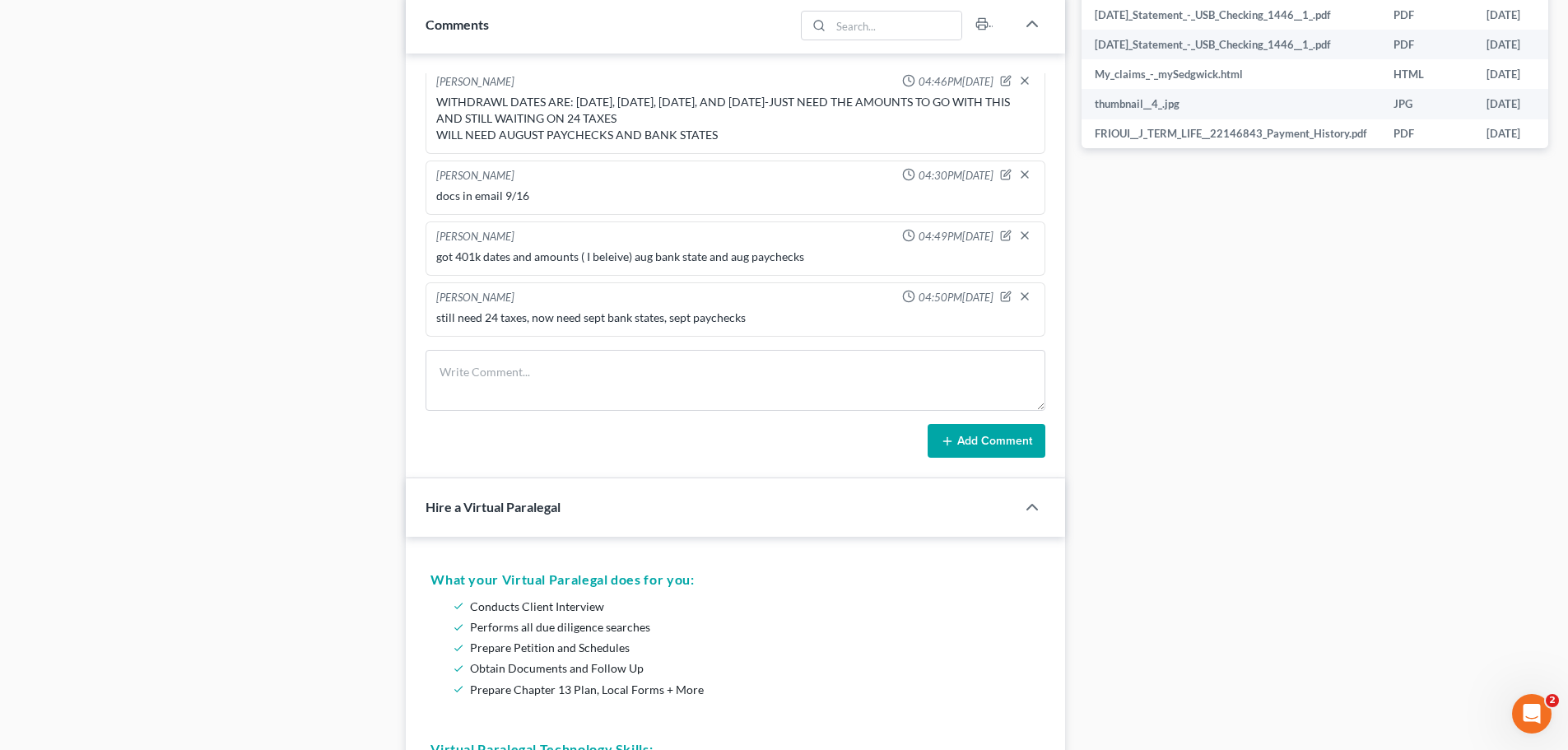
scroll to position [2238, 0]
click at [472, 384] on textarea at bounding box center [735, 379] width 620 height 61
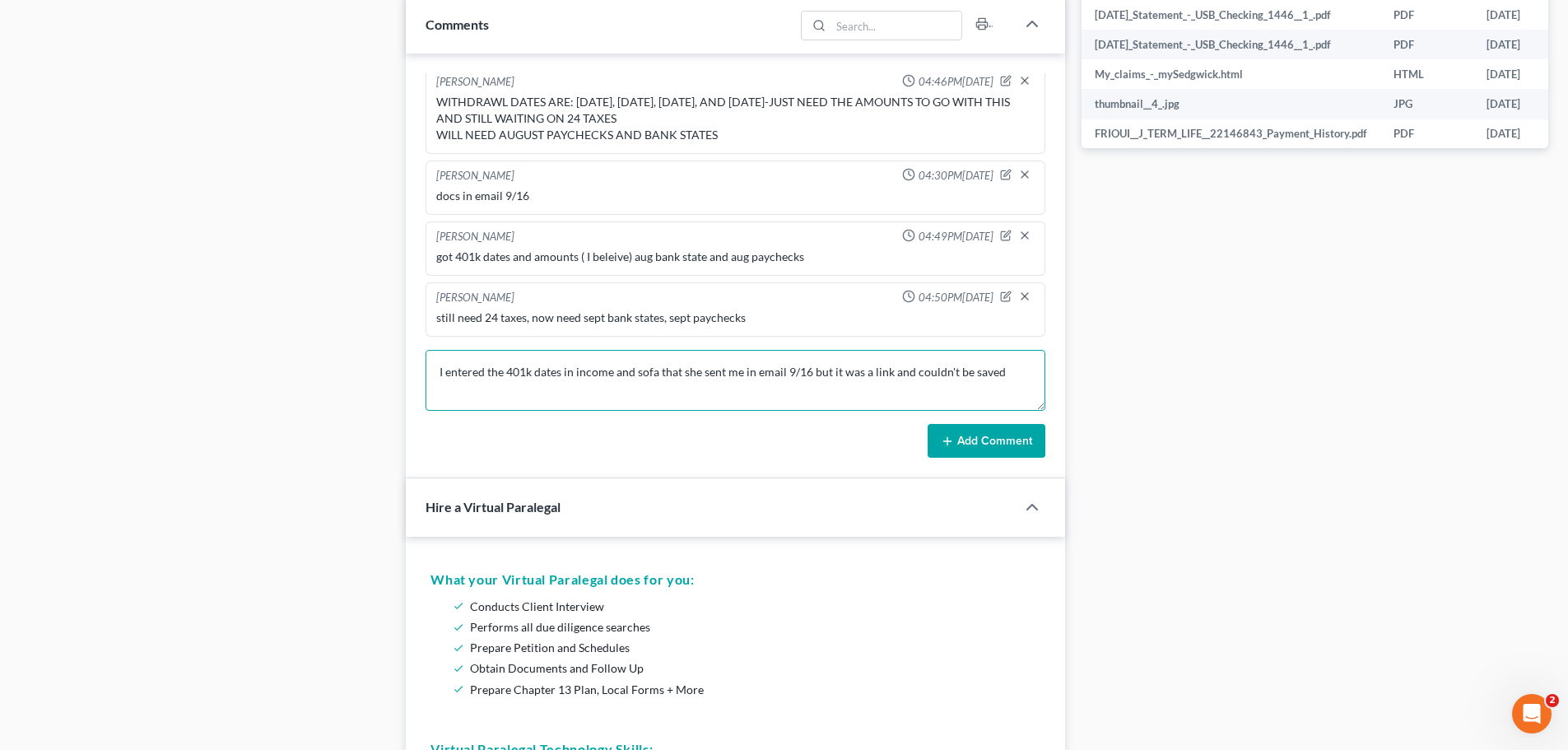
type textarea "I entered the 401k dates in income and sofa that she sent me in email 9/16 but …"
click at [989, 431] on button "Add Comment" at bounding box center [987, 441] width 118 height 35
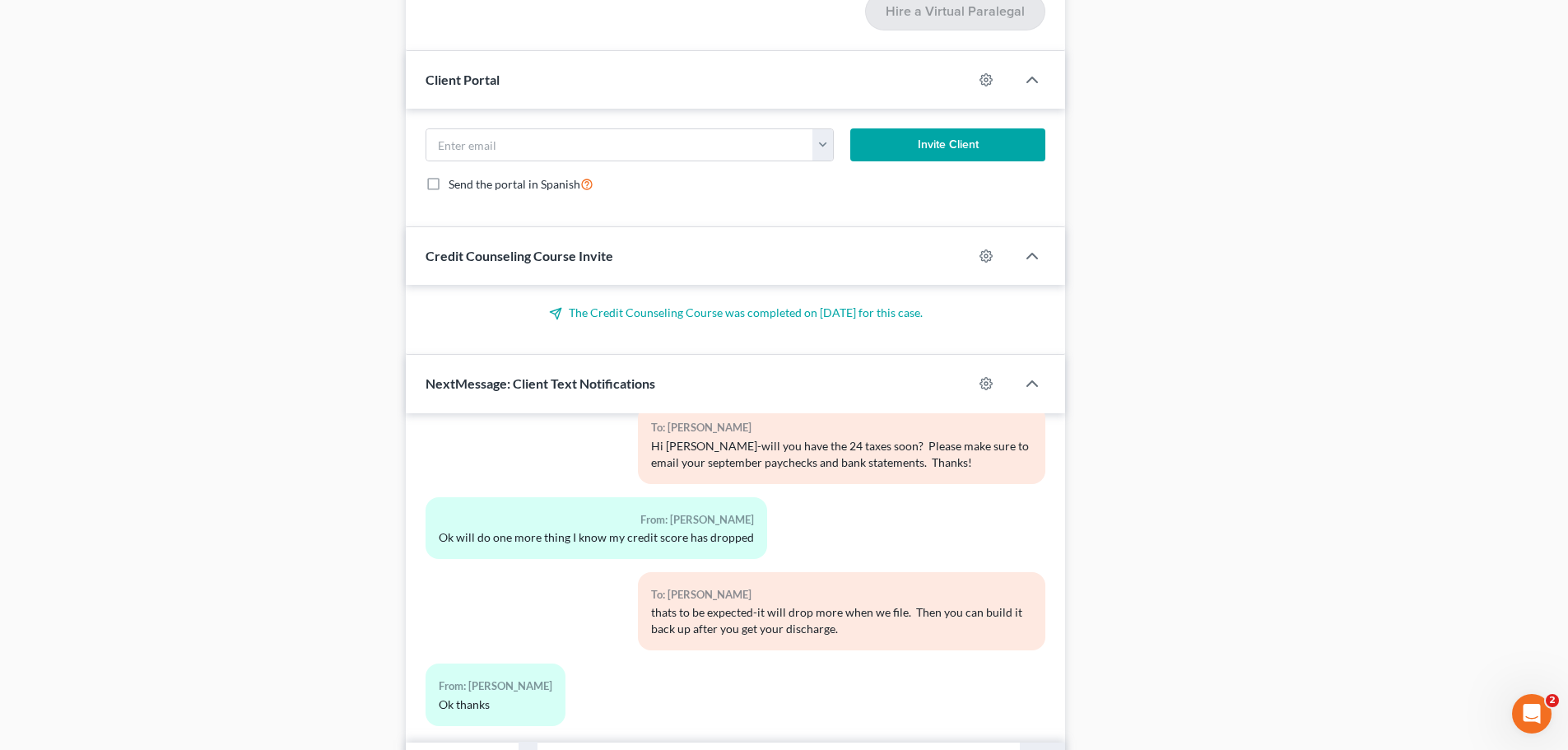
scroll to position [2156, 0]
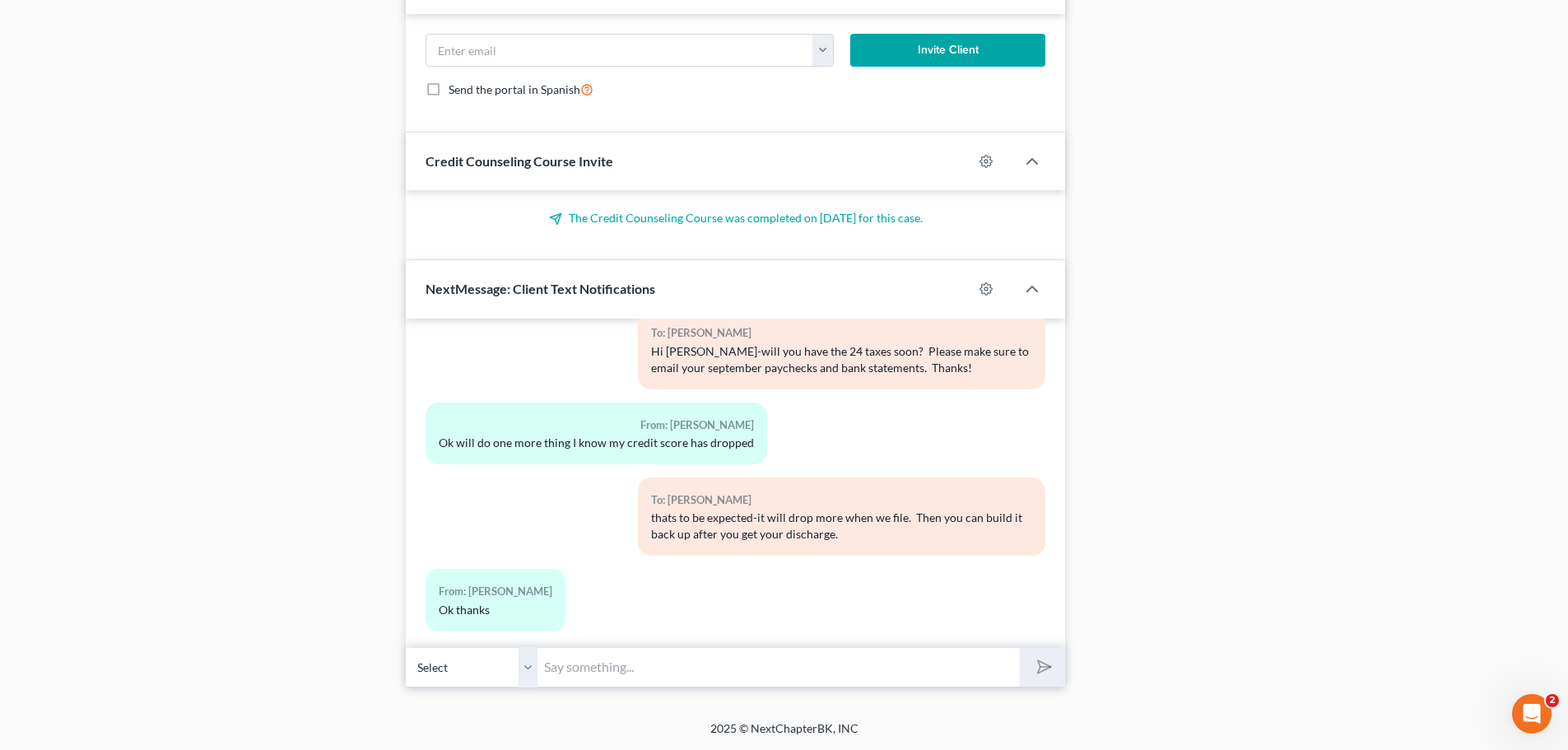
click at [597, 671] on input "text" at bounding box center [778, 666] width 483 height 40
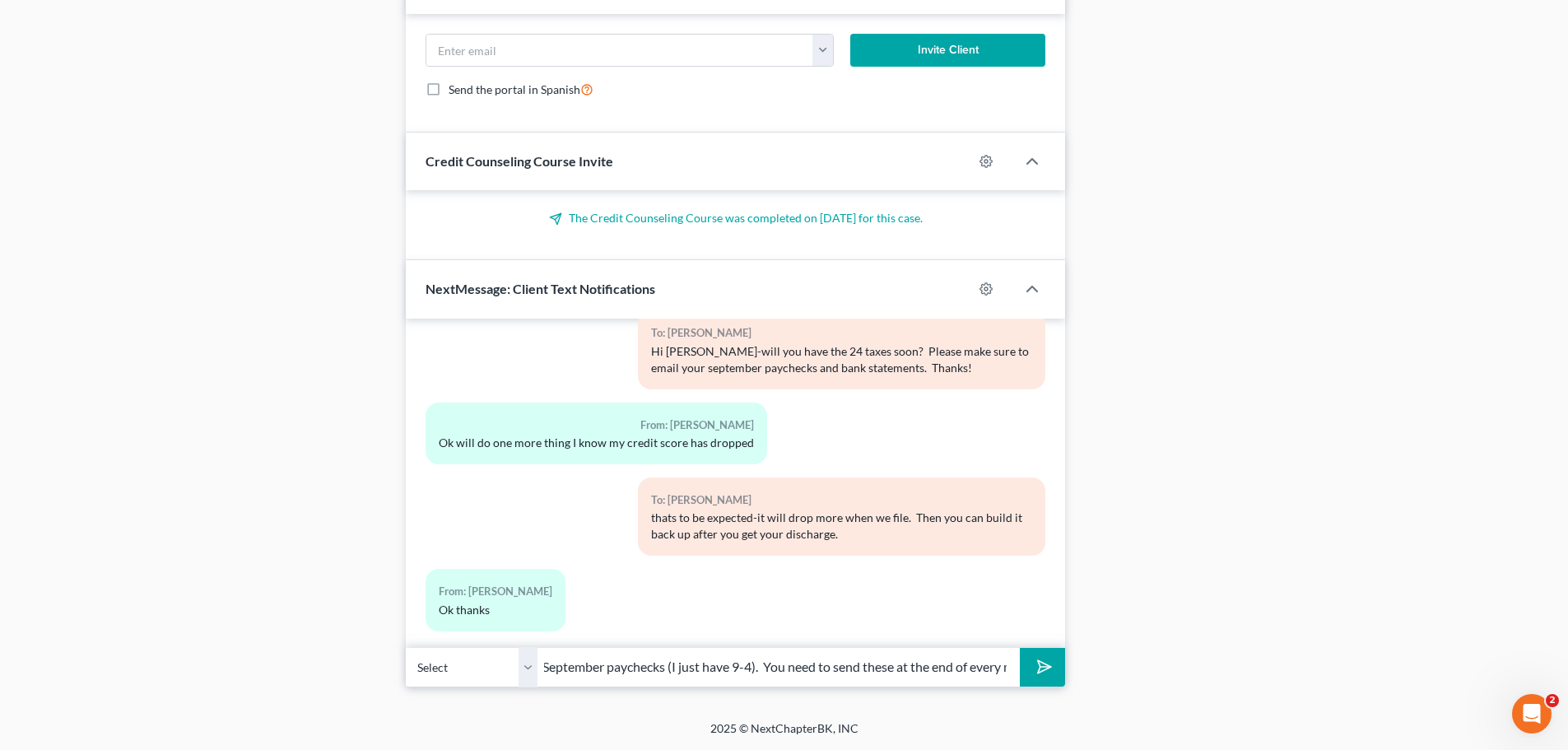
scroll to position [0, 449]
type input "Hi [PERSON_NAME]-please email the Aug-Sept bank statement and the rest of Septe…"
click at [1039, 670] on polygon "submit" at bounding box center [1041, 666] width 20 height 20
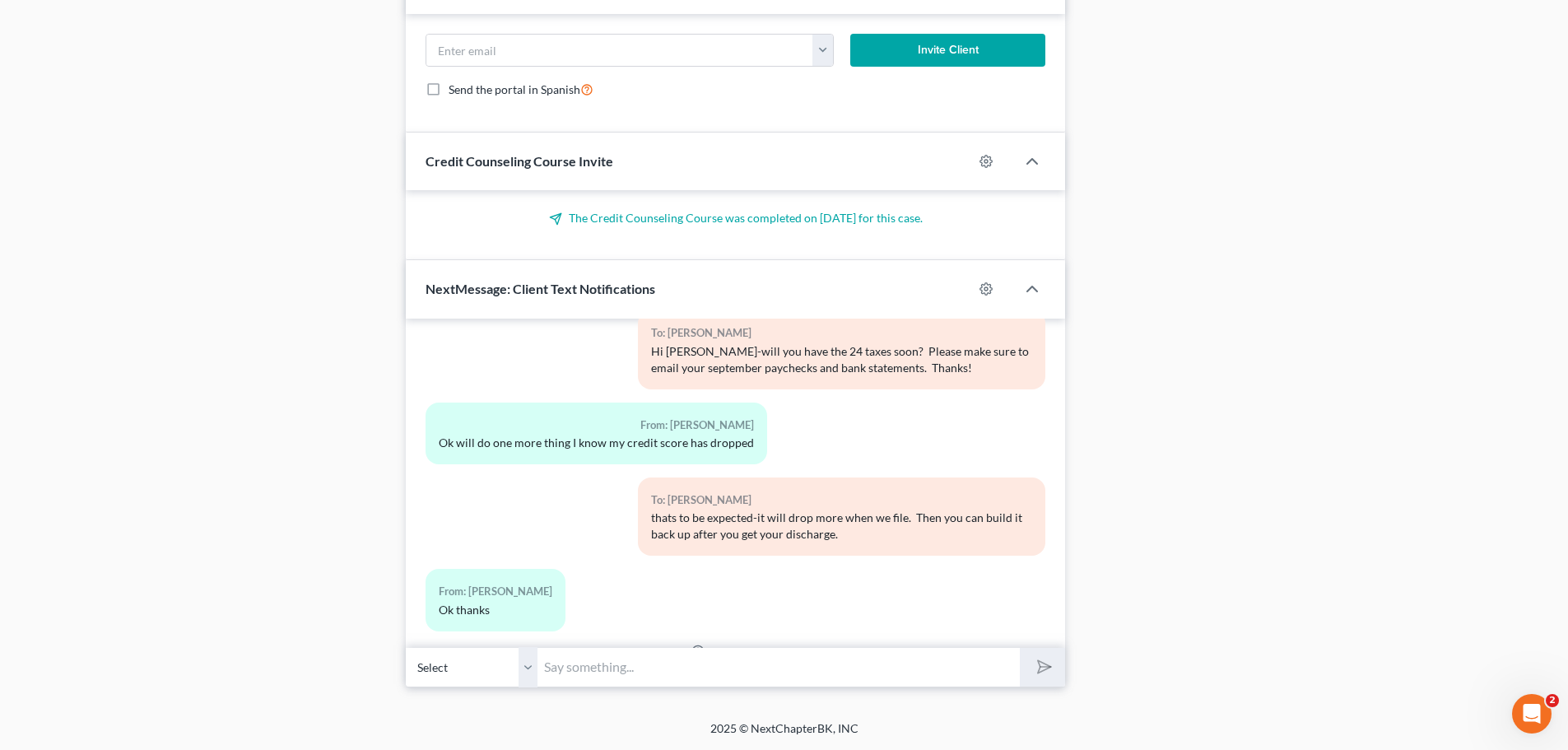
click at [593, 666] on input "text" at bounding box center [778, 666] width 483 height 40
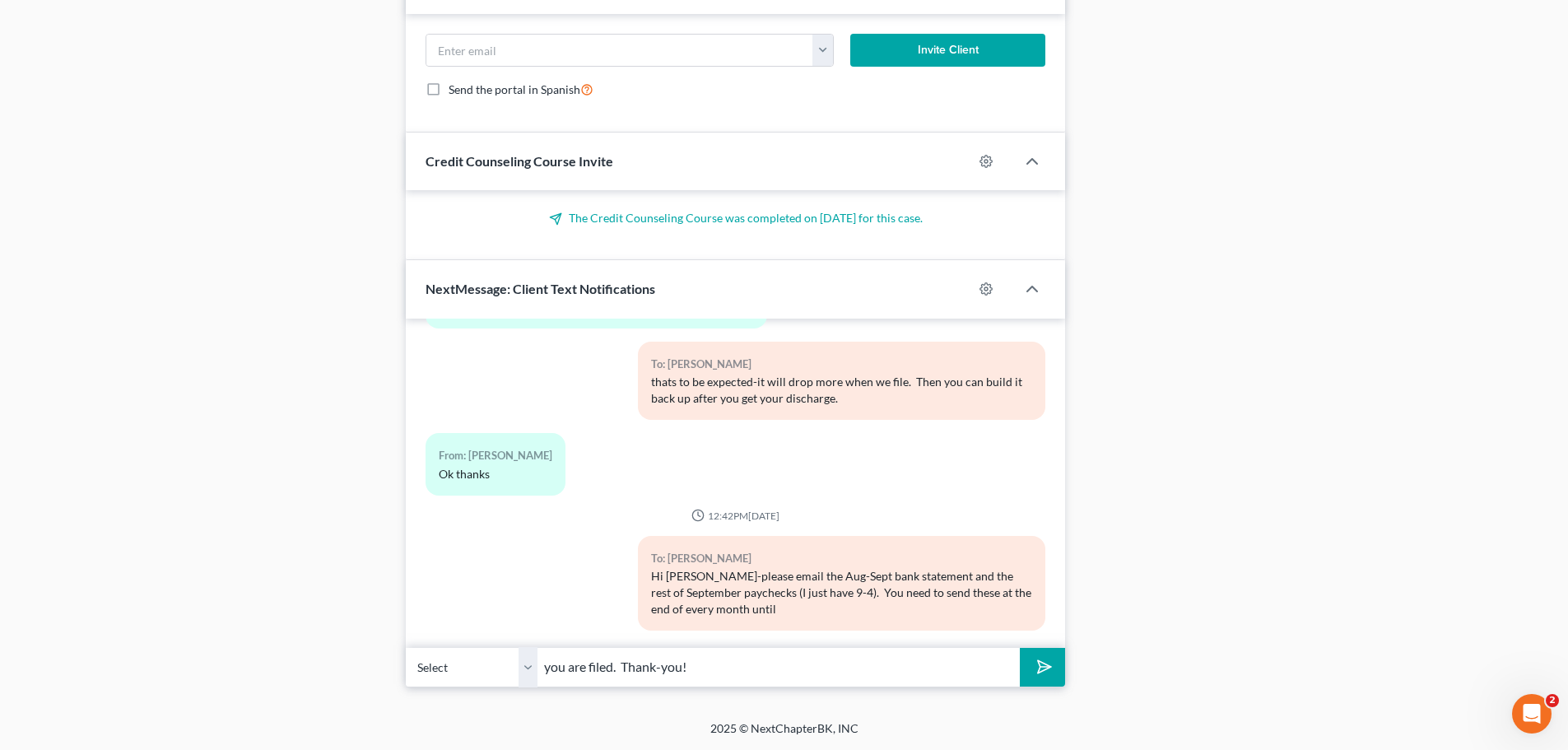
type input "you are filed. Thank-you!"
click at [1021, 661] on button "submit" at bounding box center [1042, 666] width 45 height 38
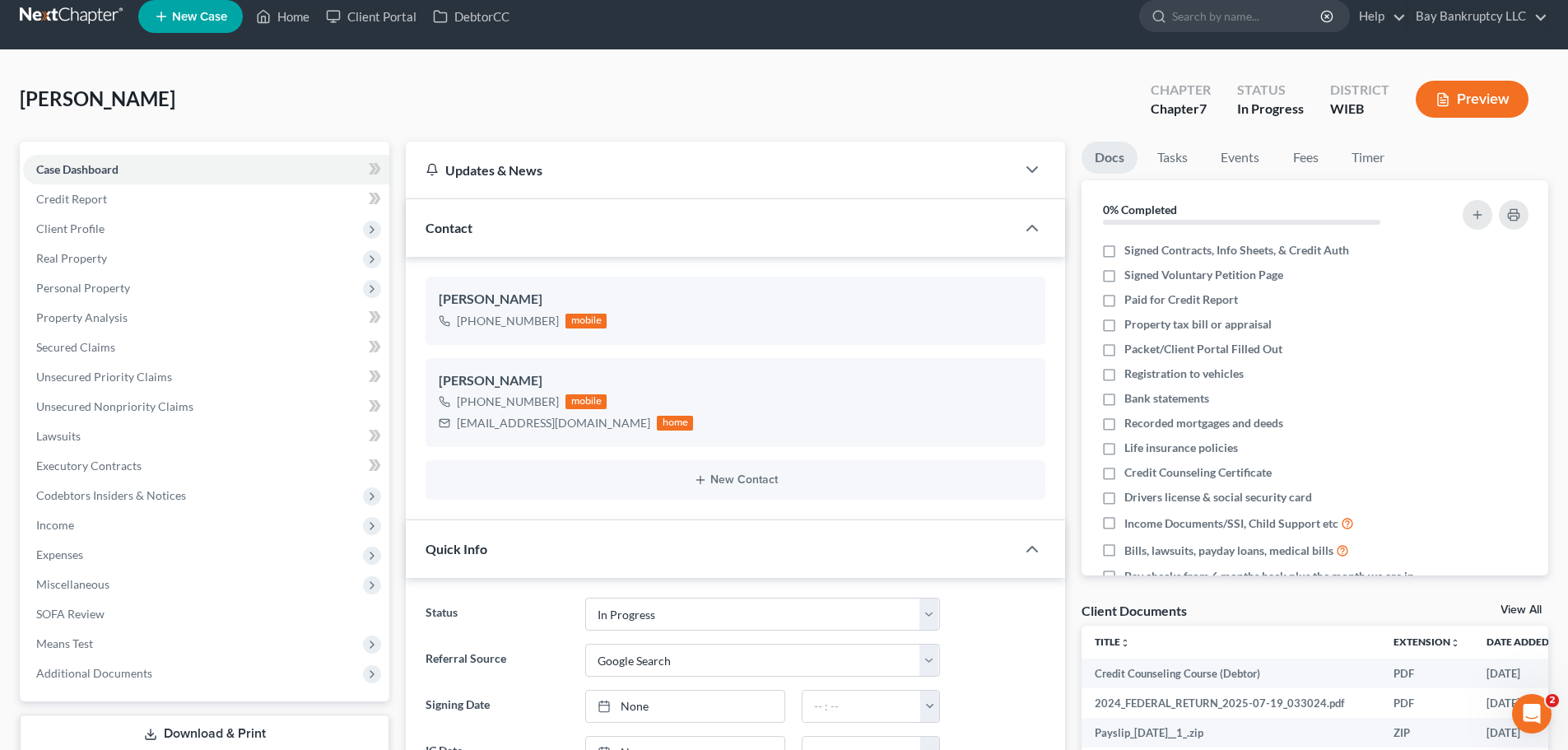
scroll to position [0, 0]
